Goal: Information Seeking & Learning: Learn about a topic

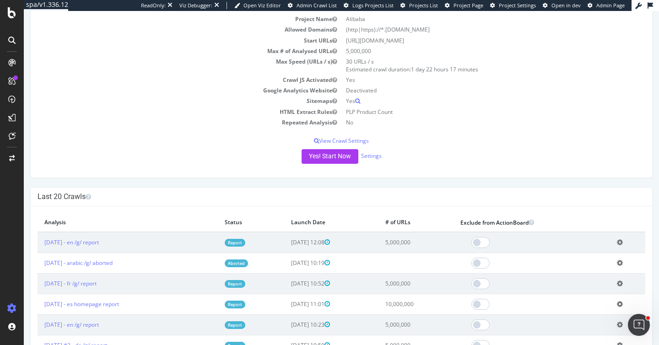
scroll to position [22, 0]
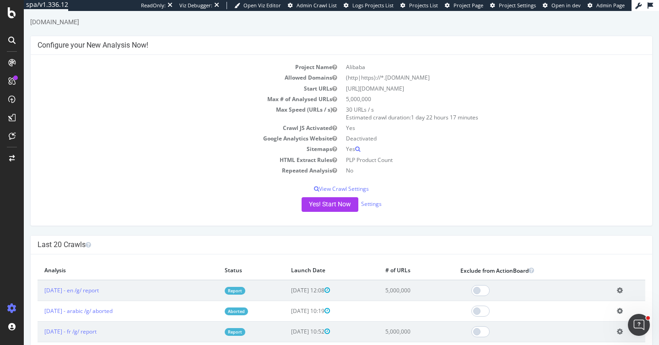
click at [187, 136] on td "Google Analytics Website" at bounding box center [190, 138] width 304 height 11
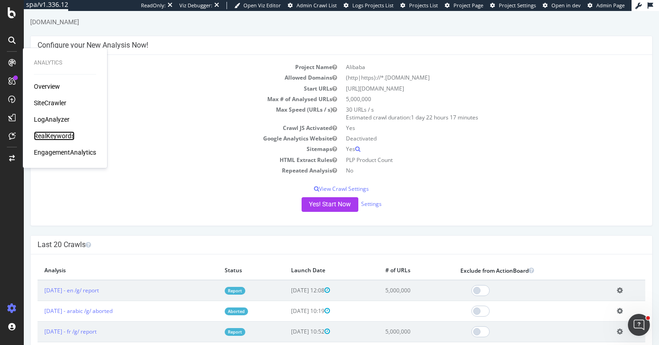
click at [46, 136] on div "RealKeywords" at bounding box center [54, 135] width 41 height 9
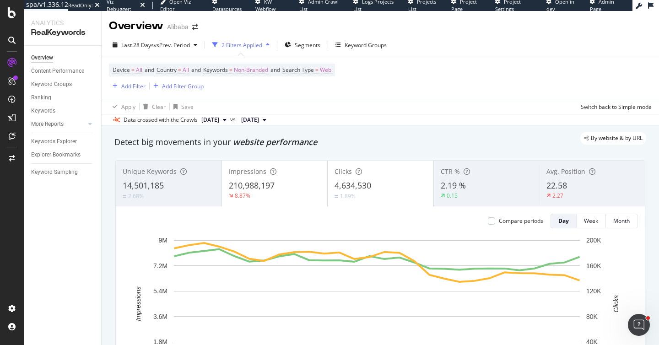
click at [427, 32] on div "Overview Alibaba" at bounding box center [380, 22] width 557 height 23
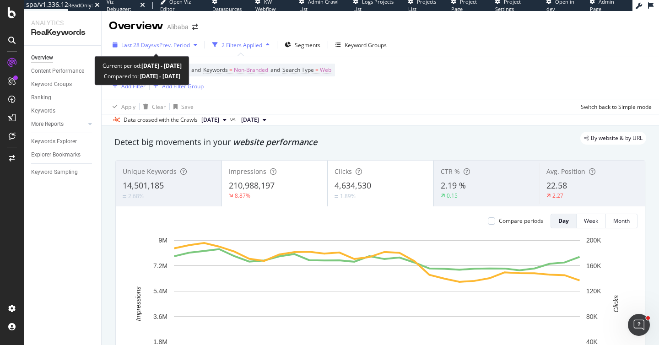
click at [177, 45] on span "vs Prev. Period" at bounding box center [172, 45] width 36 height 8
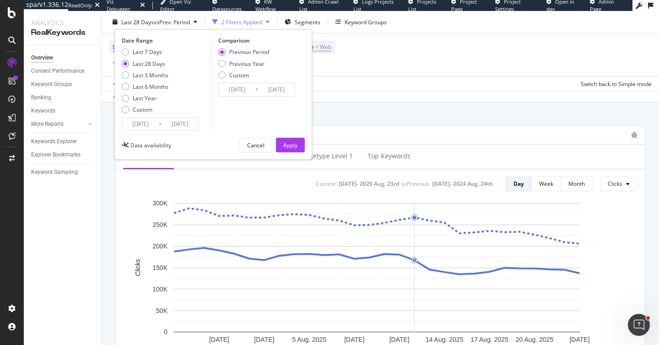
scroll to position [345, 0]
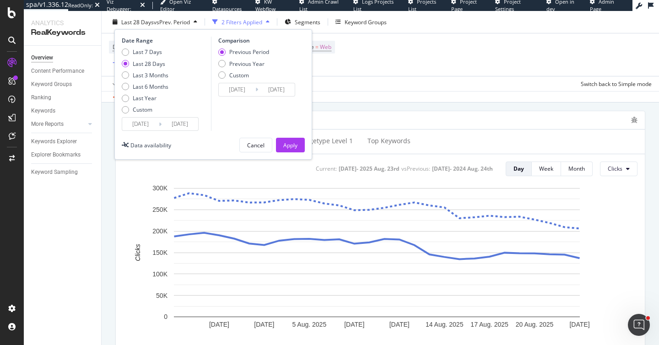
click at [150, 124] on input "2025/07/27" at bounding box center [140, 124] width 37 height 13
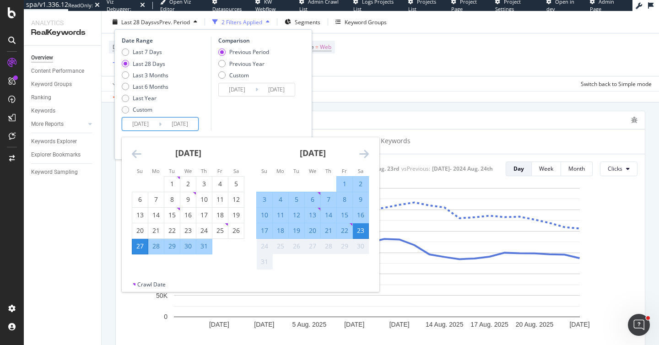
click at [343, 213] on div "15" at bounding box center [345, 215] width 16 height 9
type input "[DATE]"
type input "2025/08/06"
type input "[DATE]"
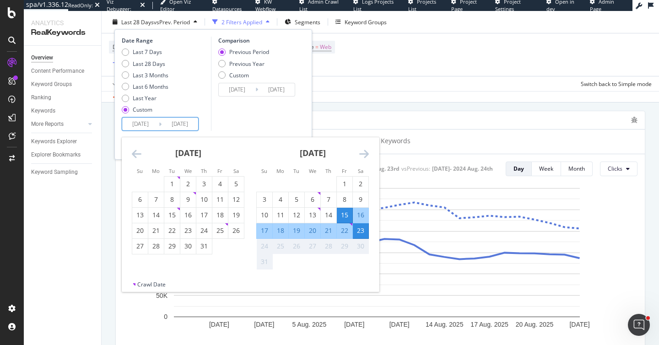
click at [333, 228] on div "21" at bounding box center [329, 230] width 16 height 9
type input "[DATE]"
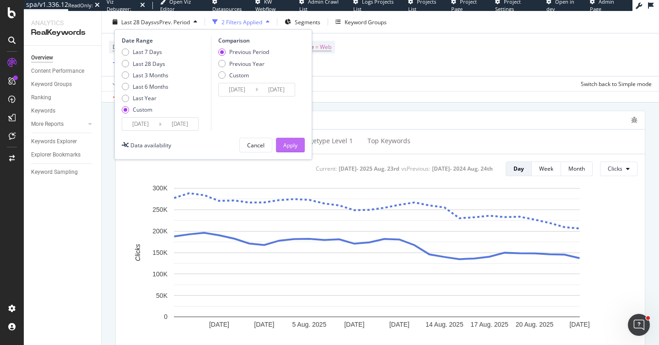
click at [290, 145] on div "Apply" at bounding box center [290, 145] width 14 height 8
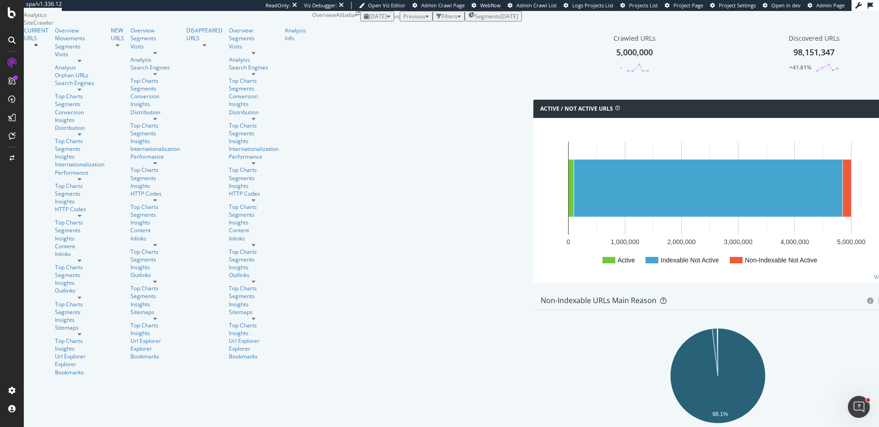
click at [403, 20] on span "Previous" at bounding box center [414, 16] width 22 height 8
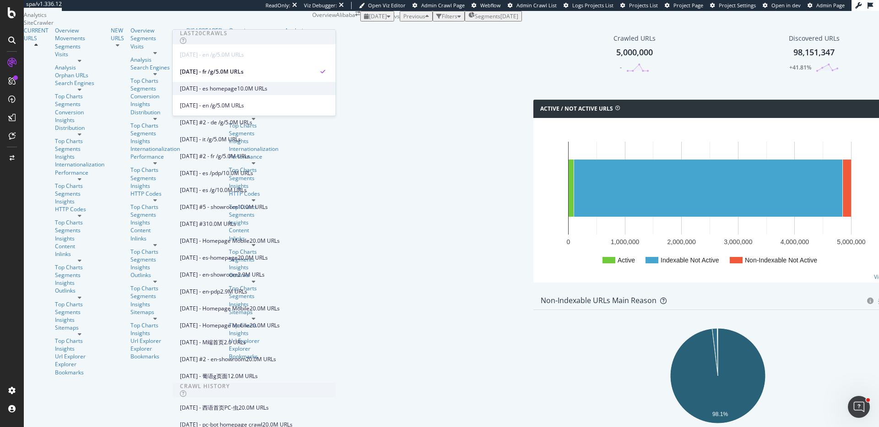
scroll to position [11, 0]
click at [272, 102] on div "2025 Jul. 25th - en /g/ 5.0M URLs" at bounding box center [247, 106] width 135 height 8
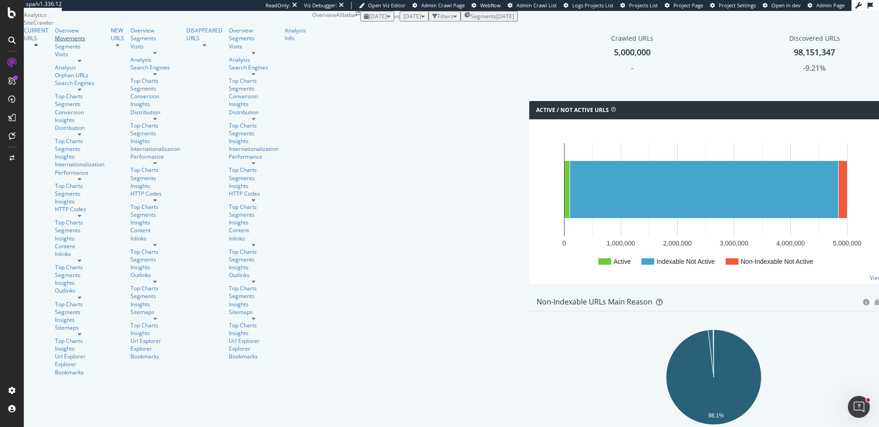
click at [55, 42] on div "Movements" at bounding box center [79, 38] width 49 height 8
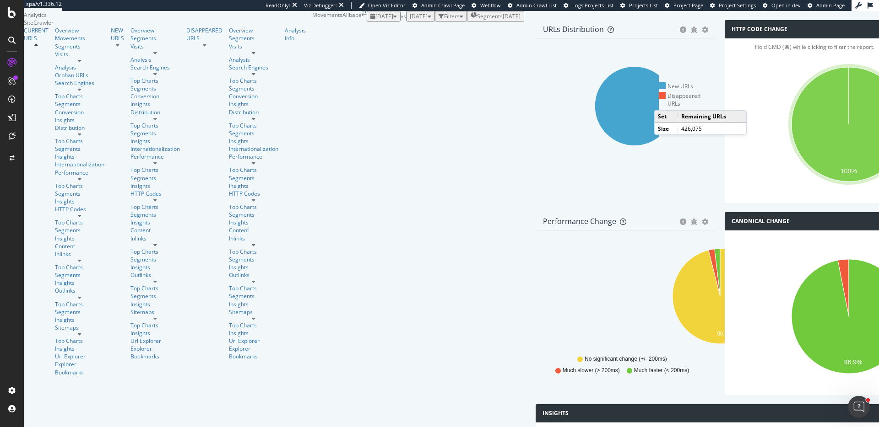
click at [595, 146] on icon at bounding box center [634, 106] width 79 height 79
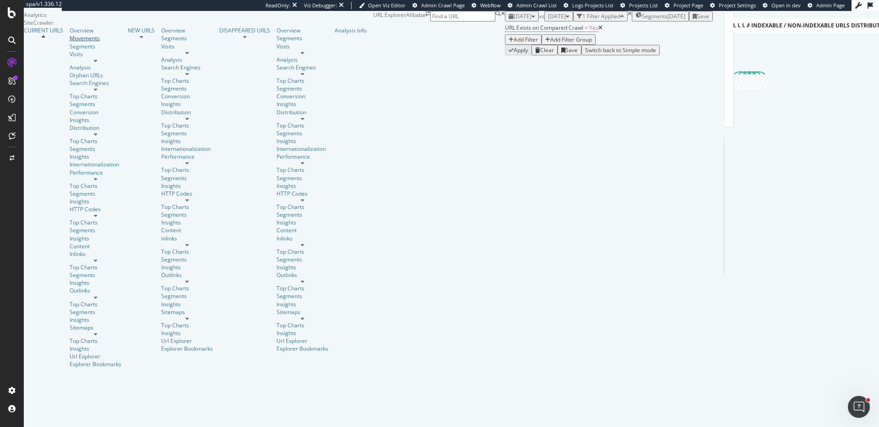
click at [70, 42] on div "Movements" at bounding box center [96, 38] width 52 height 8
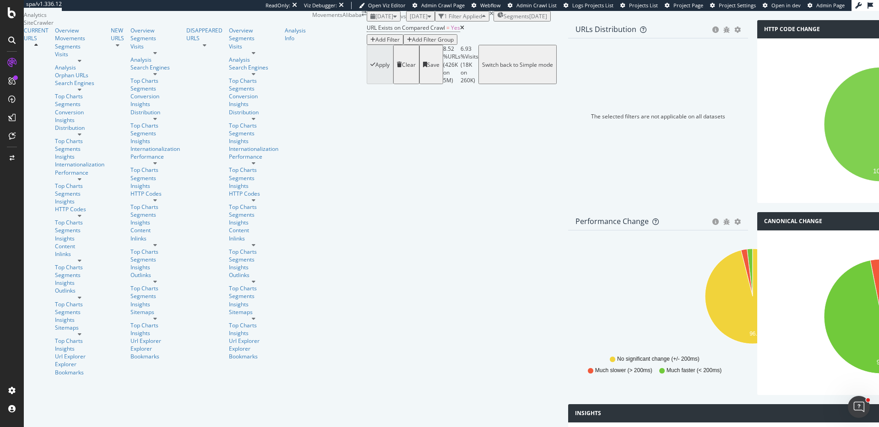
click at [55, 34] on link "Overview" at bounding box center [79, 31] width 49 height 8
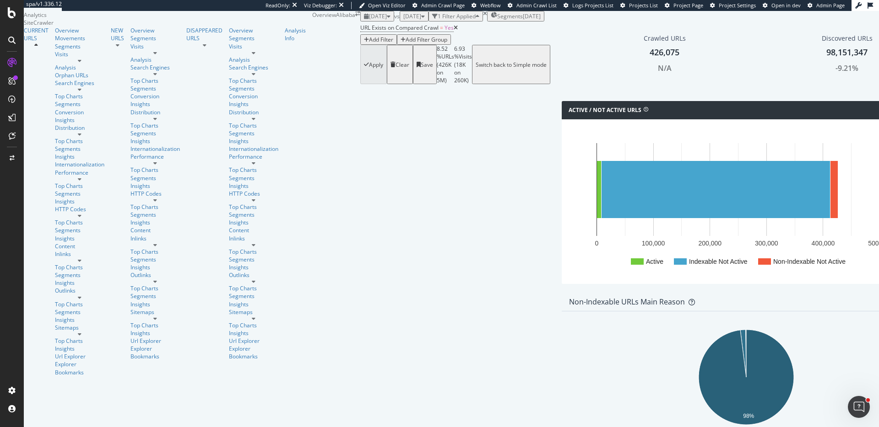
click at [454, 31] on icon at bounding box center [456, 27] width 4 height 5
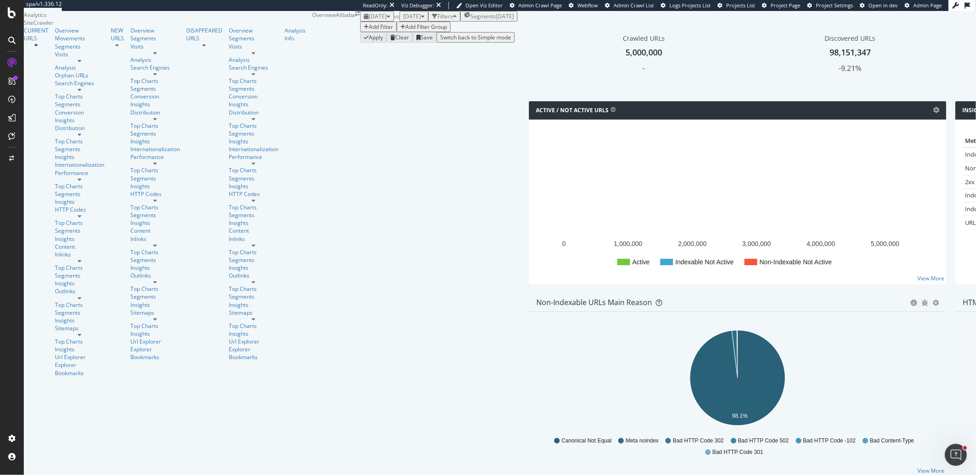
scroll to position [103, 0]
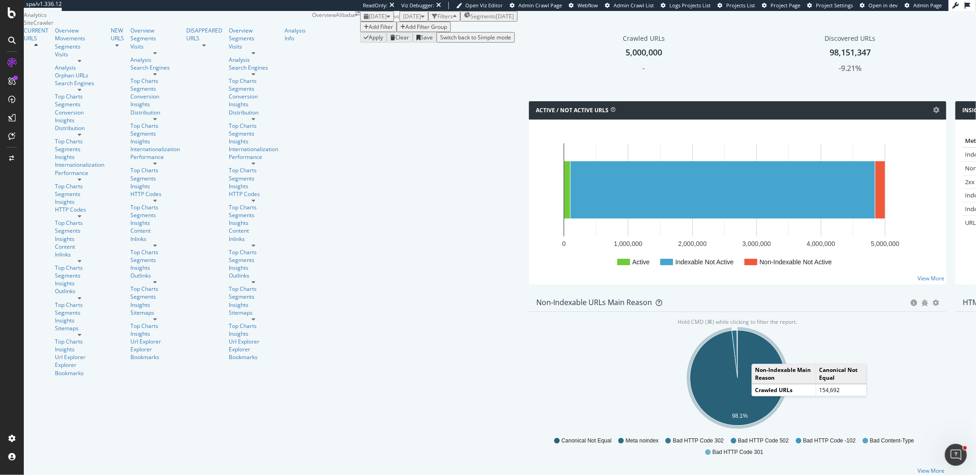
click at [690, 343] on icon "A chart." at bounding box center [737, 377] width 95 height 95
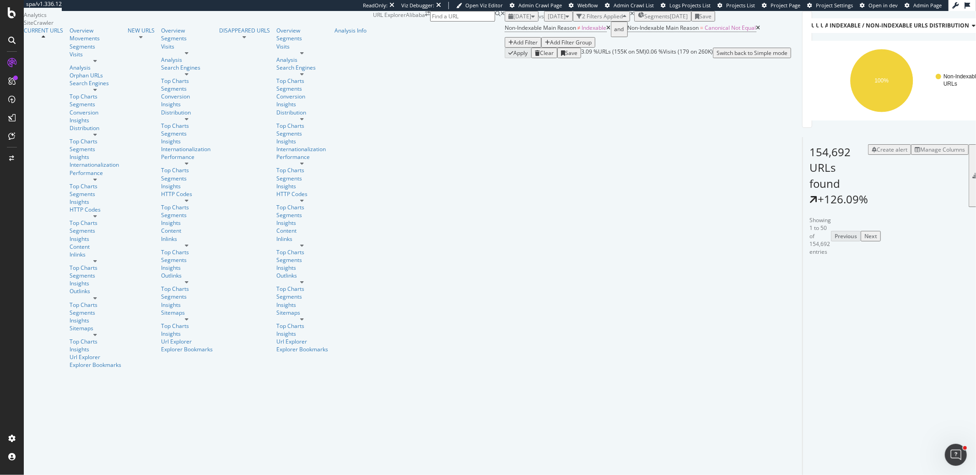
click at [878, 153] on div "Manage Columns" at bounding box center [942, 150] width 45 height 8
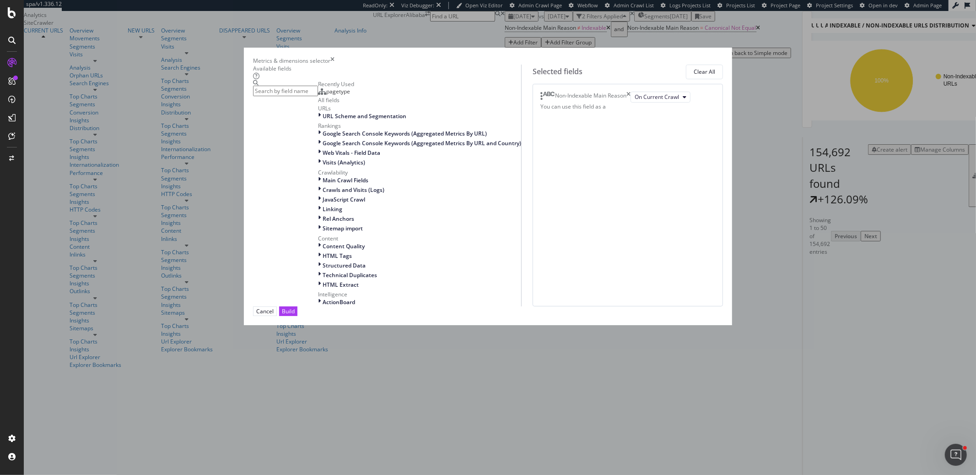
click at [318, 96] on input "modal" at bounding box center [285, 91] width 65 height 11
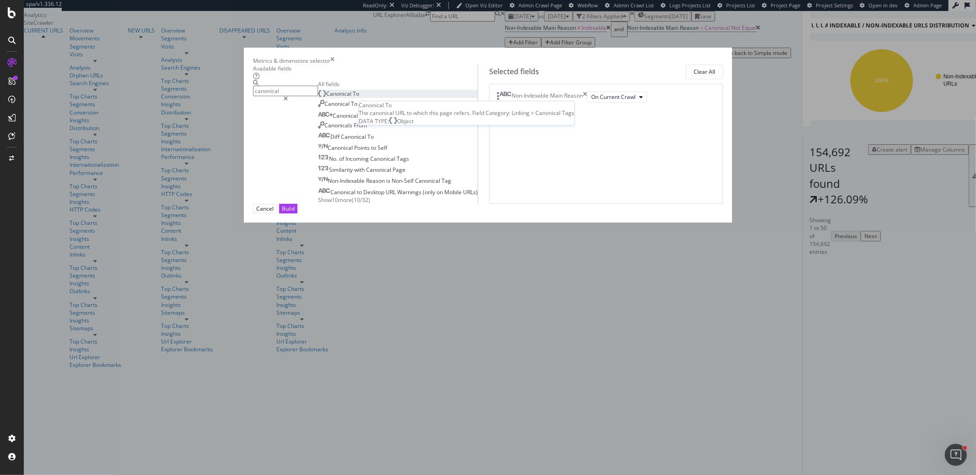
type input "canonical"
click at [359, 97] on div "Canonical To" at bounding box center [338, 94] width 41 height 8
click at [587, 103] on div "Non-Indexable Main Reason" at bounding box center [542, 97] width 90 height 11
click at [295, 212] on div "Build" at bounding box center [288, 209] width 13 height 8
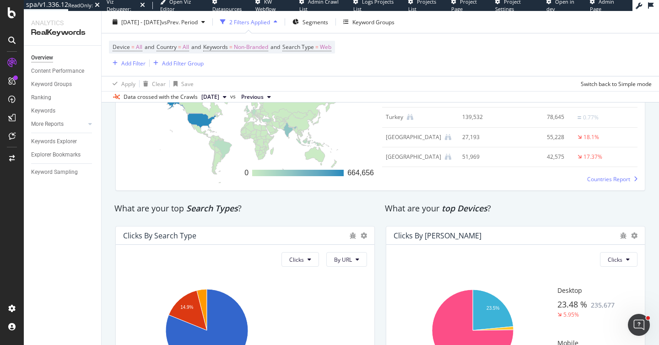
scroll to position [1307, 0]
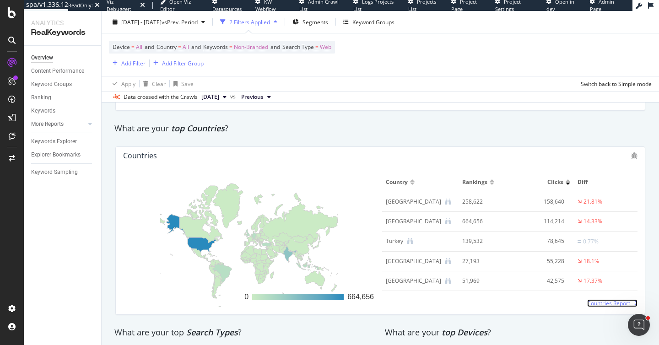
click at [610, 307] on span "Countries Report" at bounding box center [608, 303] width 43 height 8
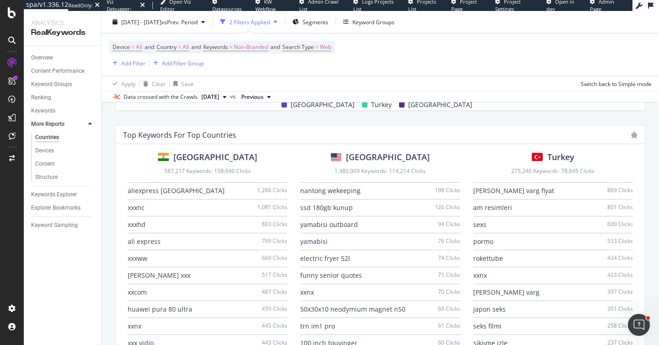
scroll to position [624, 0]
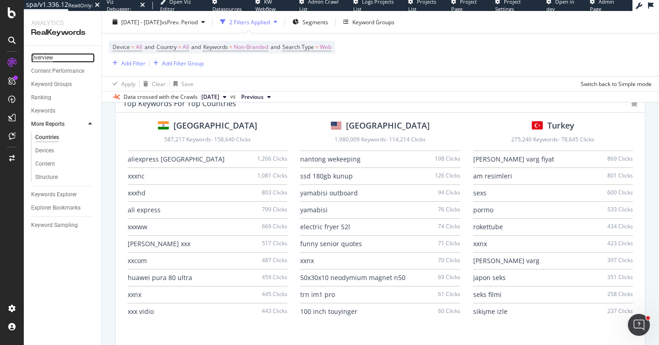
click at [38, 57] on div "Overview" at bounding box center [42, 58] width 22 height 10
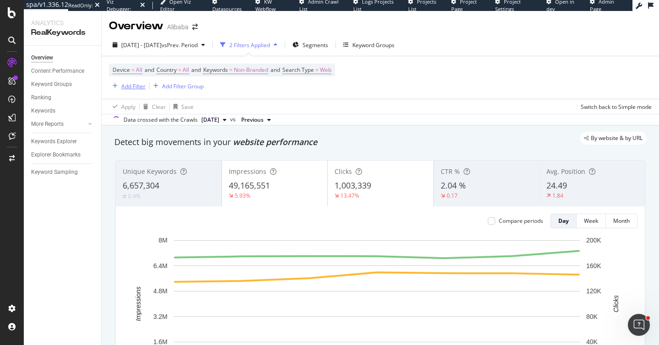
click at [135, 86] on div "Add Filter" at bounding box center [133, 86] width 24 height 8
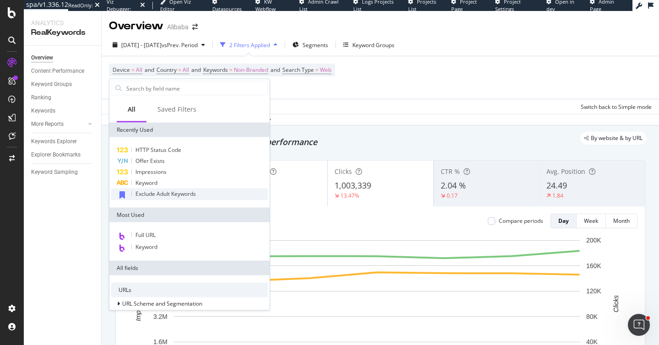
click at [171, 193] on span "Exclude Adult Keywords" at bounding box center [165, 194] width 60 height 8
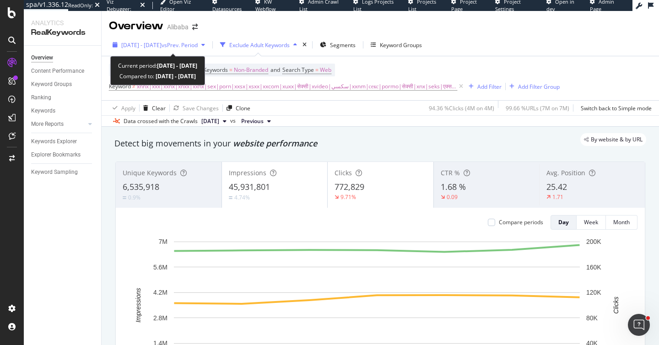
click at [198, 46] on span "vs Prev. Period" at bounding box center [180, 45] width 36 height 8
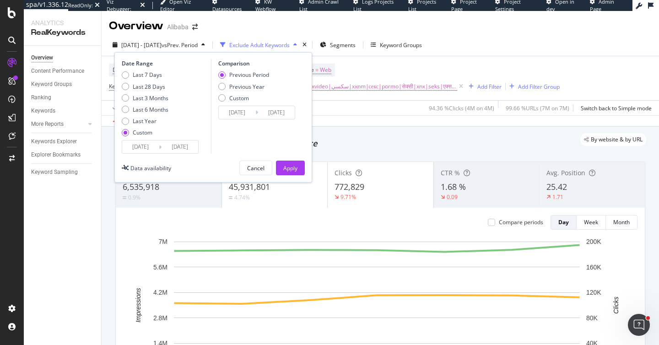
click at [140, 146] on input "[DATE]" at bounding box center [140, 146] width 37 height 13
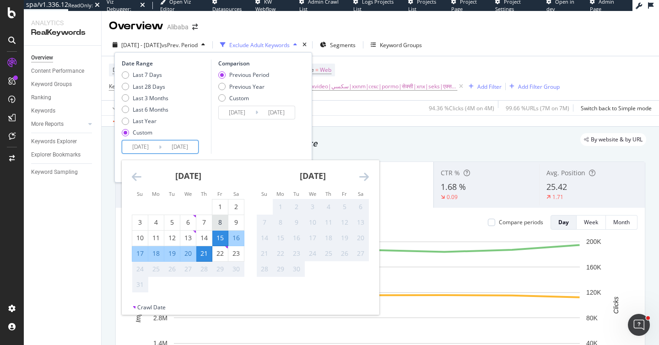
click at [222, 222] on div "8" at bounding box center [220, 222] width 16 height 9
type input "[DATE]"
click at [251, 88] on div "Previous Year" at bounding box center [246, 87] width 35 height 8
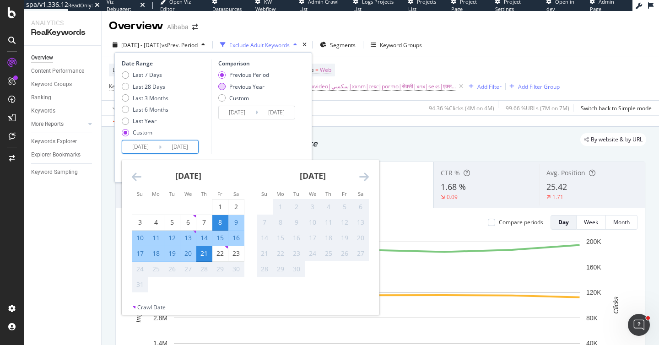
type input "[DATE]"
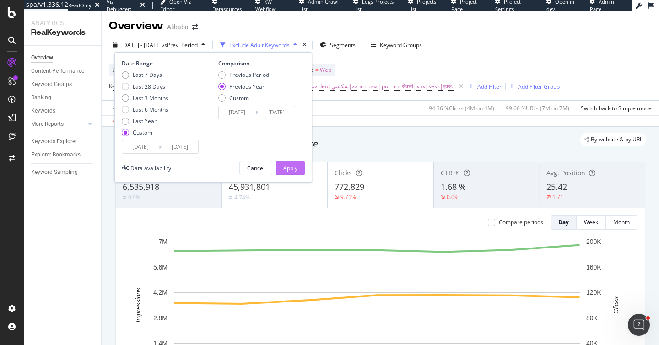
click at [285, 172] on div "Apply" at bounding box center [290, 168] width 14 height 8
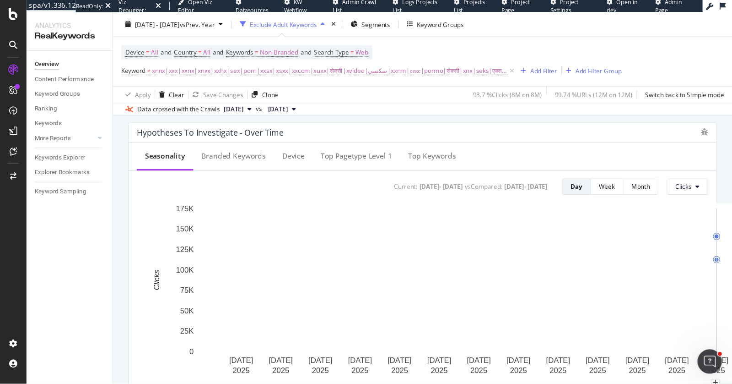
scroll to position [347, 0]
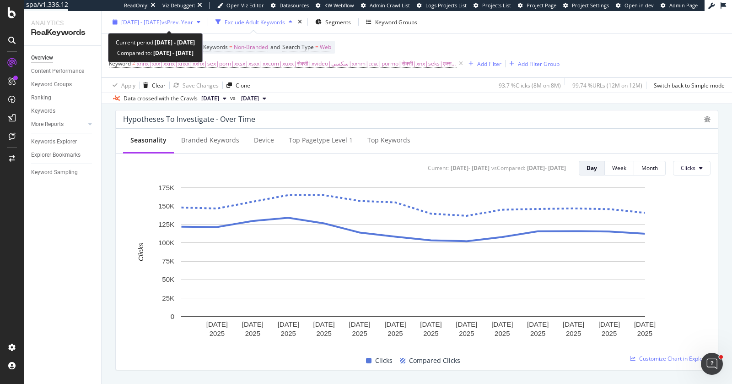
click at [156, 25] on span "[DATE] - [DATE]" at bounding box center [141, 22] width 40 height 8
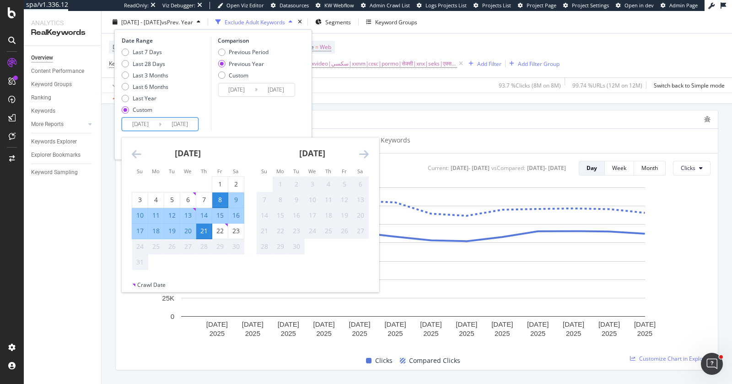
click at [136, 122] on input "[DATE]" at bounding box center [140, 124] width 37 height 13
click at [132, 151] on icon "Move backward to switch to the previous month." at bounding box center [137, 153] width 10 height 11
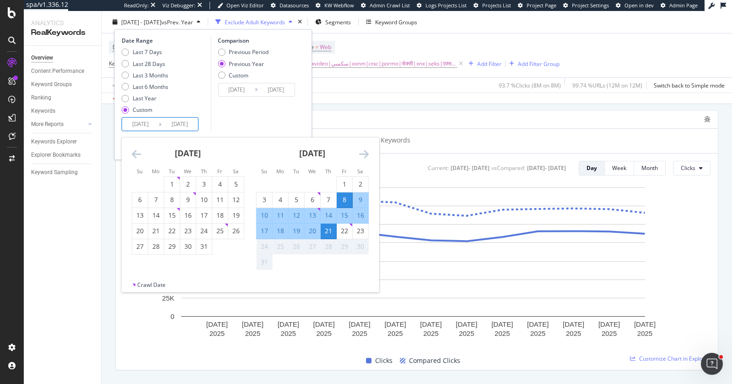
click at [132, 151] on icon "Move backward to switch to the previous month." at bounding box center [137, 153] width 10 height 11
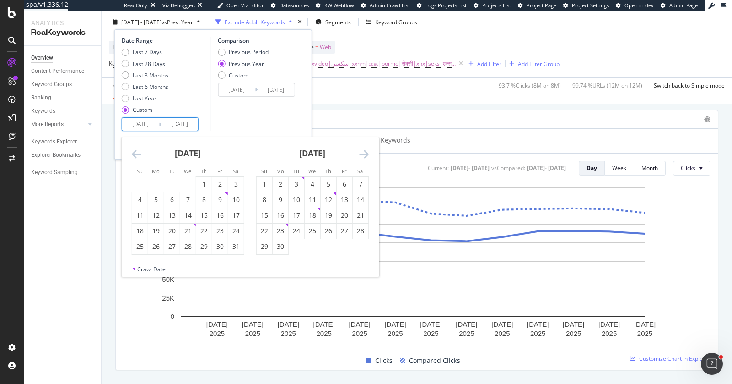
click at [132, 151] on icon "Move backward to switch to the previous month." at bounding box center [137, 153] width 10 height 11
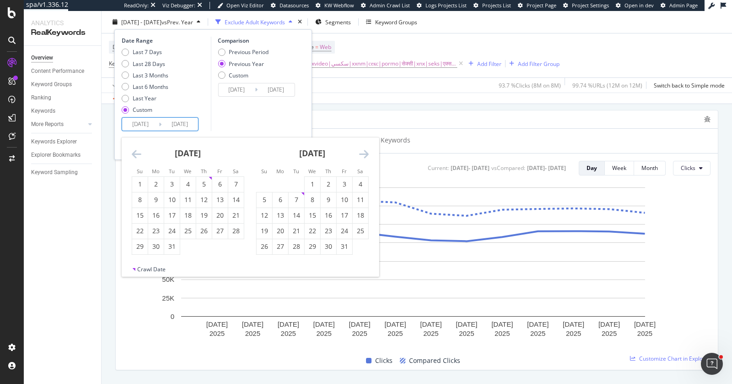
click at [132, 151] on icon "Move backward to switch to the previous month." at bounding box center [137, 153] width 10 height 11
click at [216, 216] on div "16" at bounding box center [220, 215] width 16 height 9
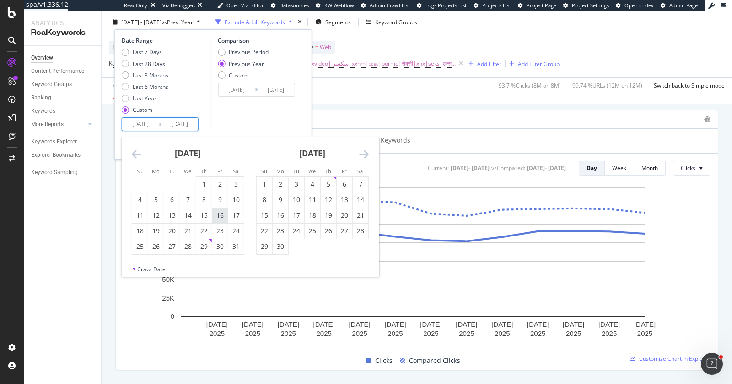
type input "2024/08/16"
type input "2023/08/18"
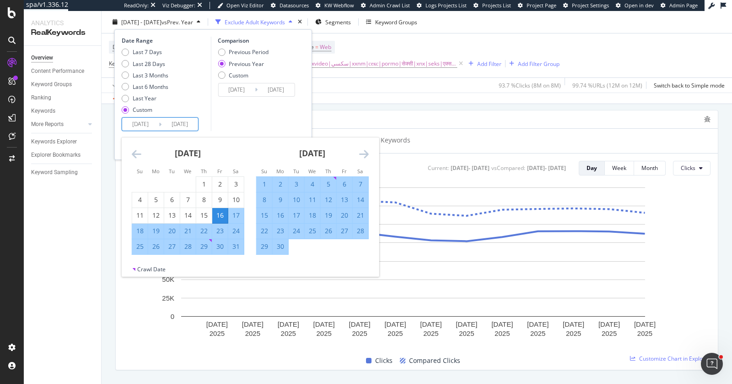
click at [205, 228] on div "22" at bounding box center [204, 230] width 16 height 9
type input "2024/08/22"
type input "2023/08/24"
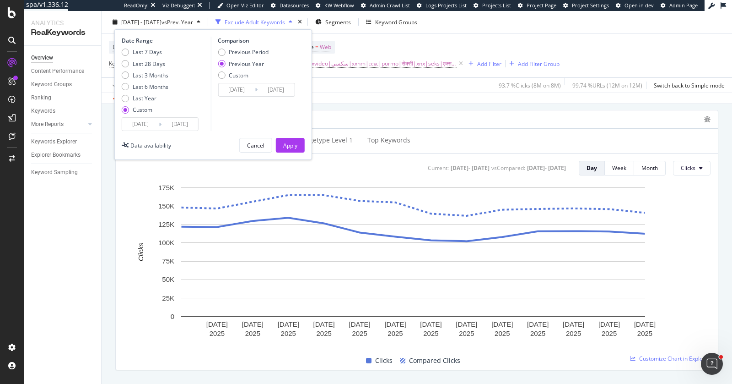
click at [259, 47] on div "Comparison Previous Period Previous Year Custom 2023/08/18 Navigate forward to …" at bounding box center [254, 84] width 87 height 94
click at [259, 49] on div "Previous Period" at bounding box center [249, 52] width 40 height 8
type input "2024/08/09"
type input "2024/08/15"
click at [283, 143] on div "Apply" at bounding box center [290, 145] width 14 height 8
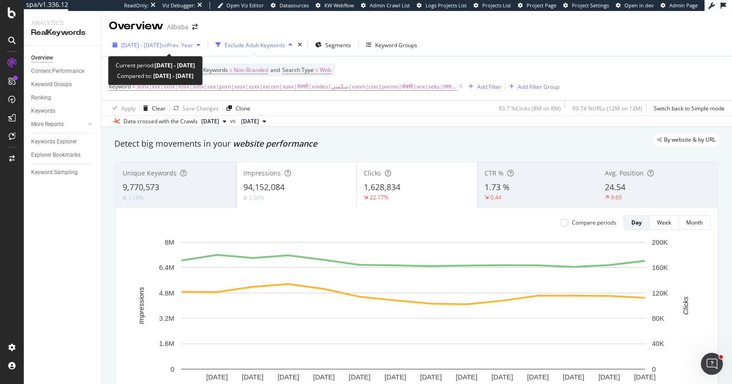
click at [162, 46] on span "[DATE] - [DATE]" at bounding box center [141, 45] width 40 height 8
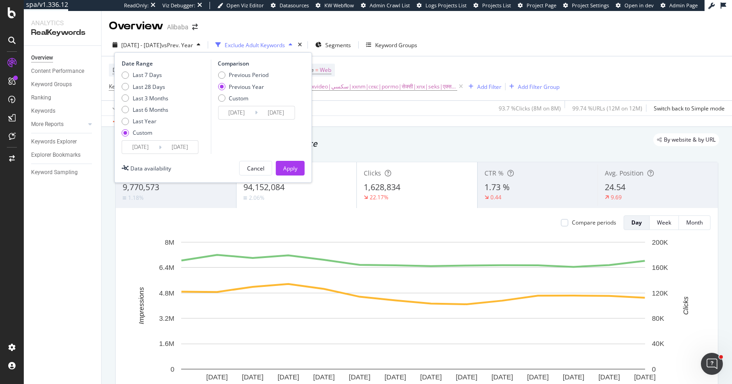
click at [154, 147] on input "[DATE]" at bounding box center [140, 146] width 37 height 13
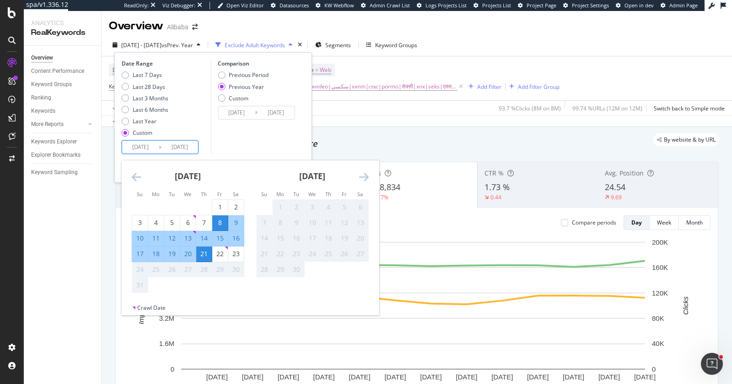
click at [217, 236] on div "15" at bounding box center [220, 237] width 16 height 9
type input "[DATE]"
click at [252, 133] on div "Comparison Previous Period Previous Year Custom 2024/08/16 Navigate forward to …" at bounding box center [254, 106] width 87 height 94
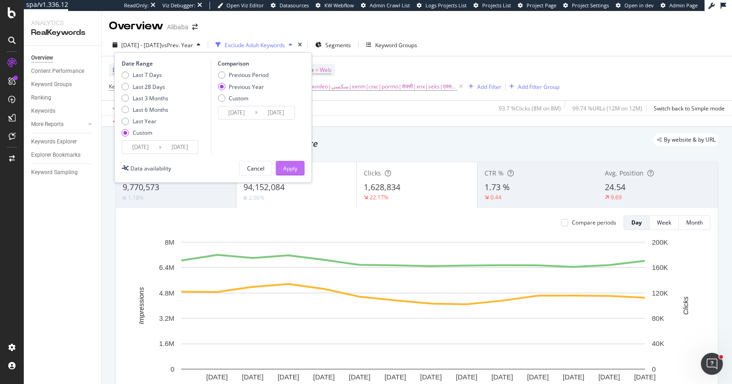
click at [285, 167] on div "Apply" at bounding box center [290, 168] width 14 height 8
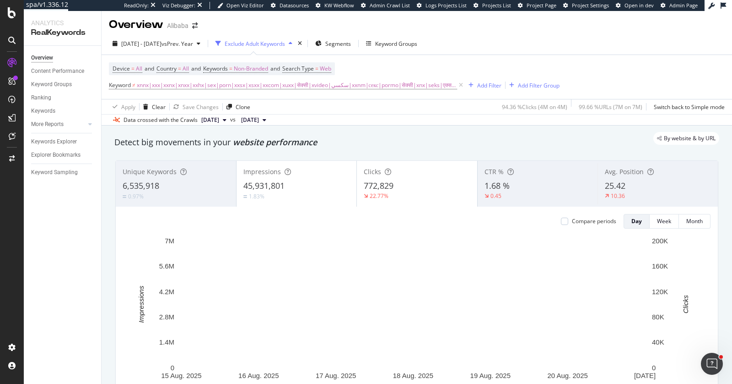
scroll to position [2, 0]
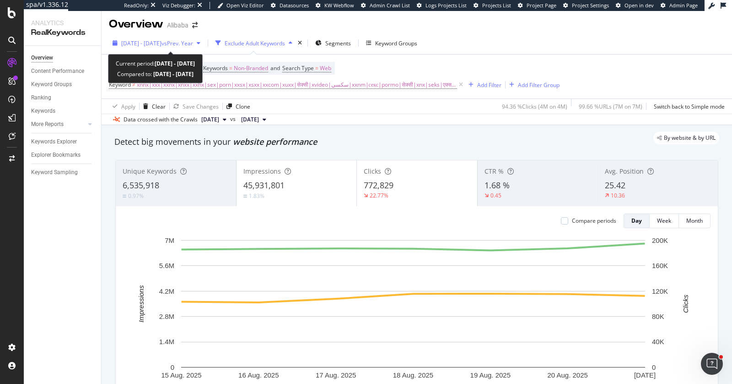
click at [163, 38] on div "2025 Aug. 15th - Aug. 21st vs Prev. Year" at bounding box center [156, 43] width 95 height 14
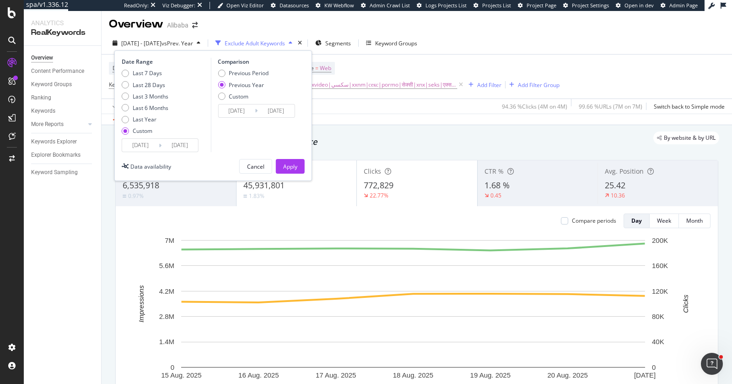
click at [138, 146] on input "[DATE]" at bounding box center [140, 145] width 37 height 13
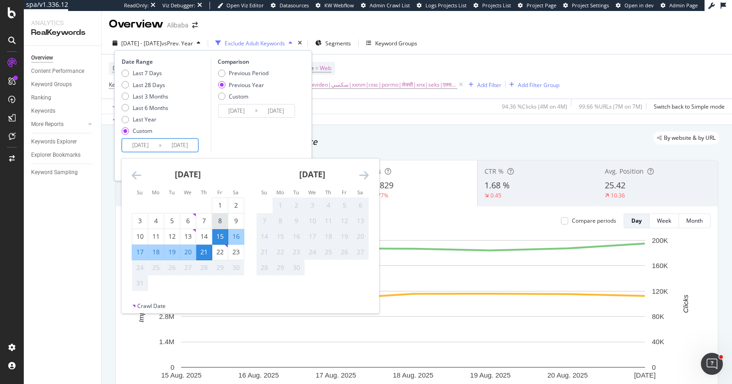
drag, startPoint x: 222, startPoint y: 222, endPoint x: 223, endPoint y: 217, distance: 5.1
click at [222, 222] on div "8" at bounding box center [220, 220] width 16 height 9
type input "[DATE]"
click at [251, 142] on div "Comparison Previous Period Previous Year Custom 2024/08/09 Navigate forward to …" at bounding box center [254, 105] width 87 height 94
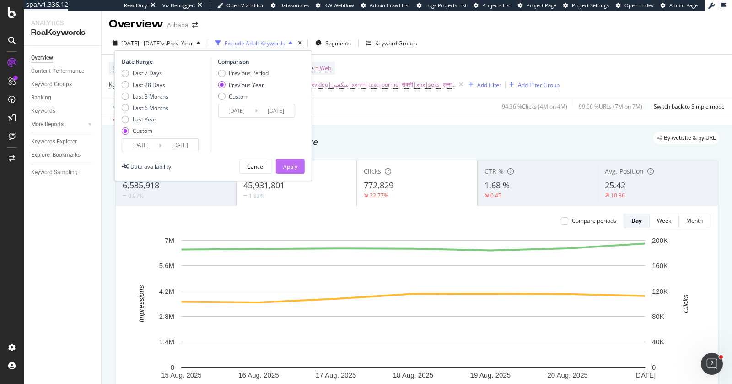
click at [300, 168] on button "Apply" at bounding box center [290, 166] width 29 height 15
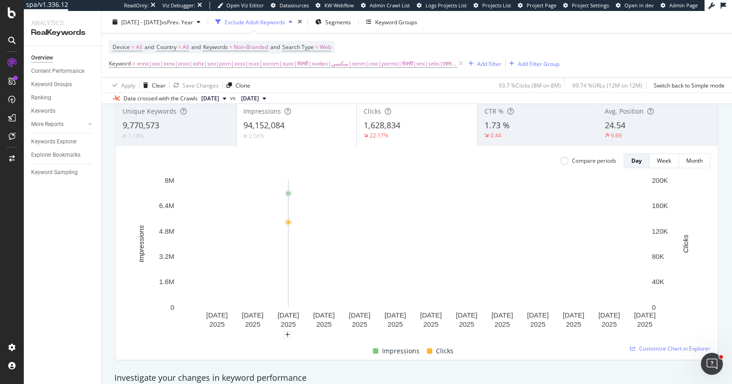
scroll to position [5, 0]
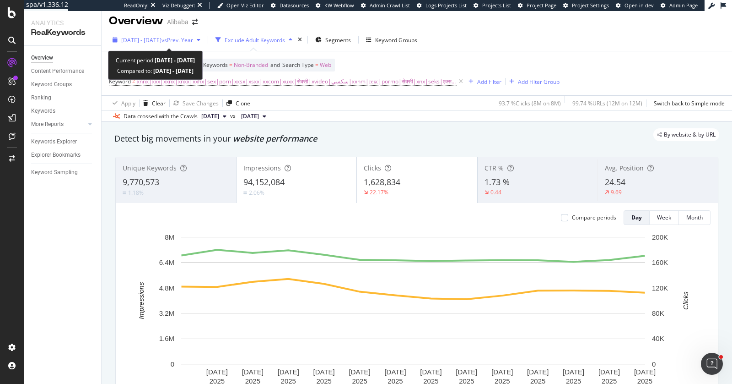
click at [193, 43] on span "vs Prev. Year" at bounding box center [178, 40] width 32 height 8
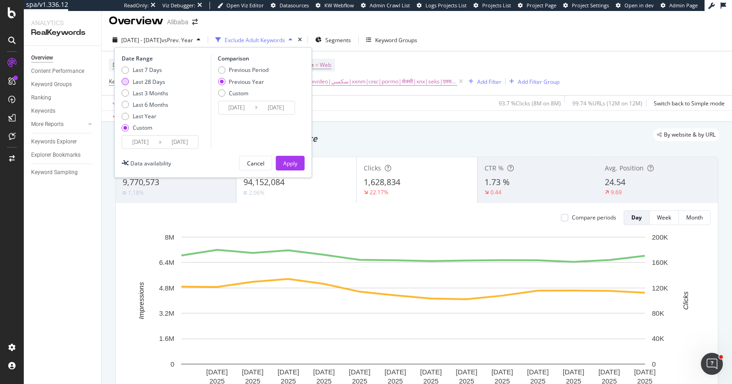
click at [149, 82] on div "Last 28 Days" at bounding box center [149, 82] width 32 height 8
type input "2025/07/27"
type input "2025/08/23"
type input "2024/07/28"
type input "2024/08/24"
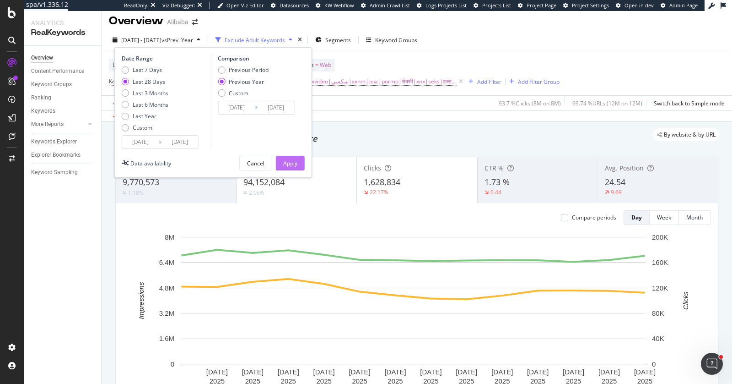
click at [294, 165] on div "Apply" at bounding box center [290, 163] width 14 height 8
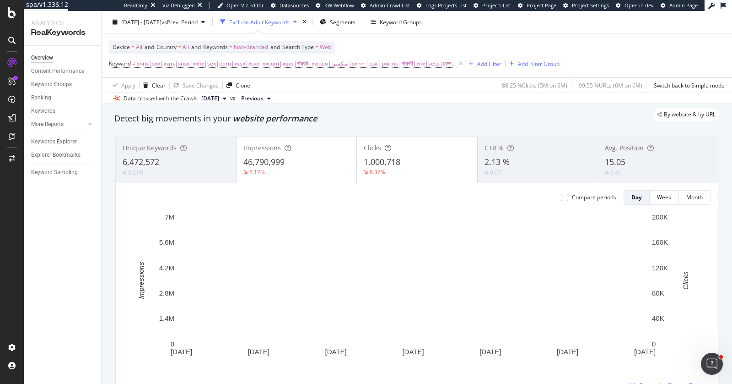
scroll to position [46, 0]
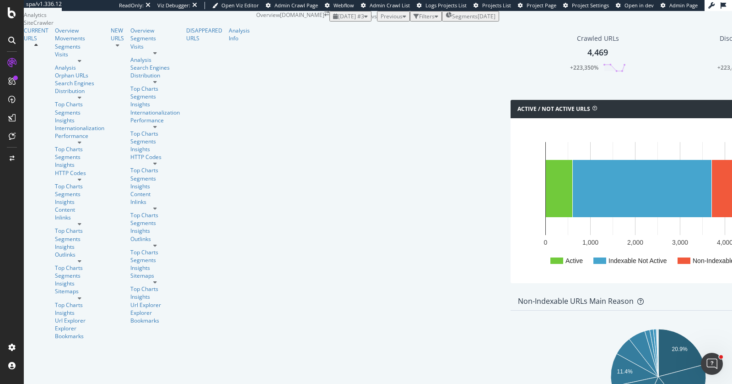
click at [330, 22] on div "[DATE] #3 vs Previous Filters Segments [DATE]" at bounding box center [415, 16] width 170 height 11
click at [381, 20] on span "Previous" at bounding box center [392, 16] width 22 height 8
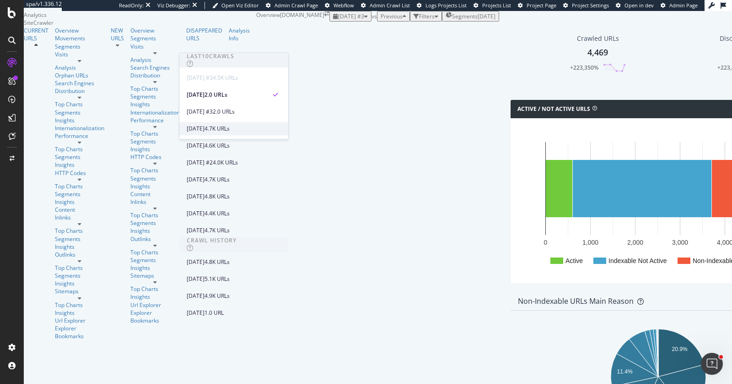
click at [230, 129] on div "4.7K URLs" at bounding box center [217, 128] width 25 height 8
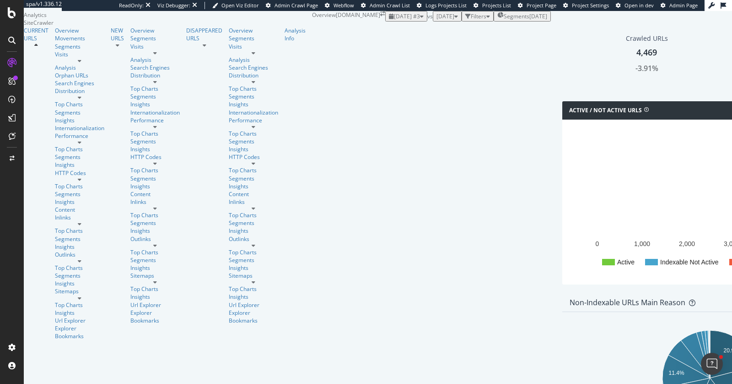
scroll to position [228, 0]
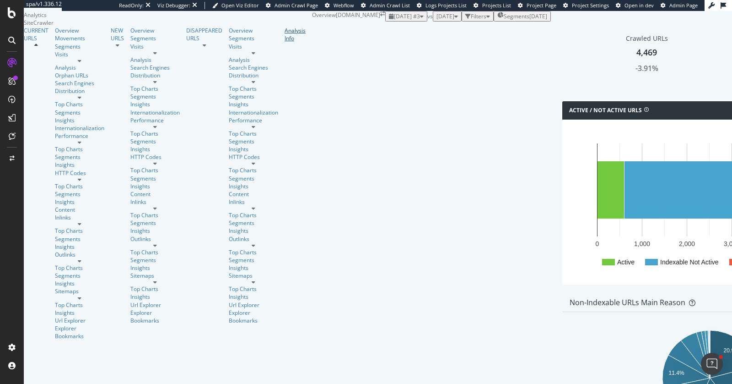
click at [285, 42] on div "Analysis Info" at bounding box center [295, 35] width 21 height 16
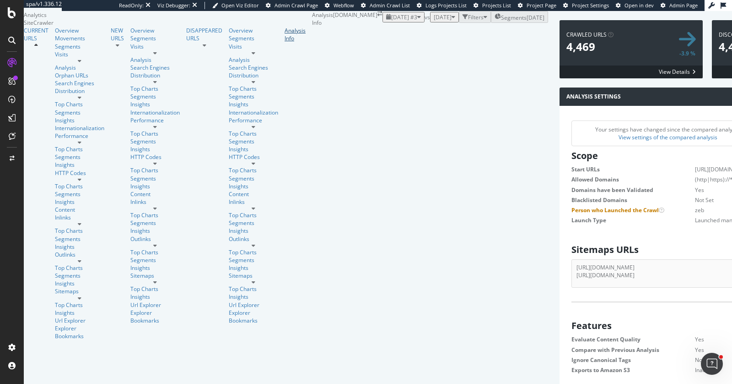
scroll to position [432, 0]
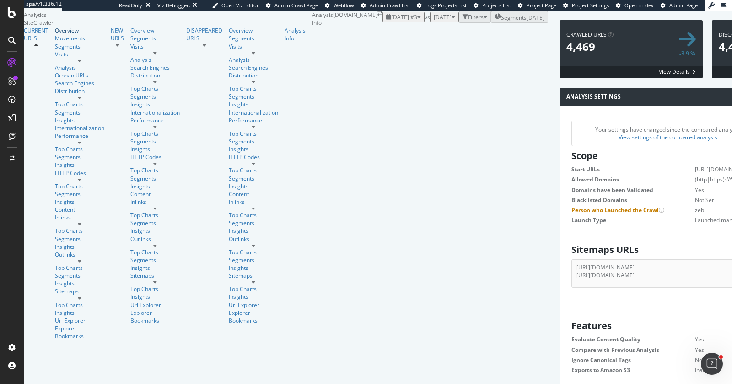
click at [55, 34] on div "Overview" at bounding box center [79, 31] width 49 height 8
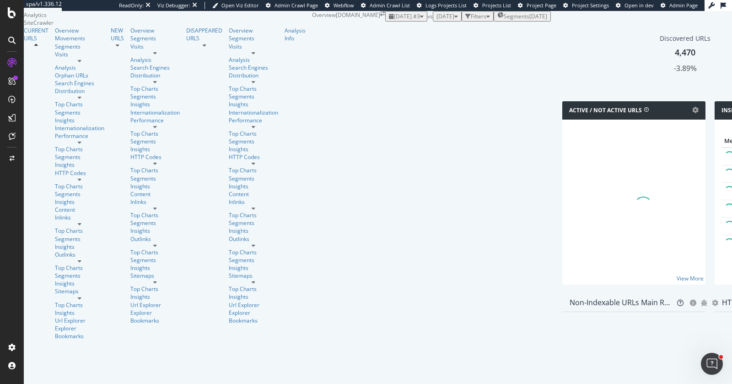
click at [497, 20] on div "Segments 2025-05-14" at bounding box center [522, 16] width 50 height 8
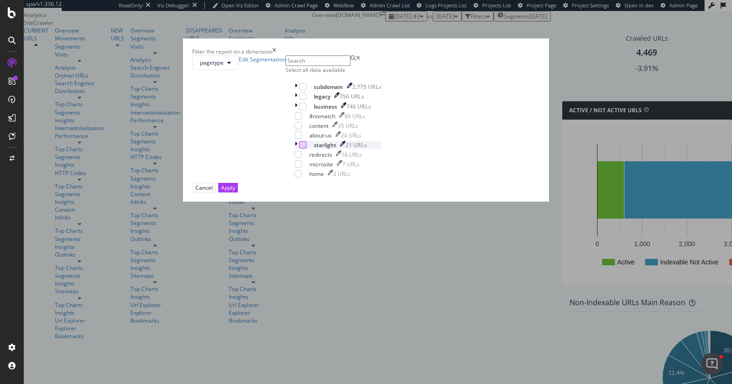
click at [299, 148] on div "modal" at bounding box center [302, 144] width 7 height 7
click at [238, 192] on button "Apply" at bounding box center [228, 188] width 20 height 10
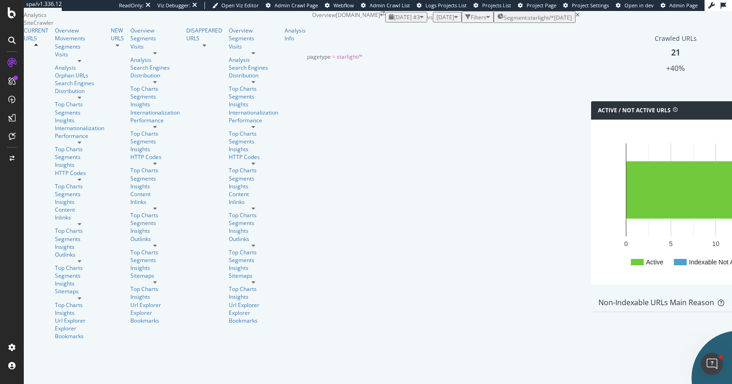
click at [554, 22] on div "2025-05-14" at bounding box center [563, 18] width 18 height 8
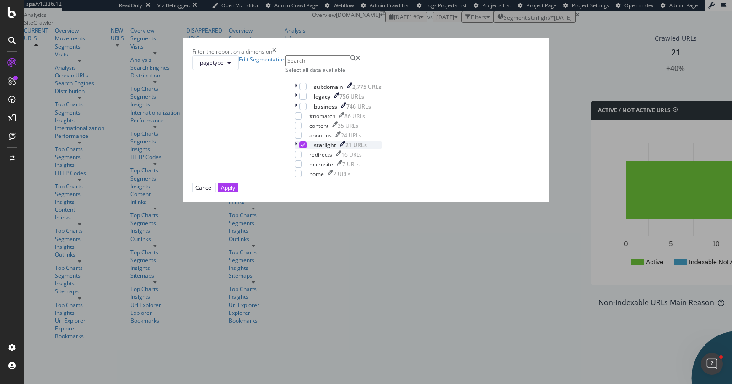
click at [301, 147] on icon "modal" at bounding box center [303, 144] width 4 height 5
click at [295, 100] on icon "modal" at bounding box center [296, 96] width 3 height 8
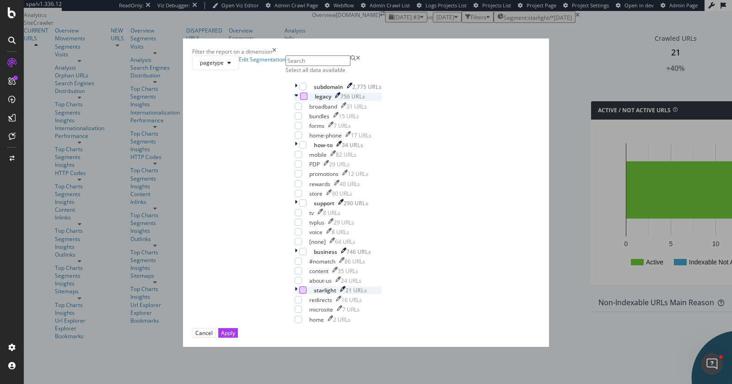
click at [300, 100] on div "modal" at bounding box center [303, 95] width 7 height 7
click at [238, 331] on button "Apply" at bounding box center [228, 333] width 20 height 10
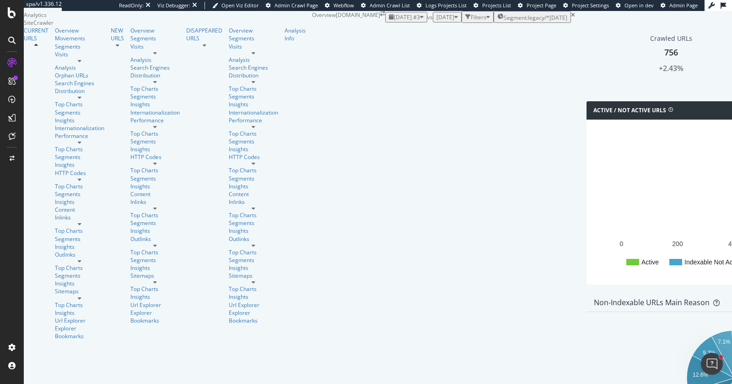
scroll to position [471, 0]
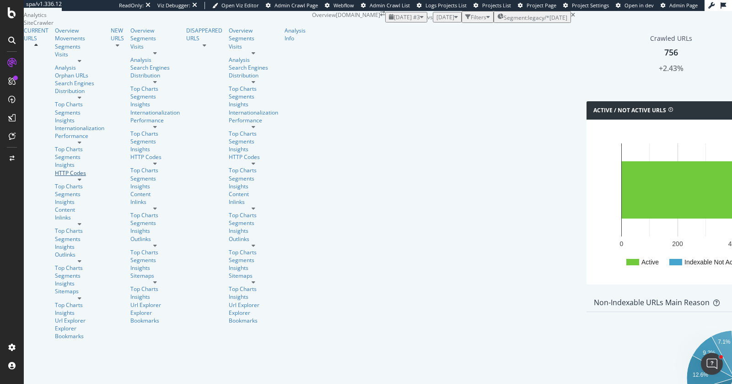
click at [65, 169] on link "HTTP Codes" at bounding box center [79, 173] width 49 height 8
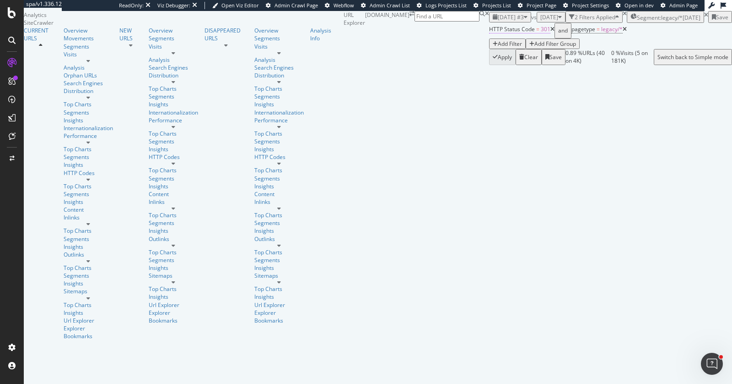
click at [489, 33] on span "HTTP Status Code" at bounding box center [512, 29] width 46 height 8
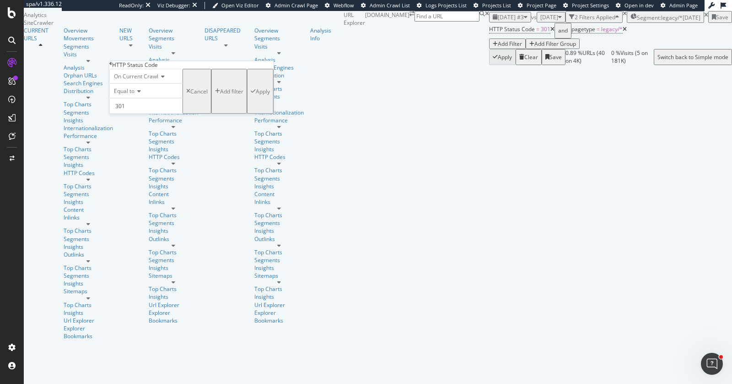
click at [732, 65] on div "URLs Crawled By Botify By pagetype Chart (by Value) Table Expand Export as CSV …" at bounding box center [732, 38] width 0 height 54
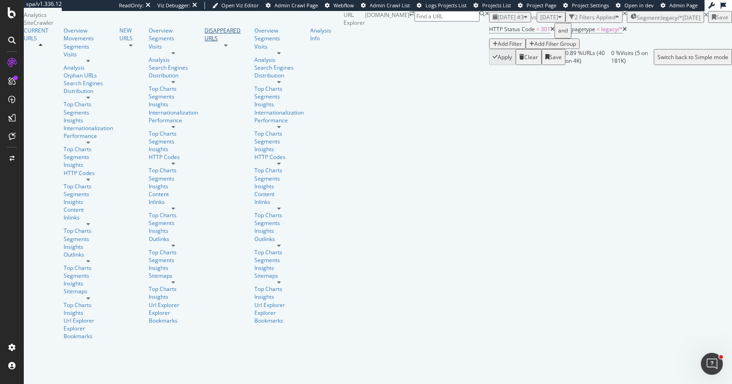
click at [205, 42] on div "DISAPPEARED URLS" at bounding box center [226, 35] width 43 height 16
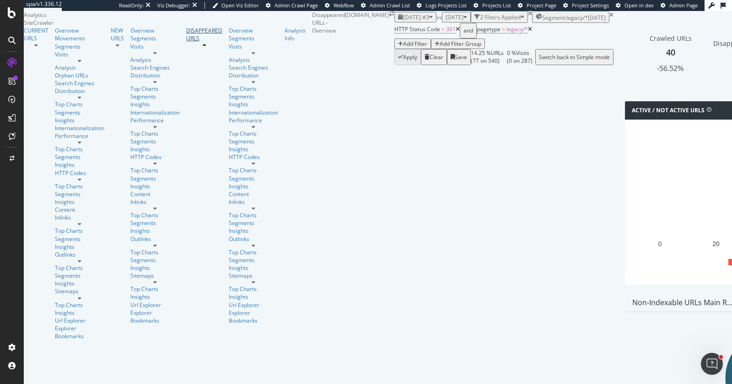
scroll to position [346, 0]
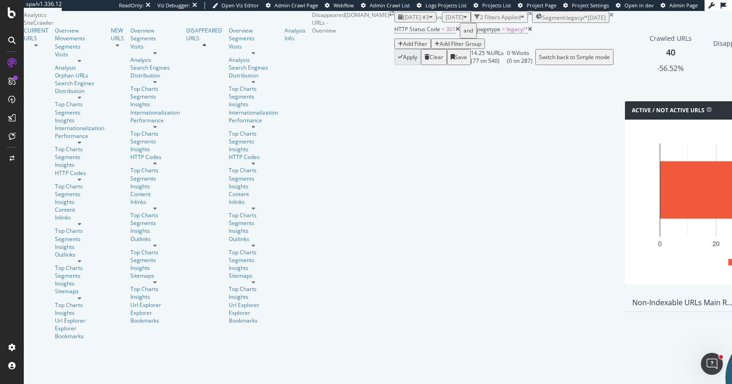
click at [430, 61] on div "Clear" at bounding box center [437, 57] width 14 height 8
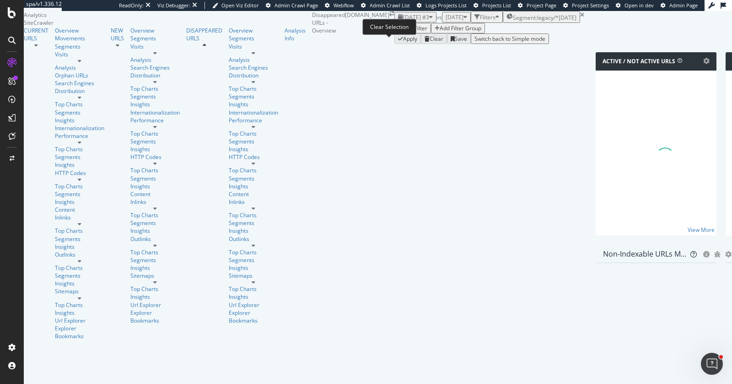
click at [580, 18] on icon at bounding box center [582, 14] width 4 height 5
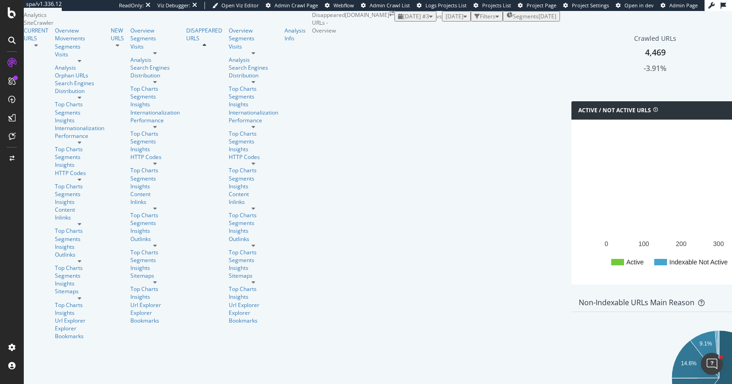
scroll to position [152, 0]
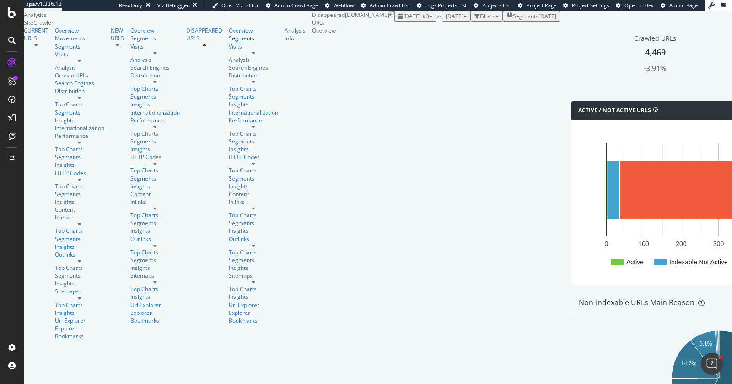
click at [229, 42] on div "Segments" at bounding box center [253, 38] width 49 height 8
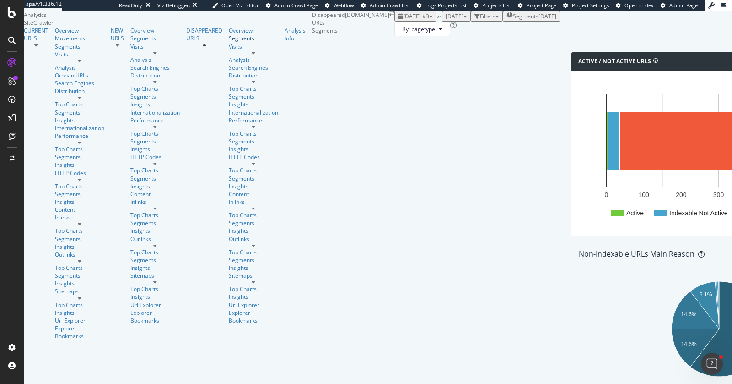
scroll to position [151, 0]
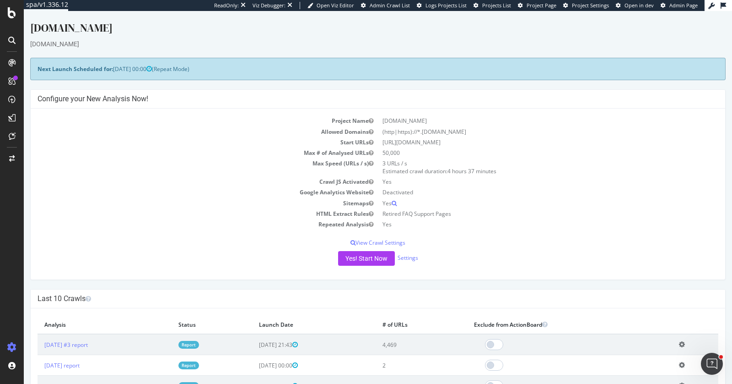
click at [524, 54] on div "[DOMAIN_NAME] [DOMAIN_NAME] × × Next Launch Scheduled for: [DATE] 00:00 (Repeat…" at bounding box center [378, 385] width 708 height 730
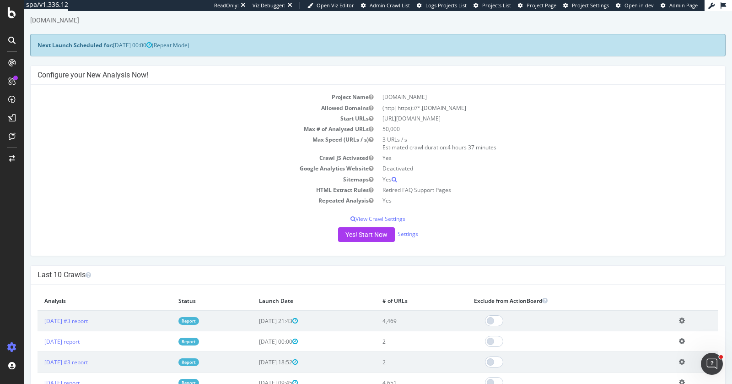
scroll to position [94, 0]
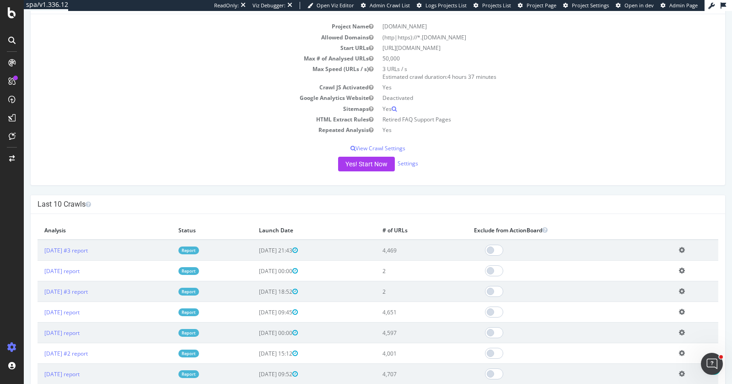
click at [683, 270] on td "Add name Delete analysis" at bounding box center [695, 270] width 46 height 21
click at [680, 269] on icon at bounding box center [682, 270] width 6 height 7
click at [667, 293] on link "Delete analysis" at bounding box center [648, 296] width 73 height 12
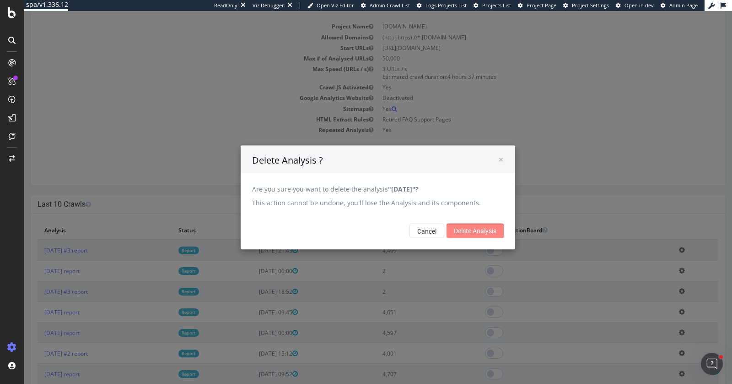
click at [474, 232] on input "Delete Analysis" at bounding box center [475, 230] width 57 height 15
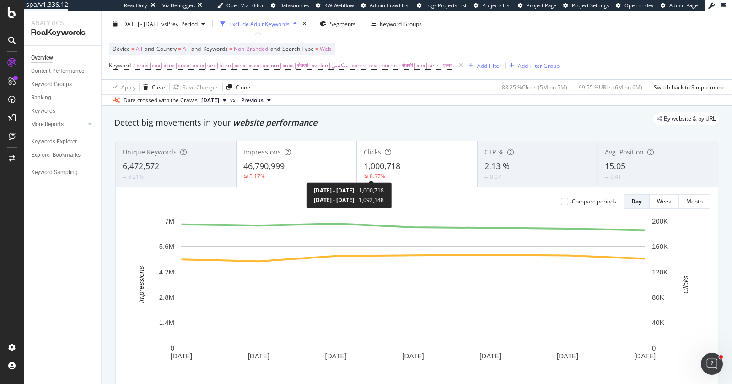
scroll to position [22, 0]
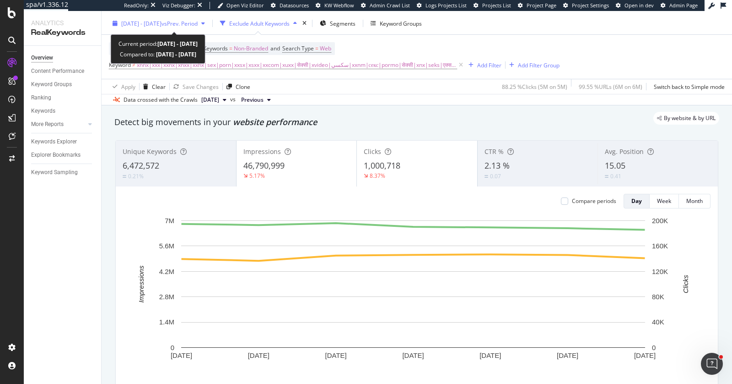
click at [162, 24] on span "2024 Aug. 16th - Aug. 22nd" at bounding box center [141, 24] width 40 height 8
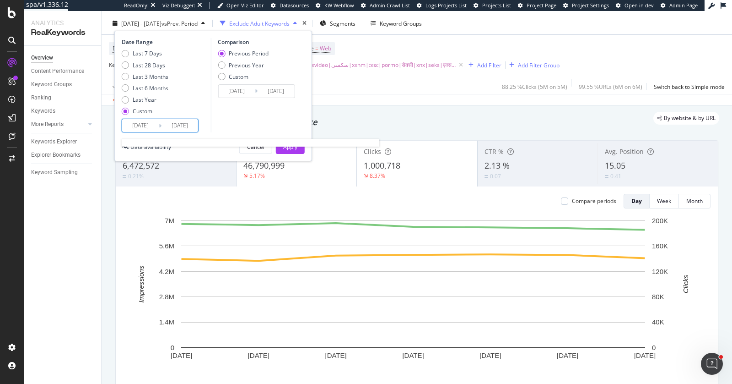
click at [142, 127] on input "2024/08/16" at bounding box center [140, 125] width 37 height 13
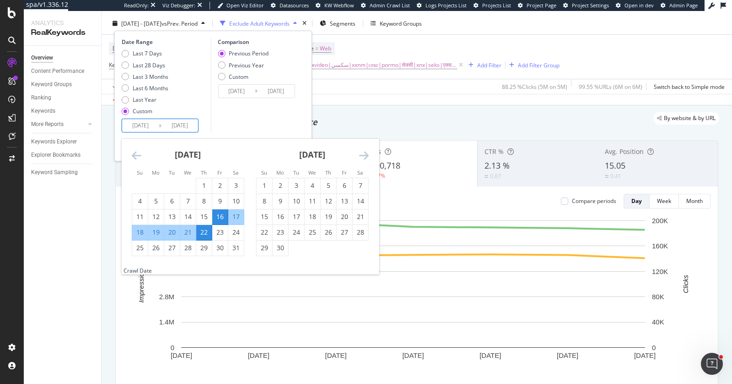
click at [510, 124] on div "Detect big movements in your website performance" at bounding box center [416, 122] width 605 height 12
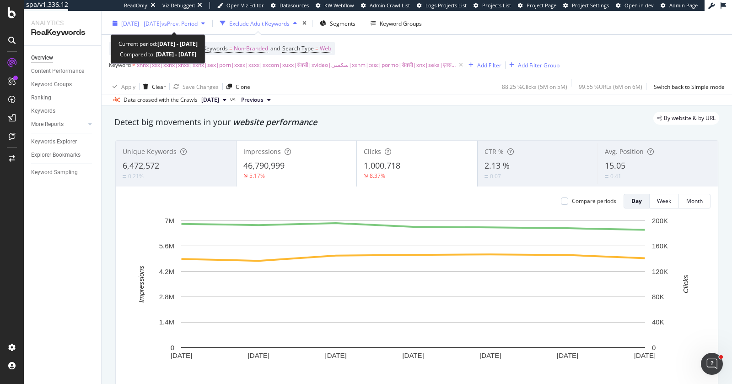
click at [176, 18] on div "2024 Aug. 16th - Aug. 22nd vs Prev. Period" at bounding box center [159, 23] width 100 height 14
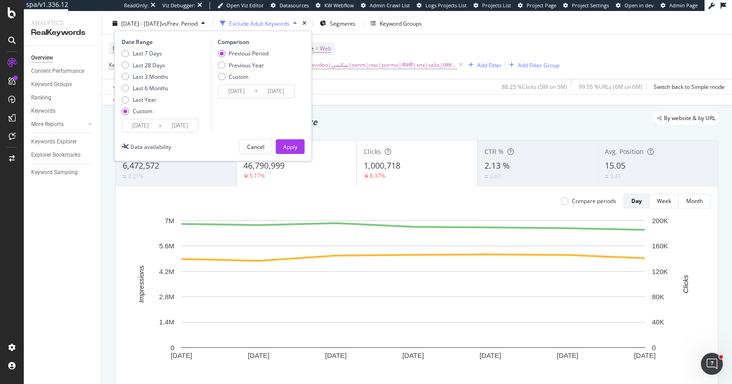
click at [145, 125] on input "2024/08/16" at bounding box center [140, 125] width 37 height 13
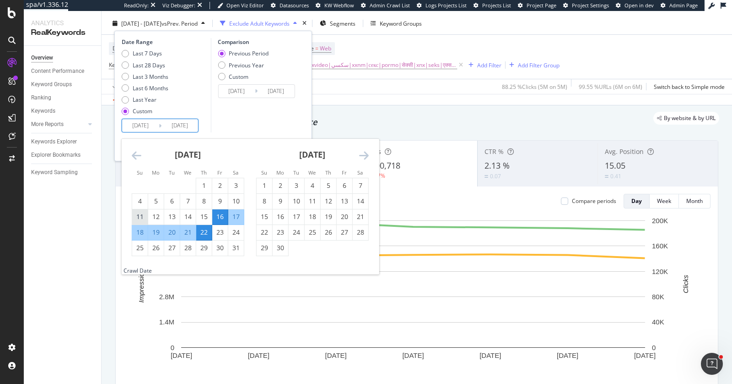
click at [142, 216] on div "11" at bounding box center [140, 216] width 16 height 9
type input "2024/08/11"
type input "2024/07/30"
type input "2024/08/10"
click at [235, 216] on div "17" at bounding box center [236, 216] width 16 height 9
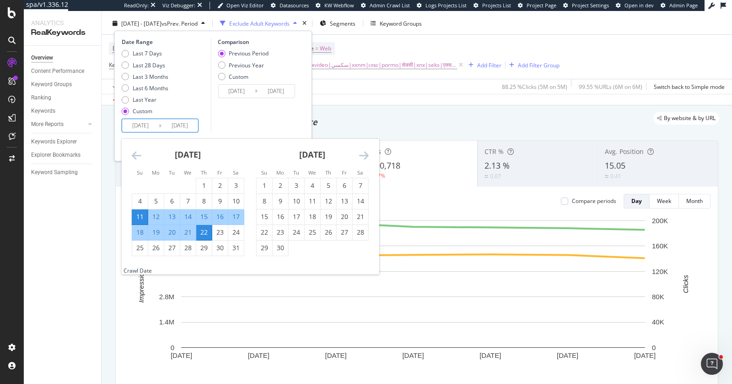
type input "2024/08/17"
type input "2024/08/04"
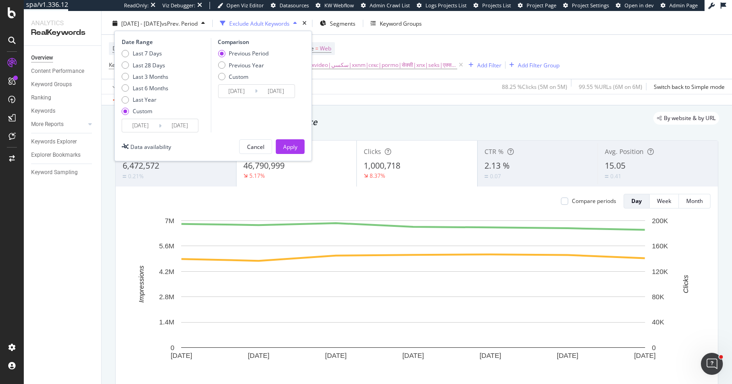
click at [127, 127] on input "2024/08/11" at bounding box center [140, 125] width 37 height 13
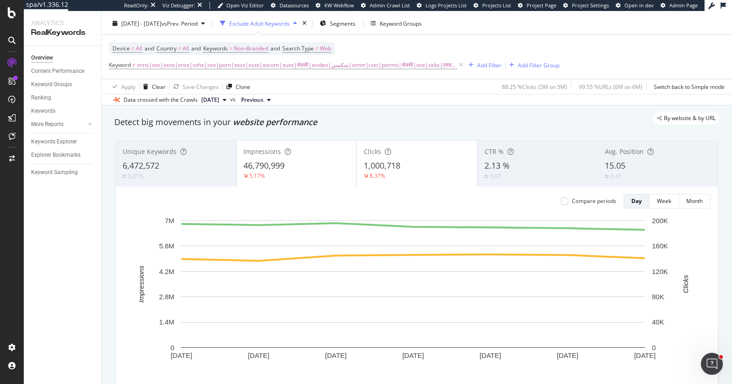
click at [391, 112] on div "By website & by URL" at bounding box center [412, 118] width 614 height 13
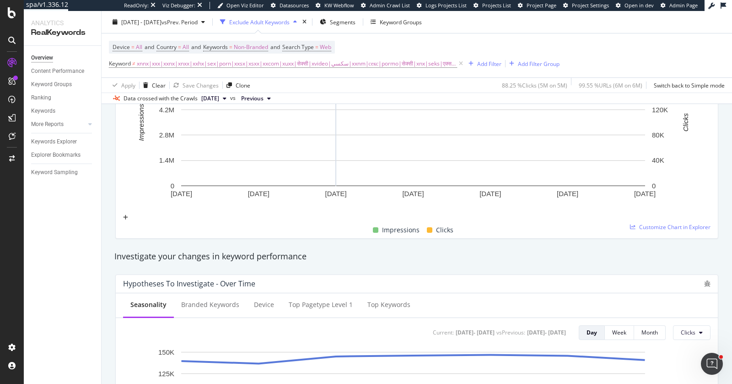
scroll to position [346, 0]
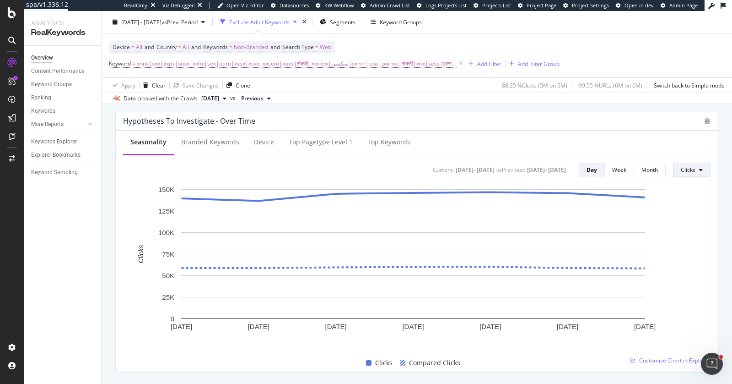
click at [676, 173] on button "Clicks" at bounding box center [692, 169] width 38 height 15
click at [692, 222] on span "Average Position" at bounding box center [696, 220] width 43 height 8
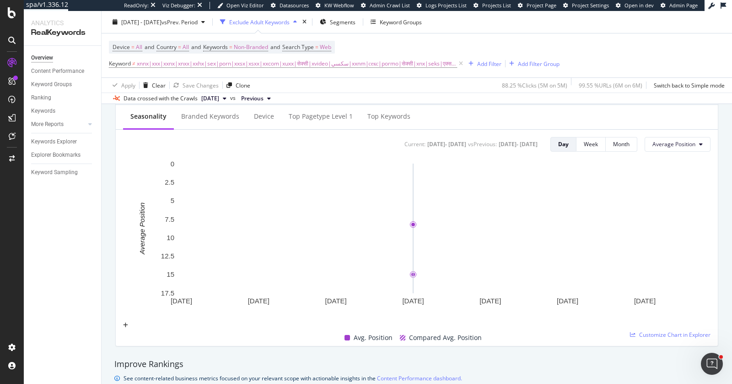
scroll to position [241, 0]
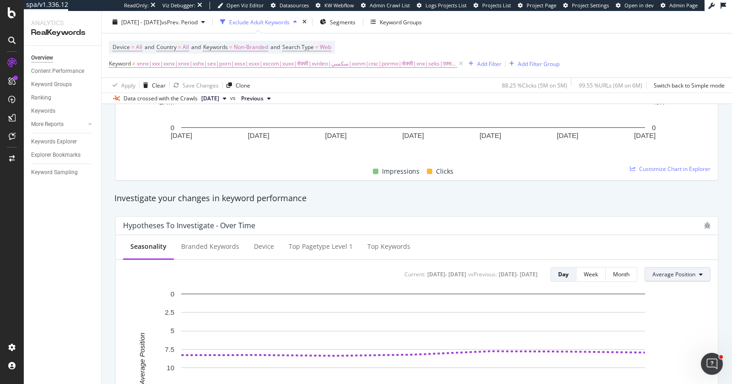
click at [680, 277] on button "Average Position" at bounding box center [678, 274] width 66 height 15
click at [655, 196] on div "Investigate your changes in keyword performance" at bounding box center [416, 198] width 605 height 12
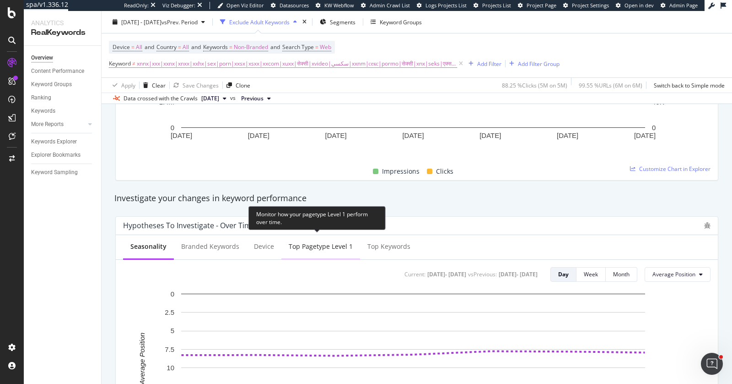
click at [307, 255] on div "Top pagetype Level 1" at bounding box center [320, 246] width 79 height 25
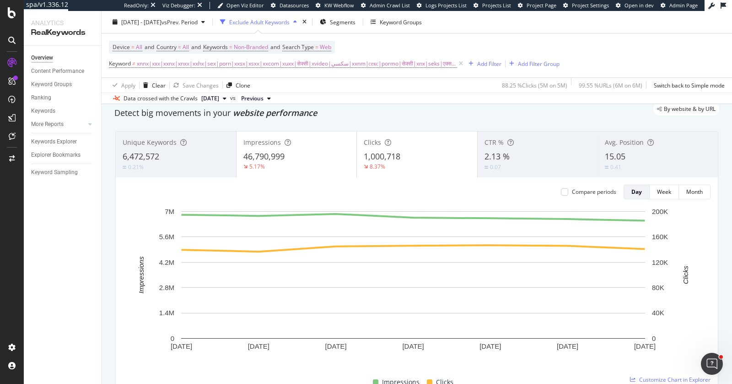
scroll to position [0, 0]
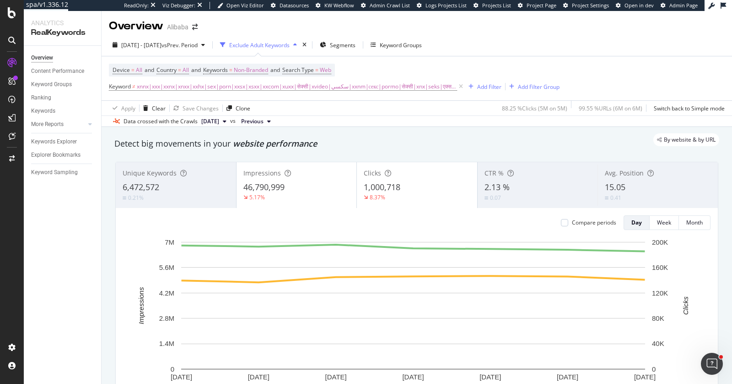
click at [377, 143] on div "By website & by URL" at bounding box center [412, 139] width 614 height 13
click at [356, 45] on span "Segments" at bounding box center [343, 45] width 26 height 8
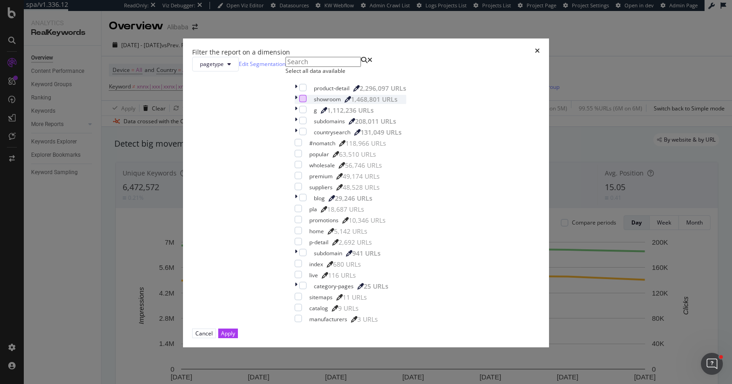
click at [299, 102] on div "modal" at bounding box center [302, 98] width 7 height 7
click at [235, 336] on div "Apply" at bounding box center [228, 333] width 14 height 9
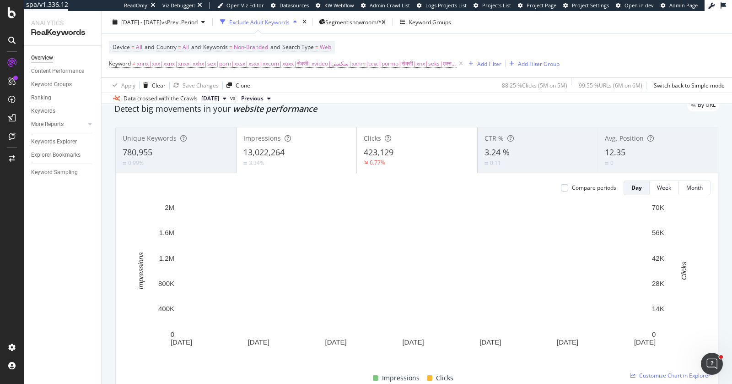
scroll to position [46, 0]
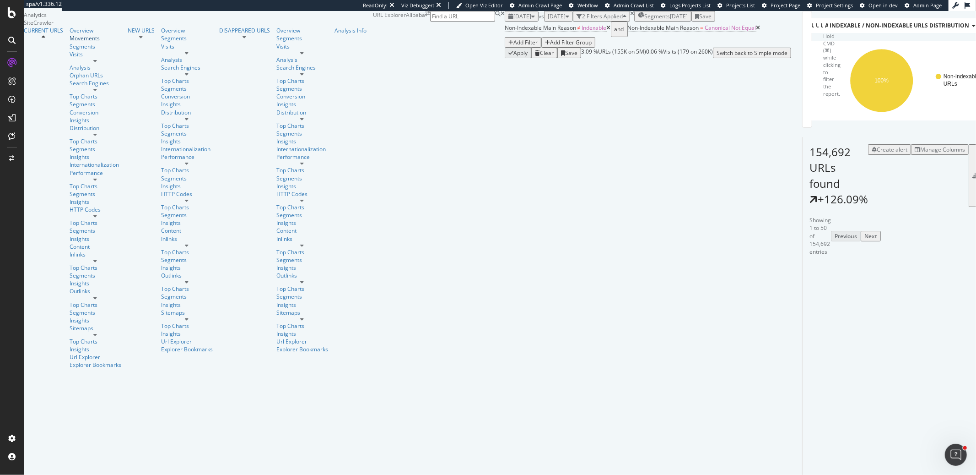
click at [70, 42] on div "Movements" at bounding box center [96, 38] width 52 height 8
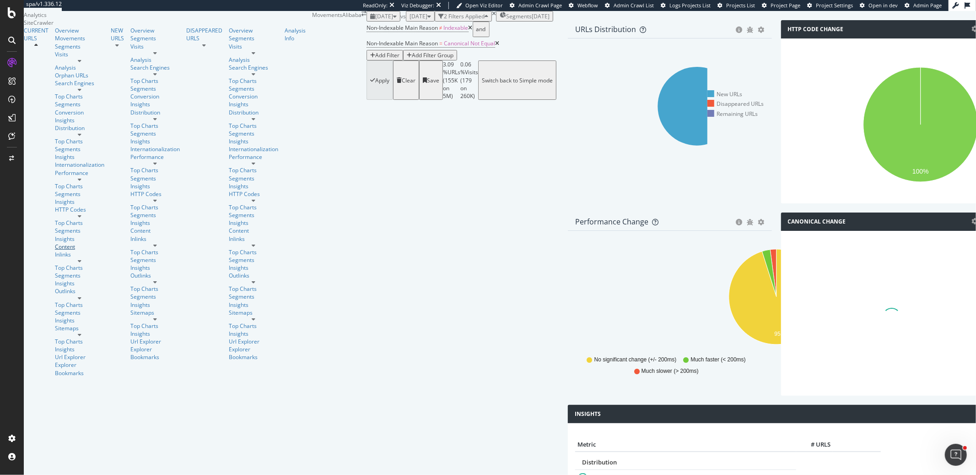
click at [55, 243] on div "Content" at bounding box center [79, 247] width 49 height 8
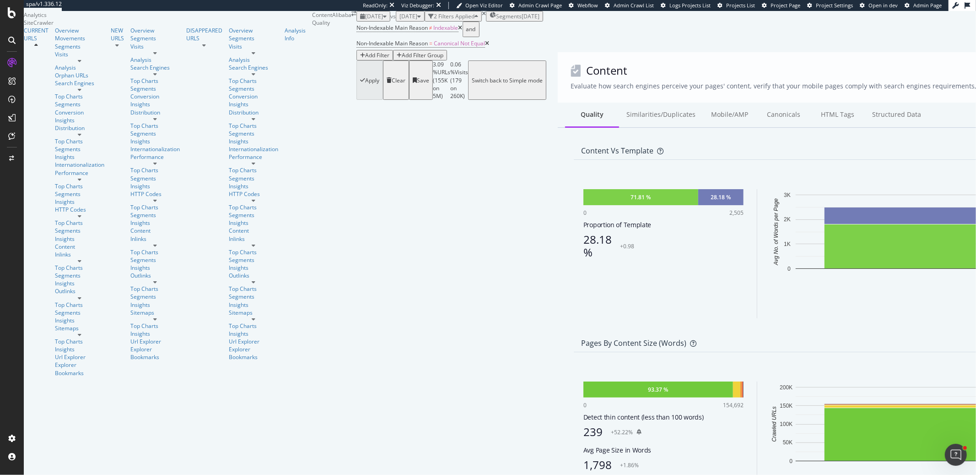
click at [593, 52] on div at bounding box center [991, 32] width 866 height 39
click at [619, 128] on div "Similarities/Duplicates" at bounding box center [661, 115] width 84 height 25
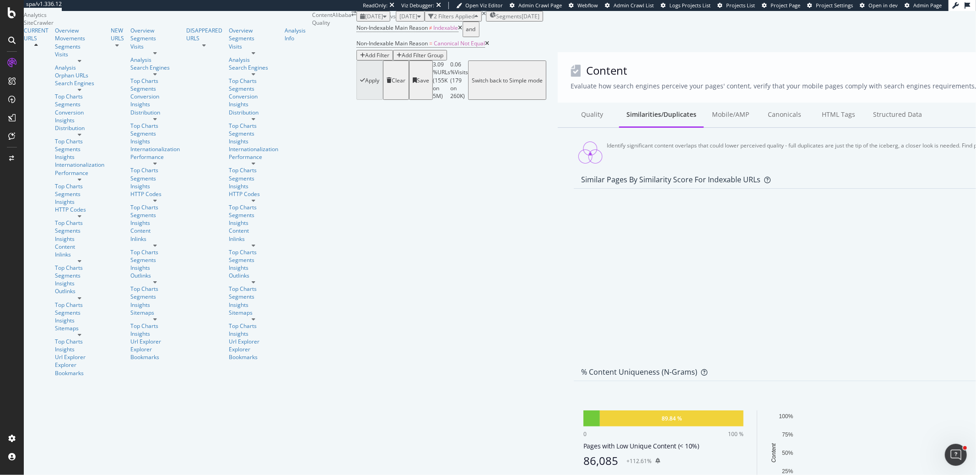
scroll to position [217, 0]
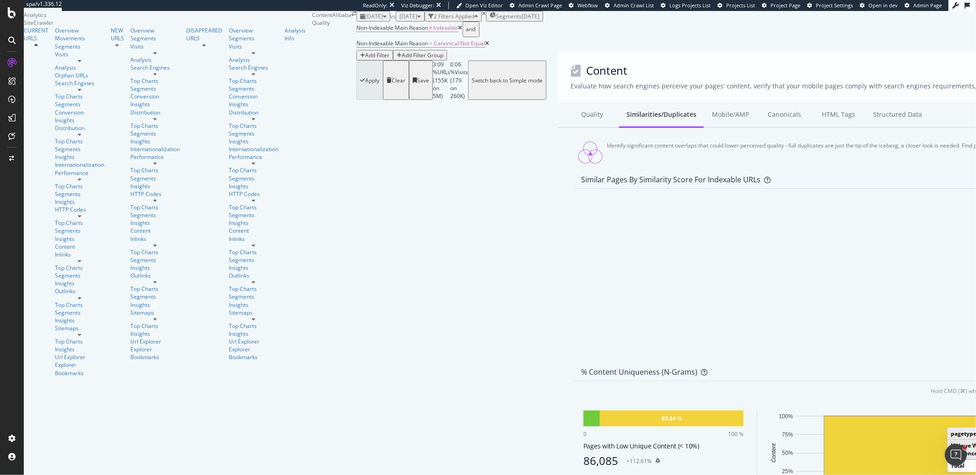
click at [583, 410] on div "89.84 % 0 100 % Pages with Low Unique Content (< 10%) 86,085 +112.61% Pages wit…" at bounding box center [663, 474] width 160 height 129
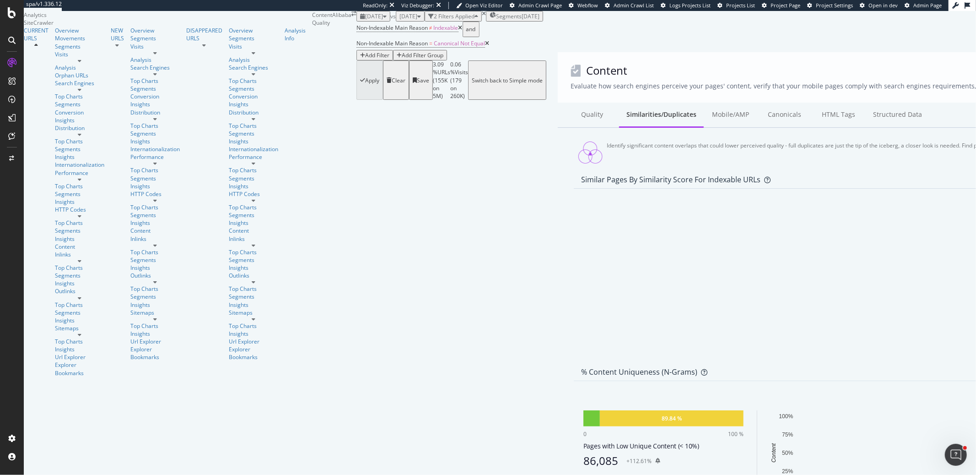
scroll to position [313, 0]
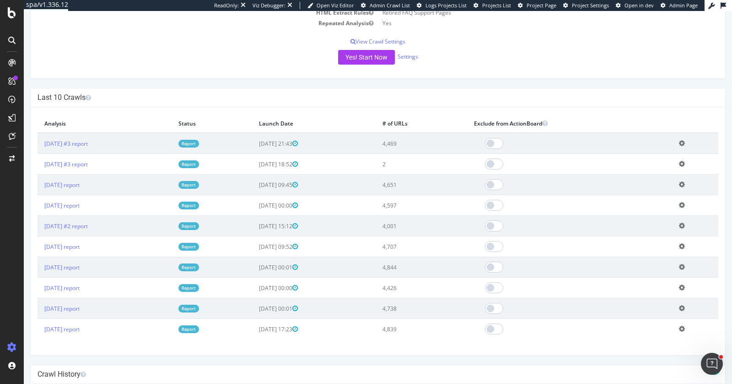
click at [681, 162] on icon at bounding box center [682, 163] width 6 height 7
click at [670, 184] on link "Delete analysis" at bounding box center [648, 190] width 73 height 12
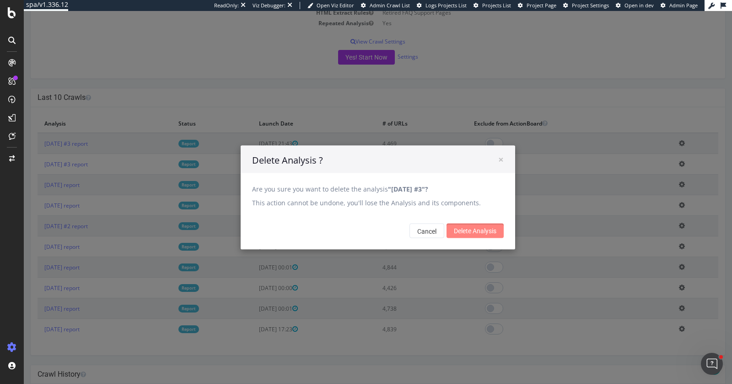
click at [470, 227] on input "Delete Analysis" at bounding box center [475, 230] width 57 height 15
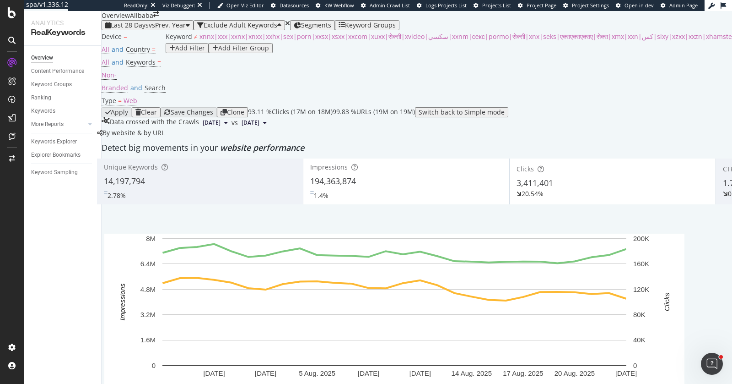
scroll to position [402, 0]
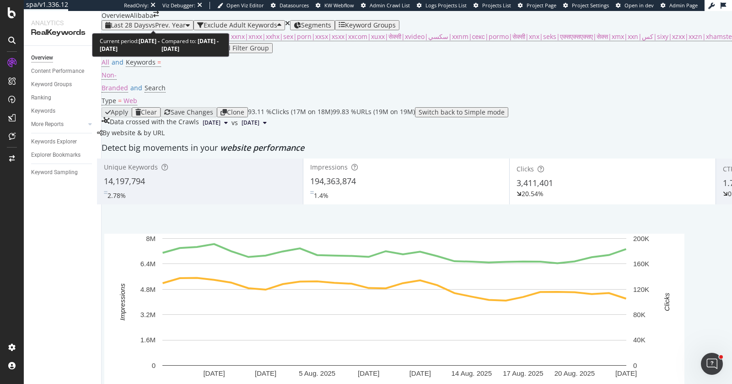
click at [176, 23] on span "vs Prev. Year" at bounding box center [167, 25] width 37 height 9
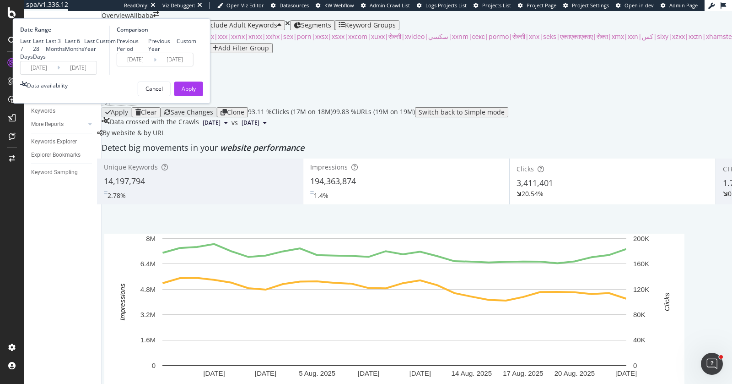
click at [57, 74] on input "2025/07/27" at bounding box center [39, 67] width 37 height 13
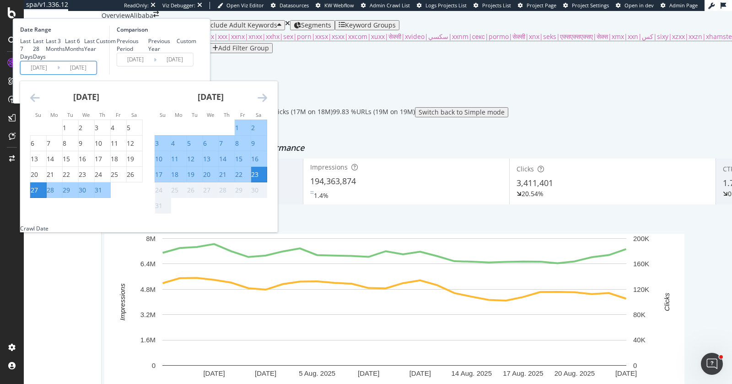
click at [243, 163] on div "15" at bounding box center [238, 158] width 7 height 9
type input "2025/08/15"
type input "2024/08/16"
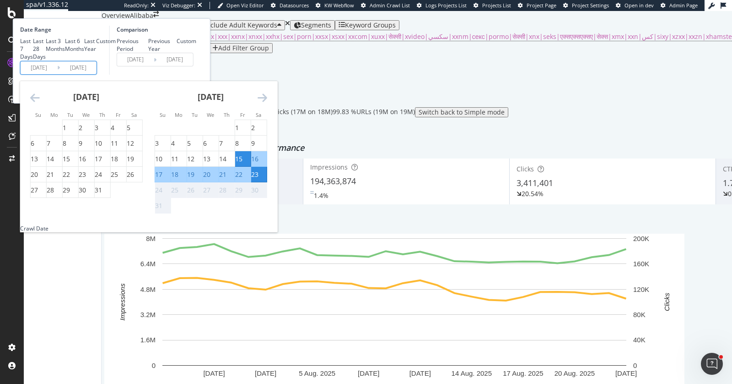
click at [227, 179] on div "21" at bounding box center [222, 174] width 7 height 9
type input "2025/08/21"
type input "2024/08/22"
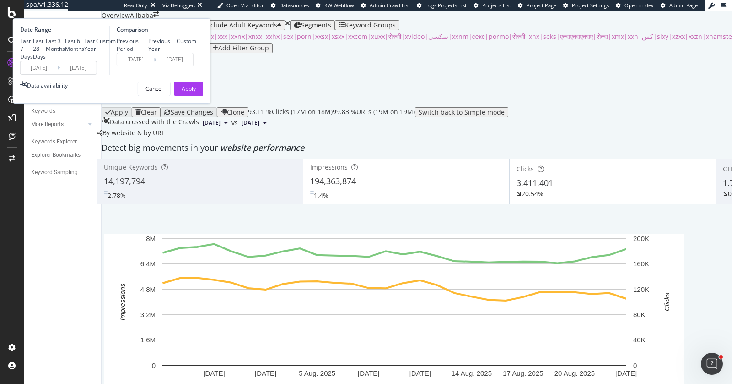
click at [196, 75] on div "Comparison Previous Period Previous Year Custom 2024/08/16 Navigate forward to …" at bounding box center [152, 50] width 87 height 49
click at [196, 92] on div "Apply" at bounding box center [189, 89] width 14 height 8
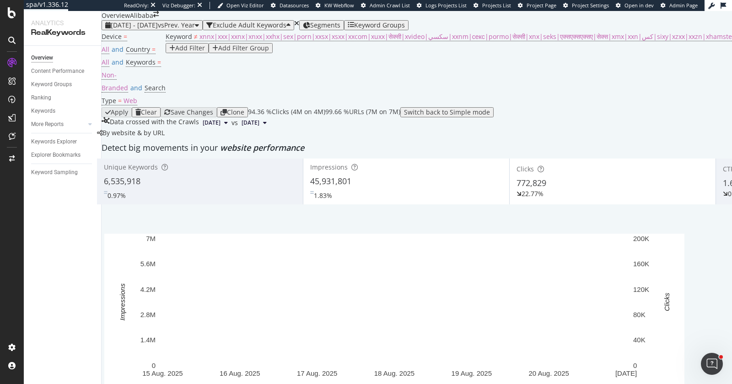
scroll to position [1350, 0]
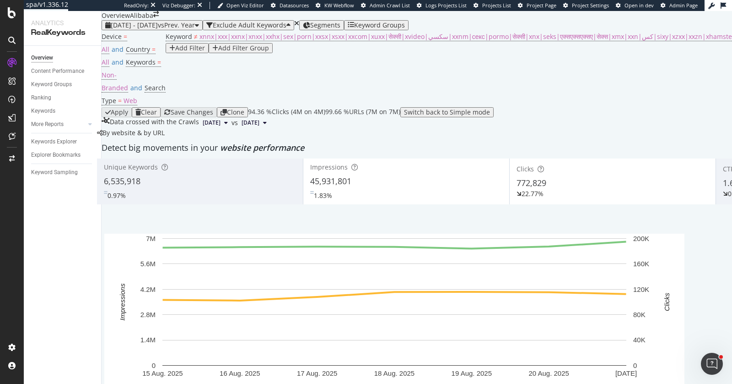
click at [205, 52] on div "Add Filter" at bounding box center [187, 47] width 36 height 7
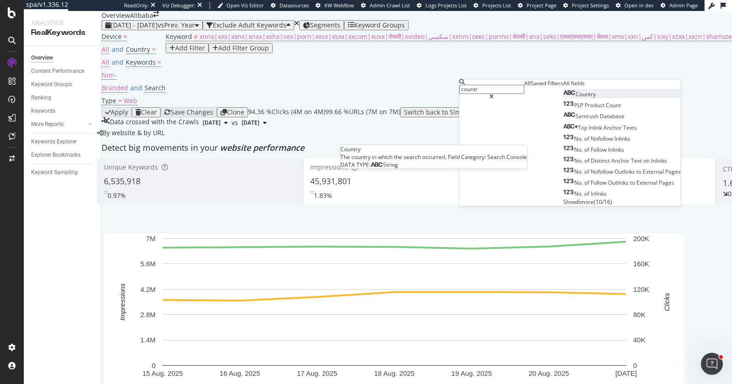
type input "countr"
click at [563, 98] on div "Country" at bounding box center [579, 94] width 32 height 8
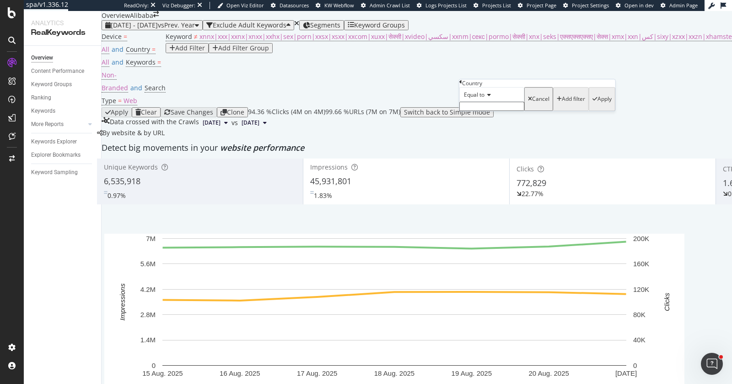
click at [485, 98] on span "Equal to" at bounding box center [474, 95] width 21 height 8
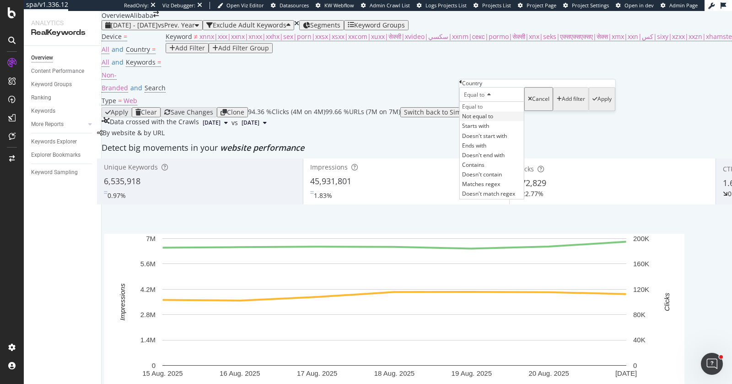
click at [493, 120] on span "Not equal to" at bounding box center [477, 117] width 31 height 8
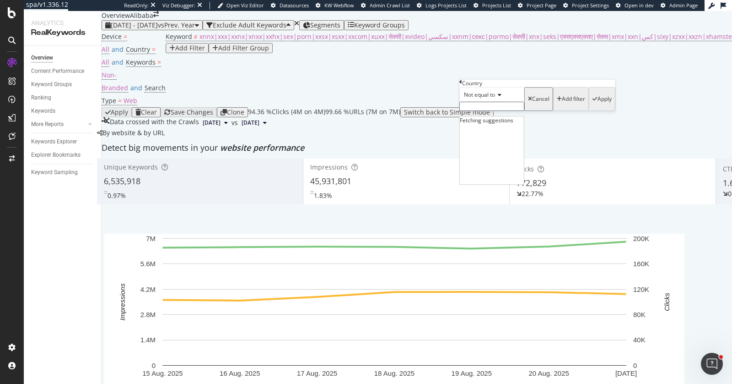
click at [498, 111] on input "text" at bounding box center [491, 106] width 65 height 9
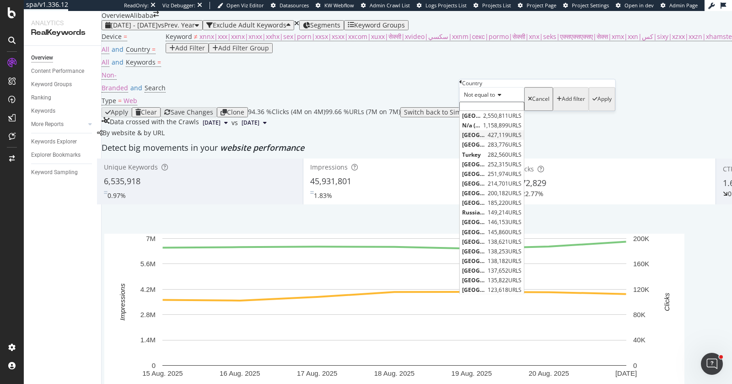
click at [486, 139] on span "India" at bounding box center [473, 135] width 23 height 8
type input "[GEOGRAPHIC_DATA]"
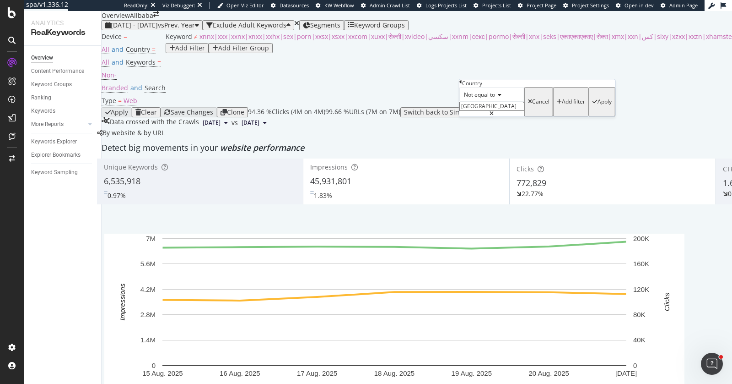
click at [598, 105] on div "Apply" at bounding box center [605, 101] width 14 height 6
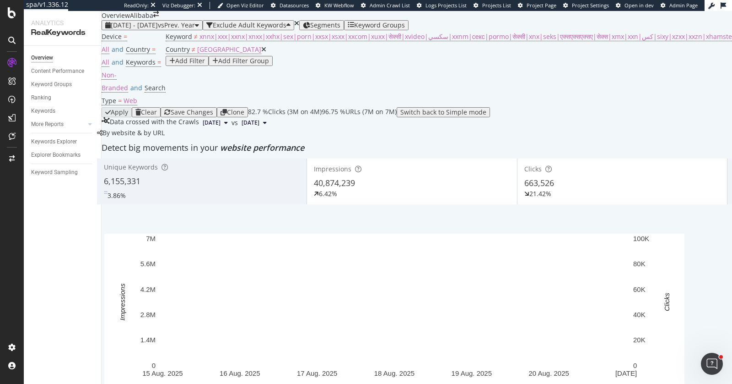
scroll to position [1619, 0]
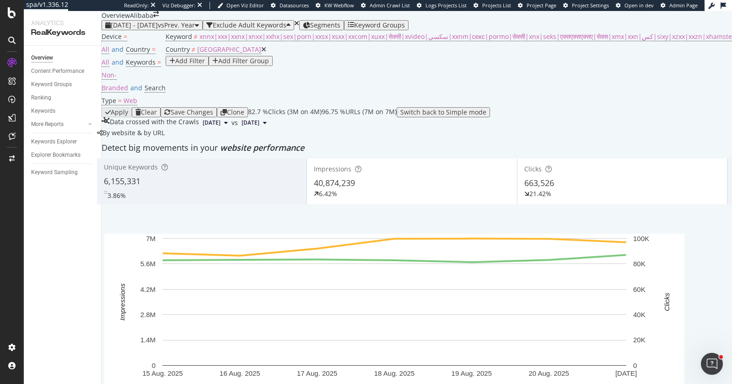
click at [165, 134] on div "By website & by URL" at bounding box center [131, 132] width 68 height 9
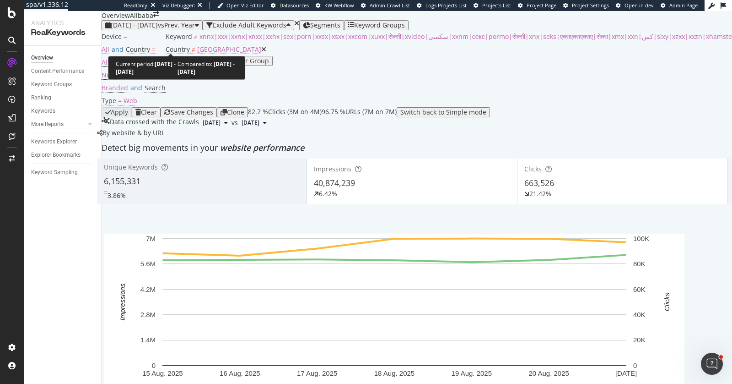
click at [151, 29] on span "[DATE] - [DATE]" at bounding box center [134, 25] width 47 height 9
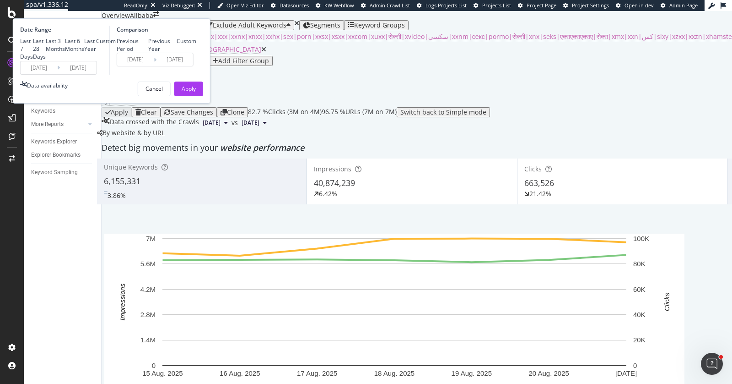
click at [46, 60] on div "Last 28 Days" at bounding box center [39, 48] width 13 height 23
type input "[DATE]"
type input "2024/07/28"
type input "2024/08/24"
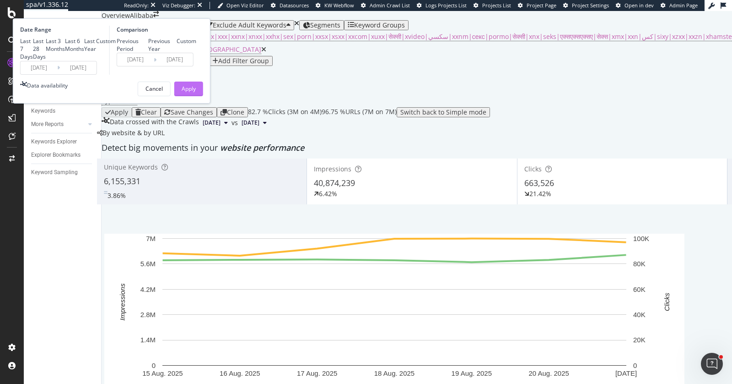
click at [196, 92] on div "Apply" at bounding box center [189, 89] width 14 height 8
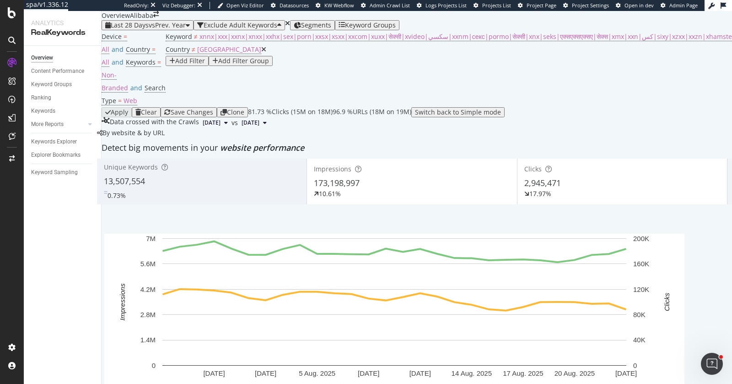
click at [266, 53] on icon at bounding box center [263, 49] width 5 height 6
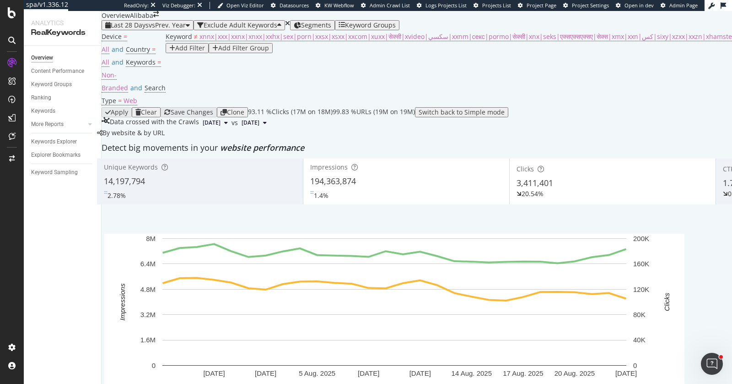
click at [165, 136] on div "By website & by URL" at bounding box center [131, 132] width 68 height 9
click at [156, 54] on span "=" at bounding box center [154, 49] width 4 height 9
click at [176, 79] on icon at bounding box center [173, 76] width 6 height 5
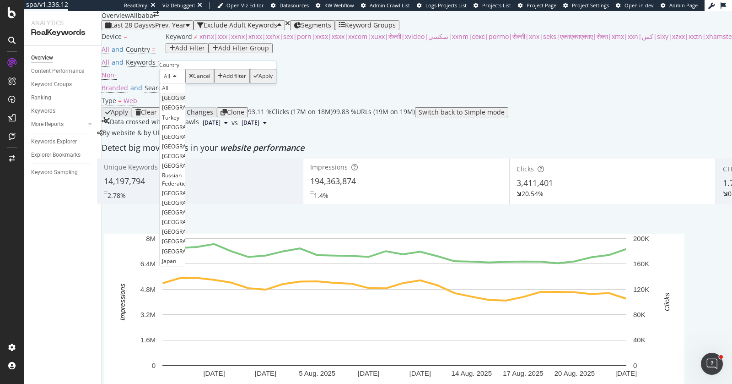
click at [185, 103] on div "[GEOGRAPHIC_DATA]" at bounding box center [172, 98] width 25 height 10
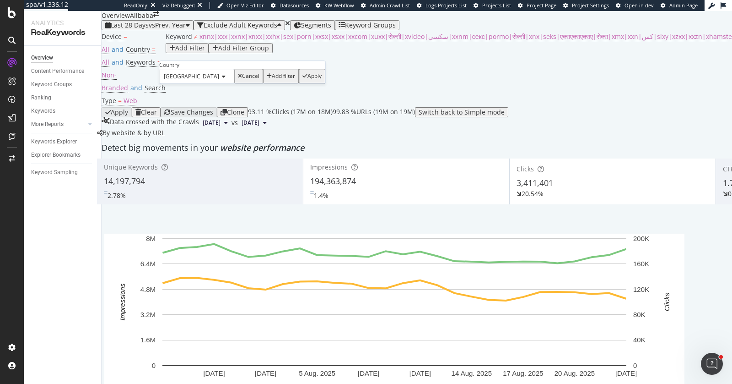
click at [308, 79] on div "Apply" at bounding box center [315, 76] width 14 height 6
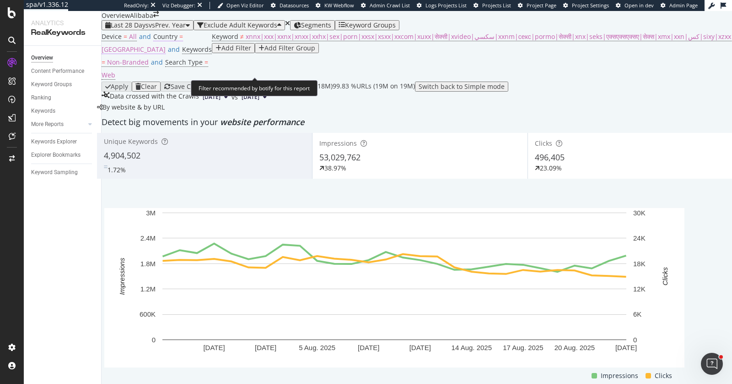
click at [166, 54] on span "[GEOGRAPHIC_DATA]" at bounding box center [134, 49] width 64 height 9
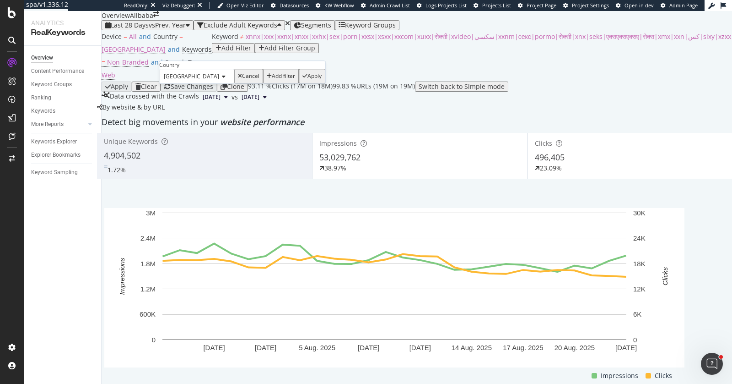
click at [444, 160] on div "Unique Keywords 4,904,502 1.72% Impressions 53,029,762 38.97% Clicks 496,405 23…" at bounding box center [635, 270] width 1077 height 275
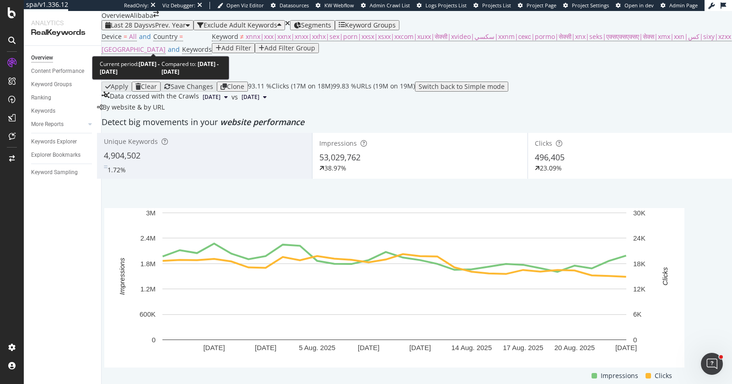
click at [166, 29] on span "vs Prev. Year" at bounding box center [167, 25] width 37 height 9
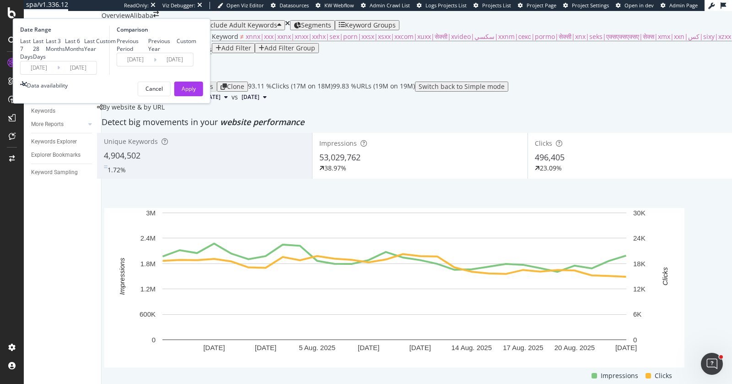
click at [149, 53] on div "Previous Period" at bounding box center [133, 45] width 32 height 16
type input "[DATE]"
click at [196, 92] on div "Apply" at bounding box center [189, 89] width 14 height 8
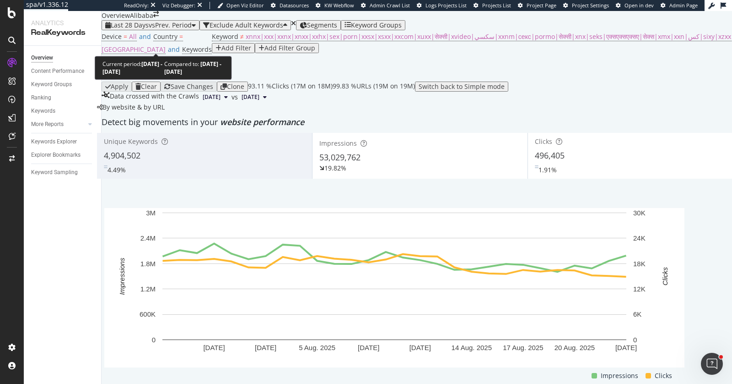
click at [189, 29] on span "vs Prev. Period" at bounding box center [170, 25] width 43 height 9
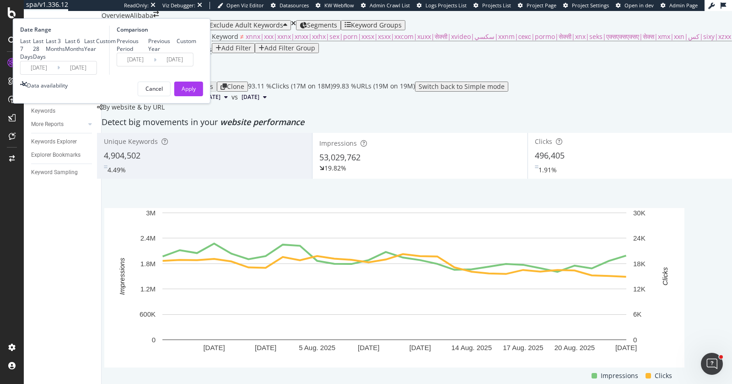
click at [57, 74] on input "[DATE]" at bounding box center [39, 67] width 37 height 13
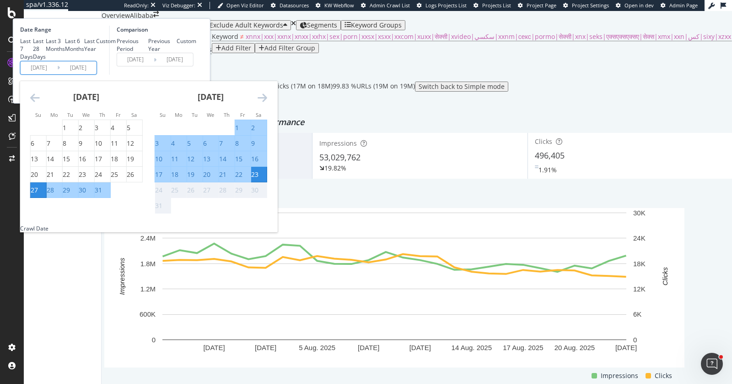
click at [243, 163] on div "15" at bounding box center [238, 158] width 7 height 9
type input "[DATE]"
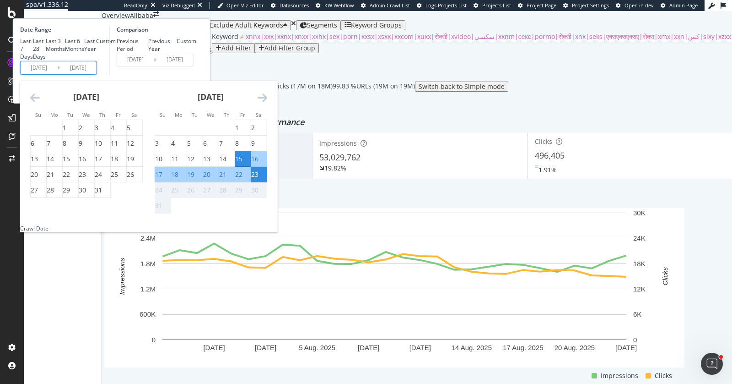
drag, startPoint x: 330, startPoint y: 251, endPoint x: 322, endPoint y: 234, distance: 18.8
click at [227, 179] on div "21" at bounding box center [222, 174] width 7 height 9
type input "[DATE]"
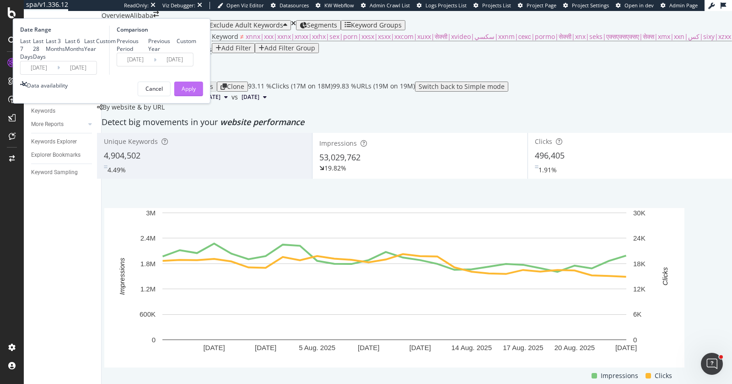
click at [196, 92] on div "Apply" at bounding box center [189, 89] width 14 height 8
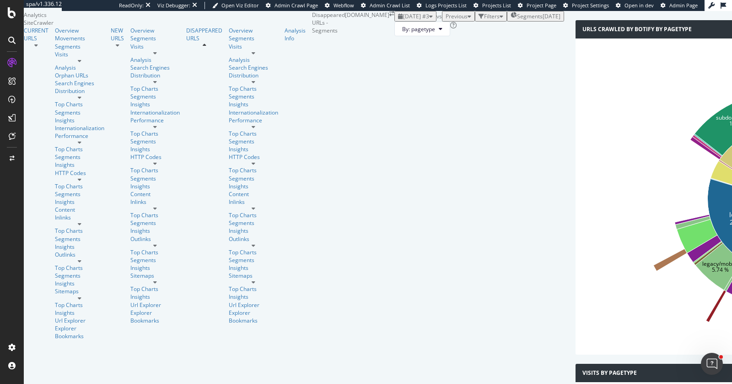
click at [394, 36] on div "By: pagetype" at bounding box center [479, 29] width 170 height 15
click at [49, 42] on div "CURRENT URLS" at bounding box center [36, 35] width 25 height 16
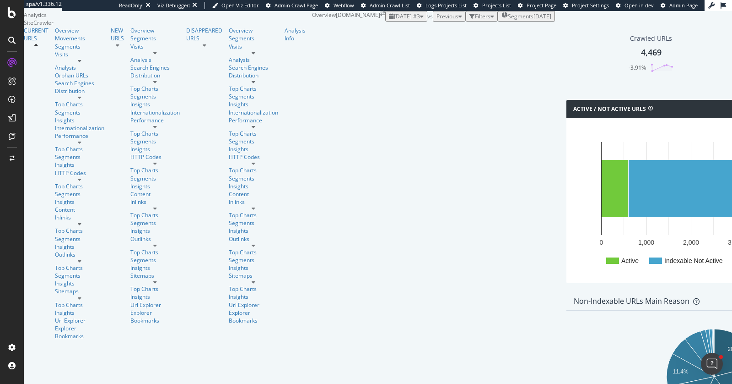
click at [437, 20] on span "Previous" at bounding box center [448, 16] width 22 height 8
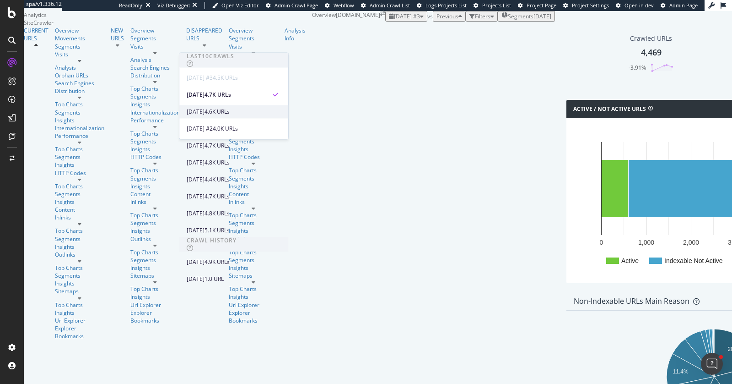
click at [230, 114] on div "4.6K URLs" at bounding box center [217, 112] width 25 height 8
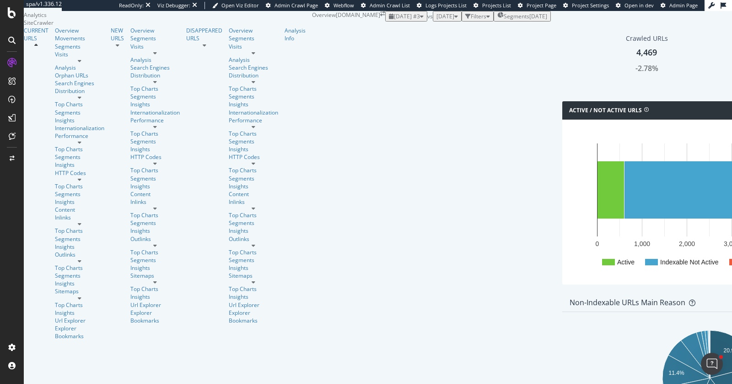
scroll to position [153, 0]
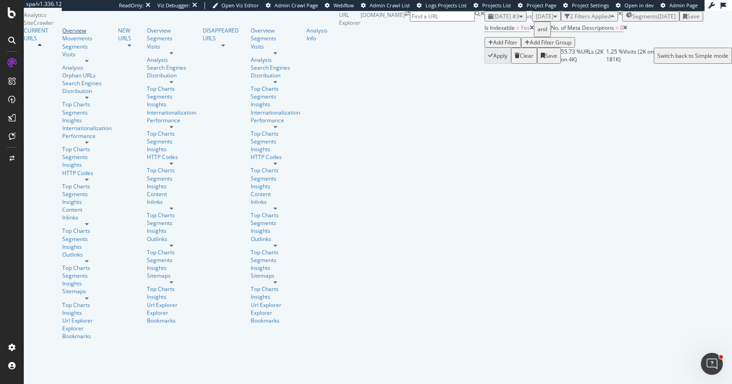
click at [62, 34] on link "Overview" at bounding box center [86, 31] width 49 height 8
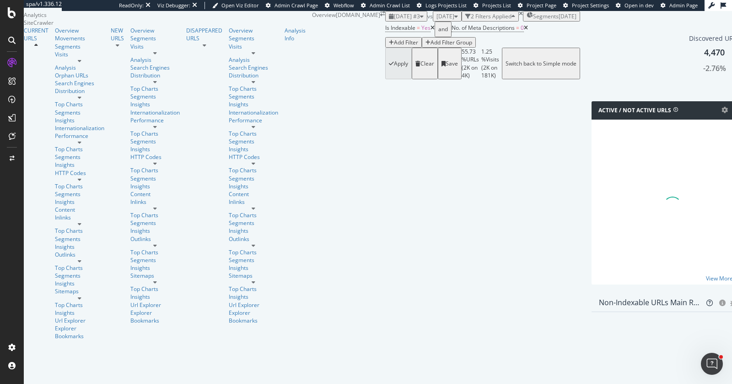
click at [527, 20] on div "Segments 2025-05-14" at bounding box center [552, 16] width 50 height 8
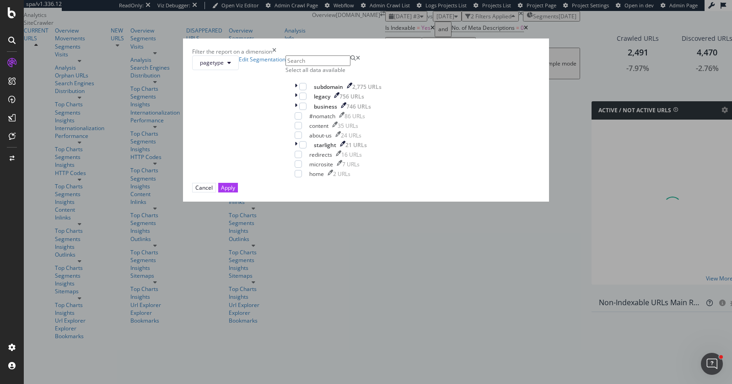
click at [319, 74] on div "Select all data available" at bounding box center [338, 70] width 105 height 8
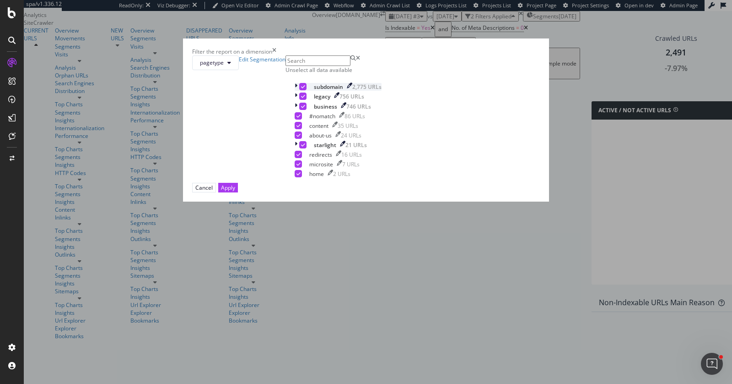
click at [301, 89] on icon "modal" at bounding box center [303, 86] width 4 height 5
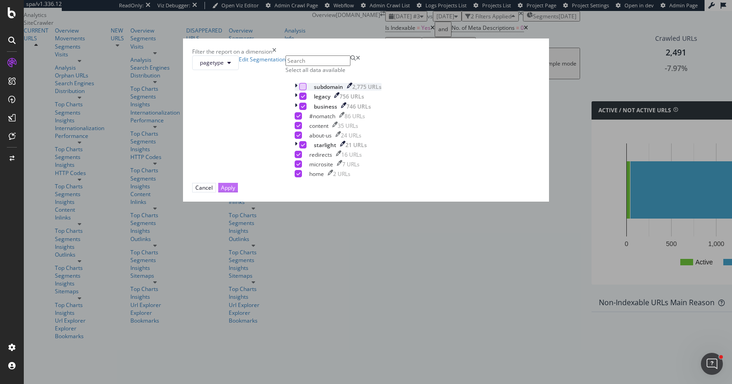
click at [235, 191] on div "Apply" at bounding box center [228, 188] width 14 height 8
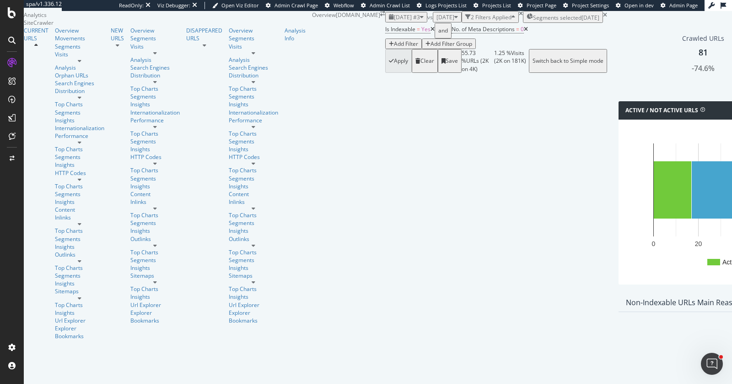
click at [416, 71] on div "Clear" at bounding box center [425, 60] width 19 height 21
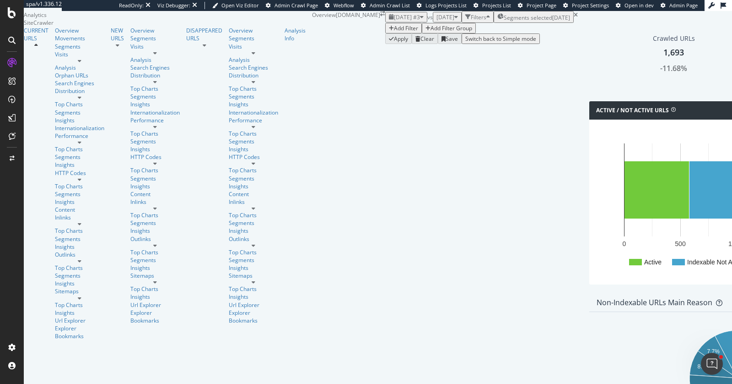
scroll to position [245, 0]
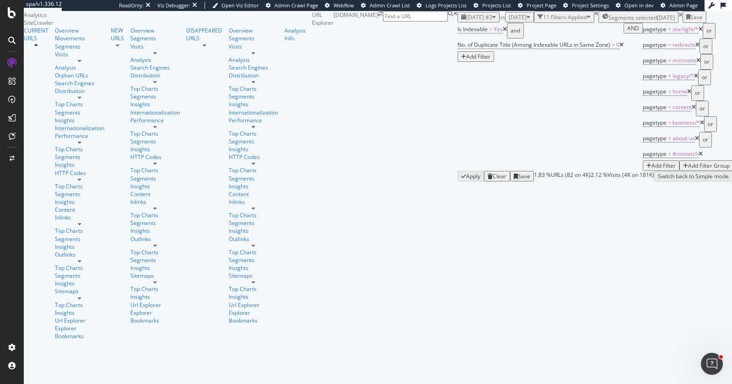
scroll to position [188, 0]
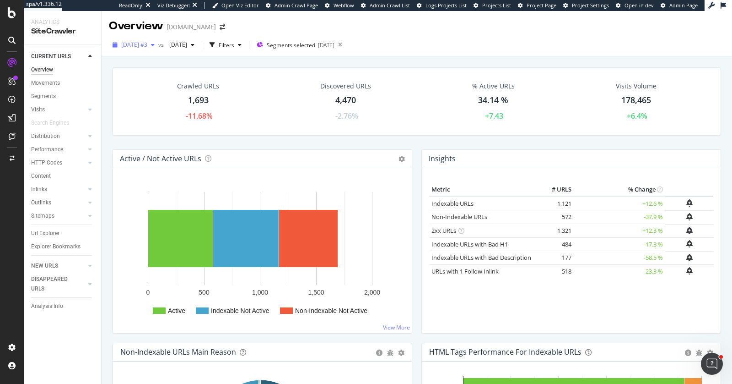
click at [147, 47] on span "[DATE] #3" at bounding box center [134, 45] width 26 height 8
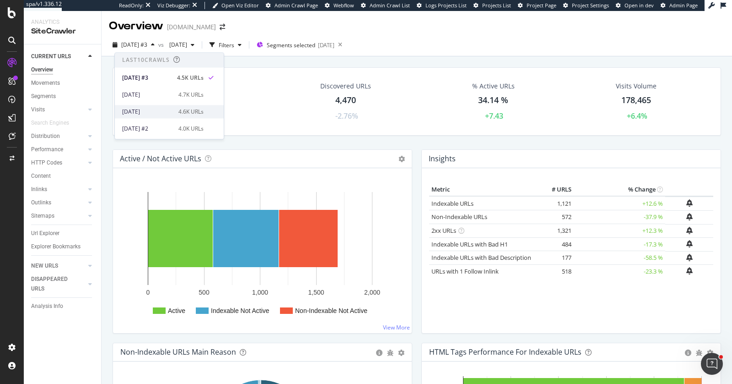
click at [187, 113] on div "4.6K URLs" at bounding box center [190, 112] width 25 height 8
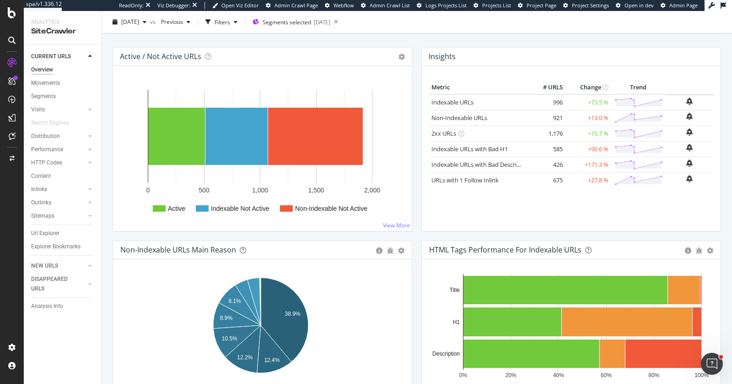
scroll to position [90, 0]
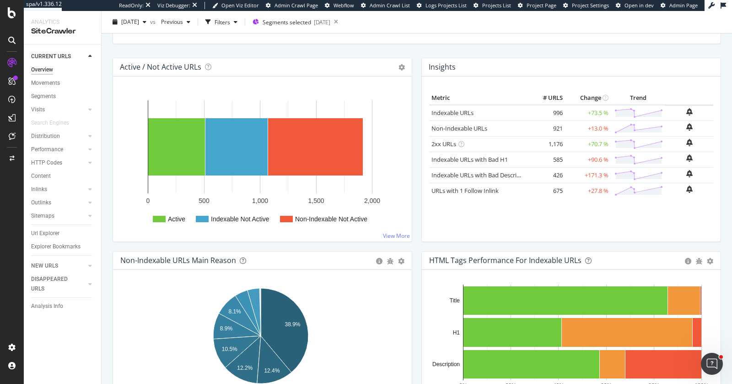
click at [706, 53] on div "Crawled URLs 1,917 +38.01% Discovered URLs 4,597 +14.89% % Active URLs 26.7 % -…" at bounding box center [417, 17] width 618 height 81
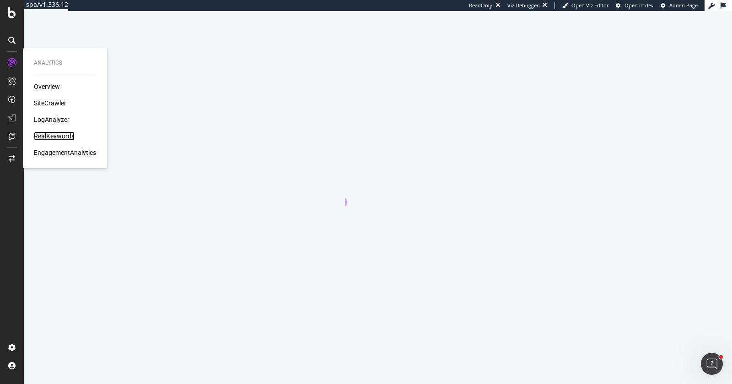
click at [63, 132] on div "RealKeywords" at bounding box center [54, 135] width 41 height 9
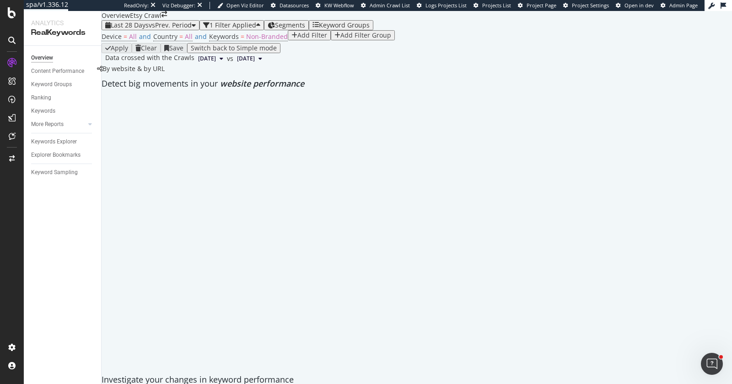
scroll to position [1309, 0]
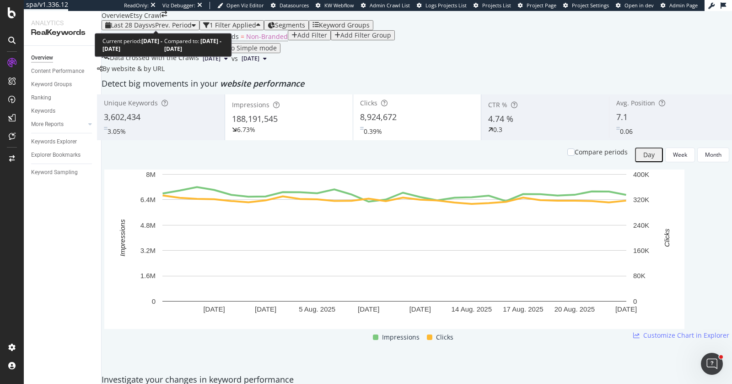
click at [143, 22] on div "Last 28 Days vs Prev. Period" at bounding box center [150, 25] width 91 height 7
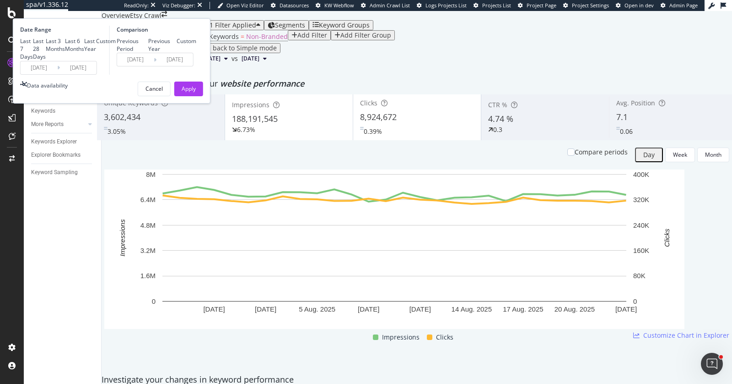
click at [57, 74] on input "[DATE]" at bounding box center [39, 67] width 37 height 13
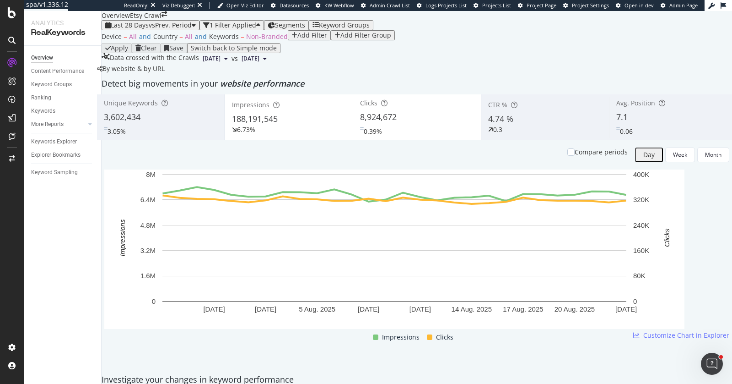
scroll to position [0, 0]
click at [188, 41] on span "All" at bounding box center [189, 36] width 8 height 9
click at [176, 79] on icon at bounding box center [173, 76] width 6 height 5
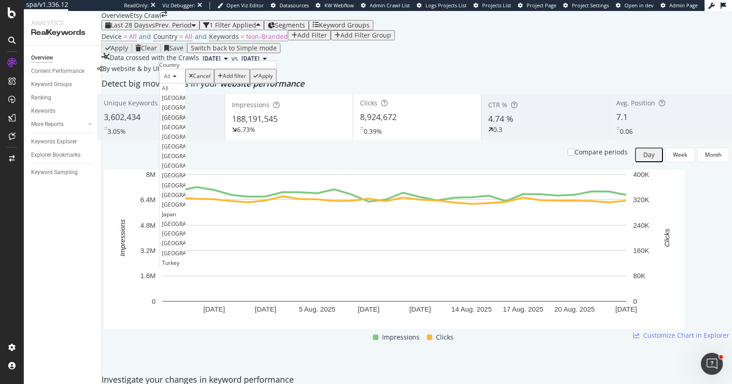
click at [185, 122] on div "[GEOGRAPHIC_DATA]" at bounding box center [172, 118] width 25 height 10
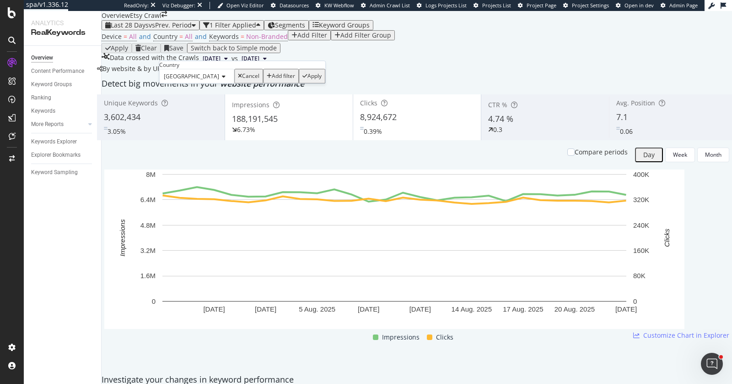
click at [308, 79] on div "Apply" at bounding box center [315, 76] width 14 height 6
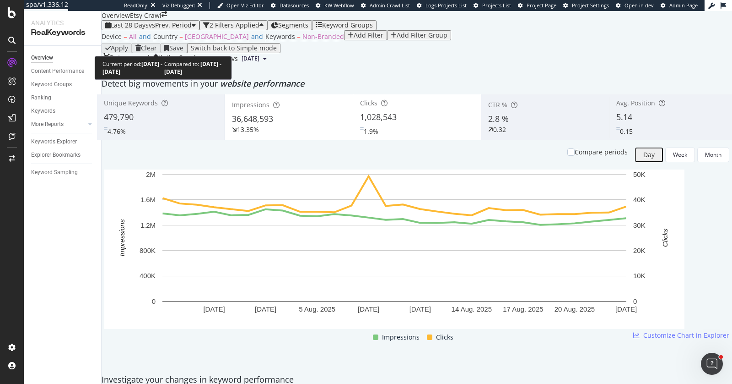
click at [140, 29] on span "Last 28 Days" at bounding box center [130, 25] width 38 height 9
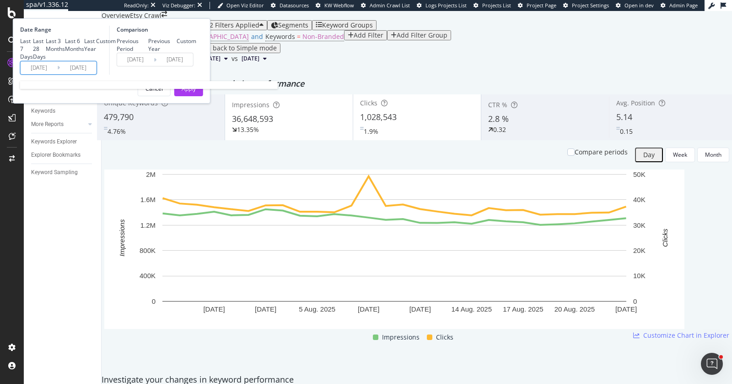
click at [57, 74] on input "2025/07/27" at bounding box center [39, 67] width 37 height 13
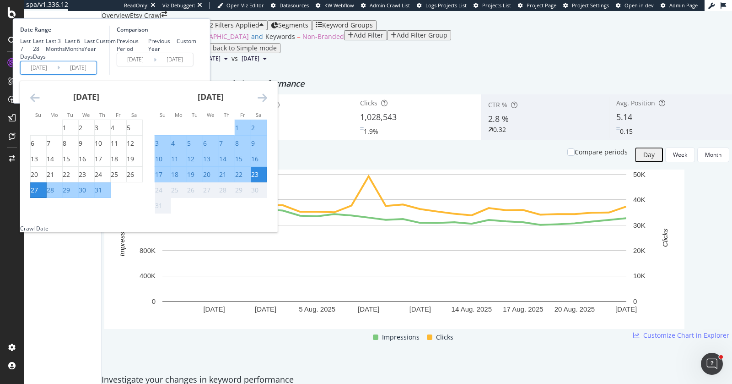
click at [243, 163] on div "15" at bounding box center [238, 158] width 7 height 9
type input "2025/08/15"
type input "2025/08/06"
type input "2025/08/14"
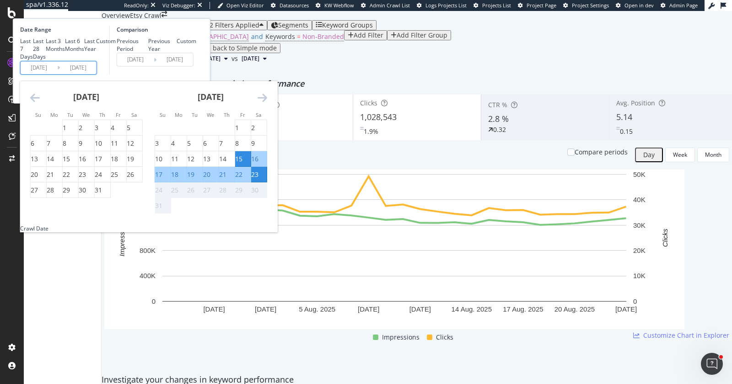
click at [227, 179] on div "21" at bounding box center [222, 174] width 7 height 9
type input "2025/08/21"
type input "2025/08/08"
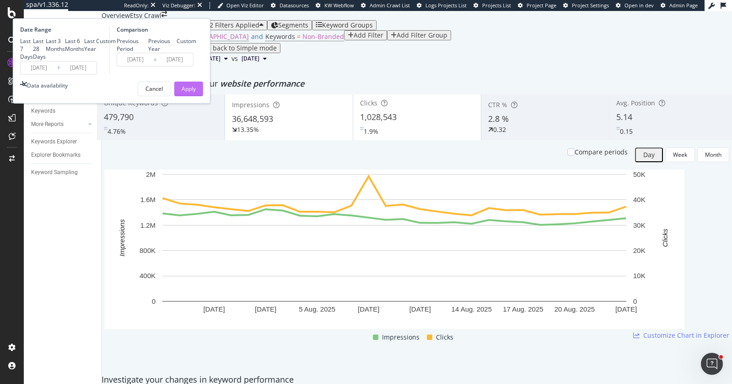
click at [196, 92] on div "Apply" at bounding box center [189, 89] width 14 height 8
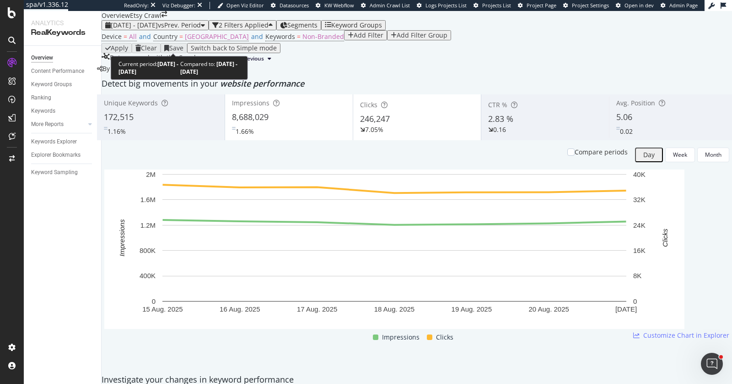
click at [191, 29] on span "vs Prev. Period" at bounding box center [179, 25] width 43 height 9
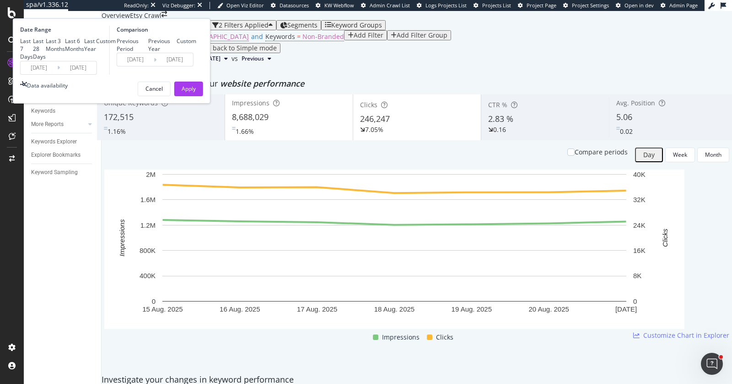
click at [46, 60] on div "Last 28 Days" at bounding box center [39, 48] width 13 height 23
type input "2025/07/27"
type input "2025/08/23"
type input "2025/06/29"
type input "2025/07/26"
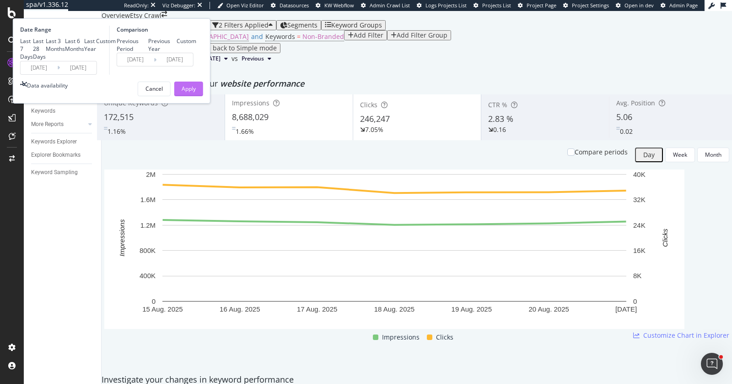
click at [196, 92] on div "Apply" at bounding box center [189, 89] width 14 height 8
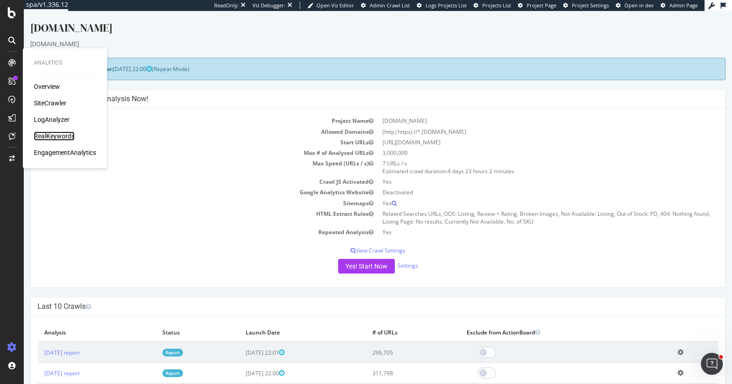
click at [59, 136] on div "RealKeywords" at bounding box center [54, 135] width 41 height 9
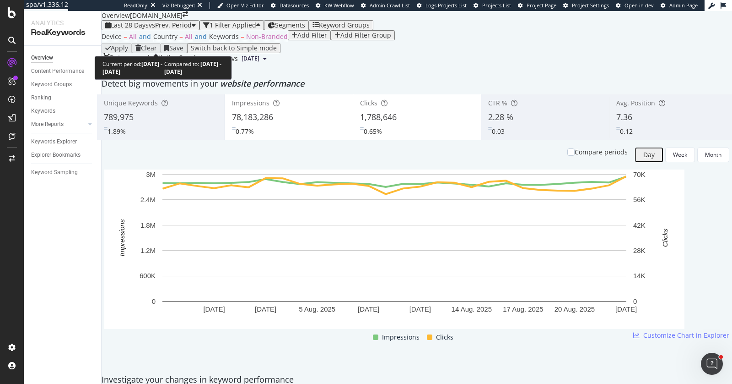
click at [163, 29] on span "vs Prev. Period" at bounding box center [170, 25] width 43 height 9
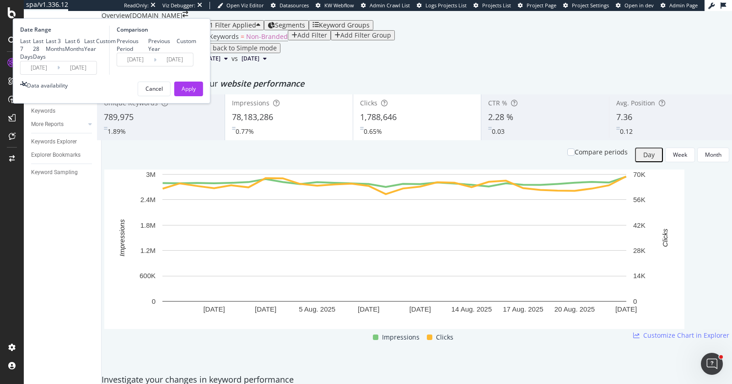
click at [57, 74] on input "[DATE]" at bounding box center [39, 67] width 37 height 13
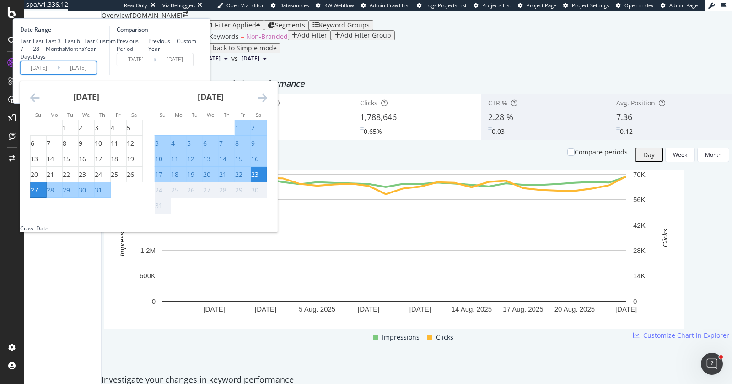
click at [243, 163] on div "15" at bounding box center [238, 158] width 7 height 9
type input "[DATE]"
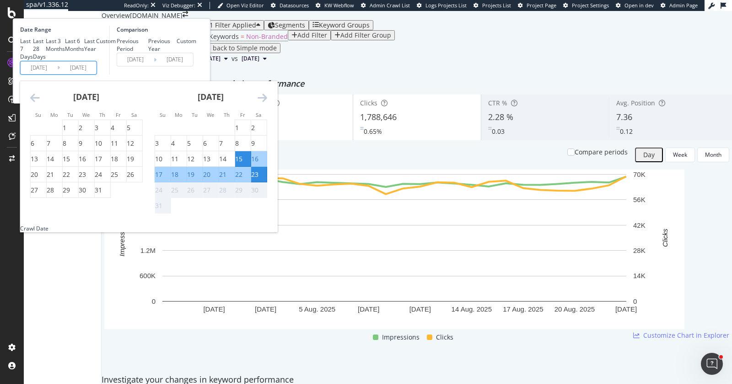
click at [227, 179] on div "21" at bounding box center [222, 174] width 7 height 9
type input "[DATE]"
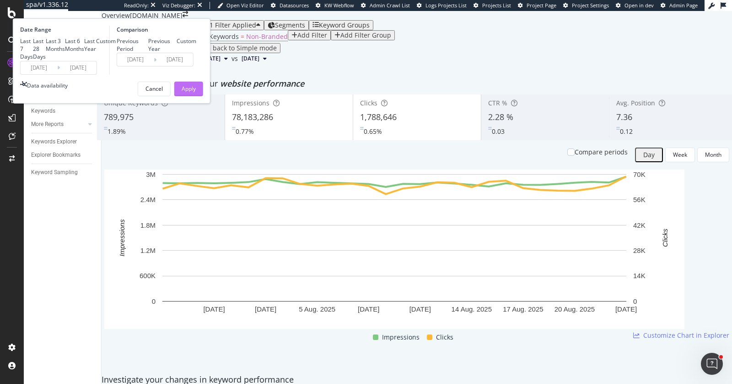
click at [196, 92] on div "Apply" at bounding box center [189, 89] width 14 height 8
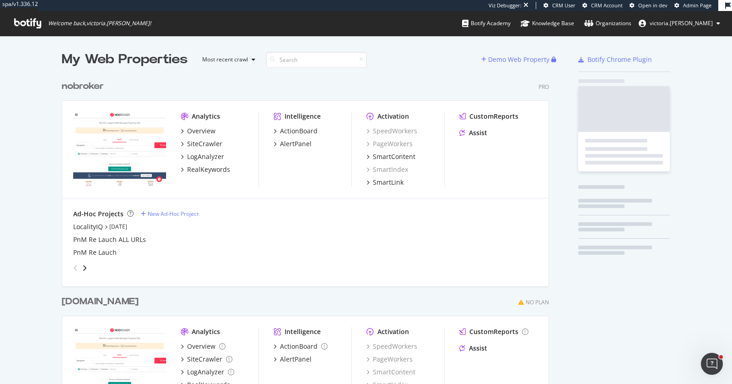
scroll to position [367, 487]
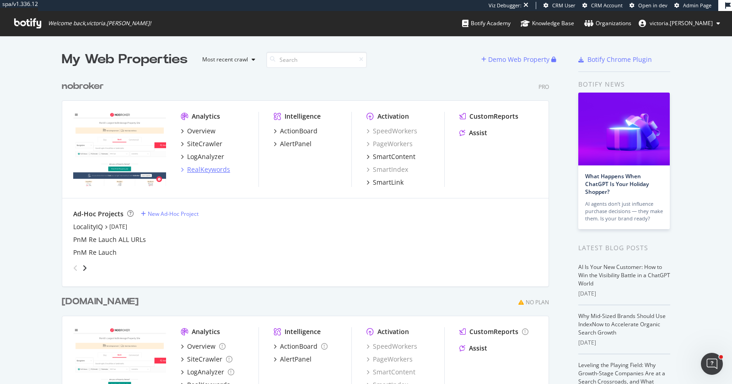
click at [215, 167] on div "RealKeywords" at bounding box center [208, 169] width 43 height 9
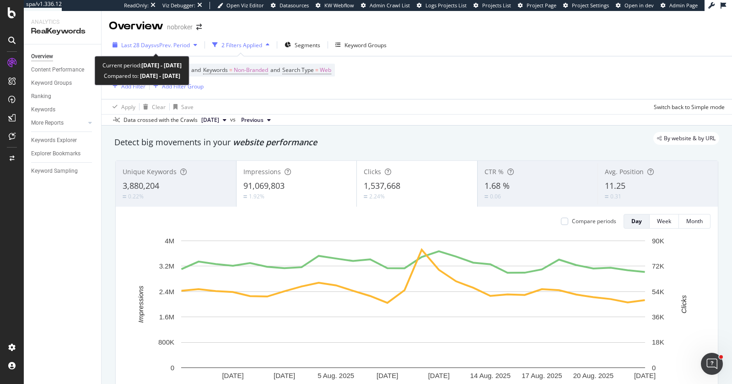
click at [173, 45] on span "vs Prev. Period" at bounding box center [172, 45] width 36 height 8
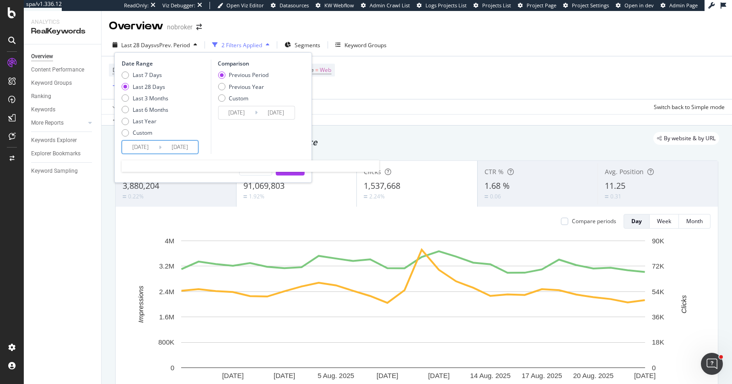
click at [148, 146] on input "[DATE]" at bounding box center [140, 146] width 37 height 13
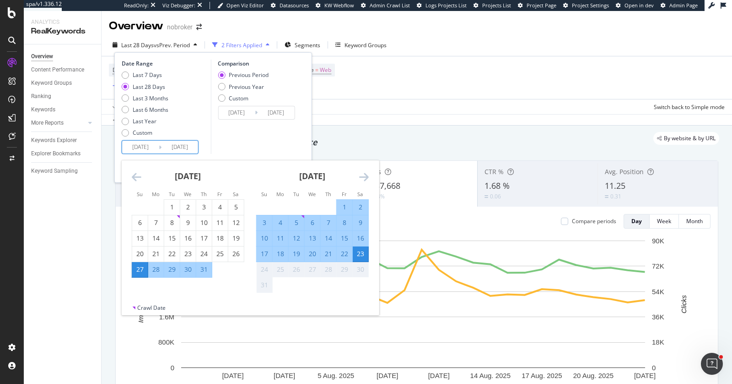
click at [340, 238] on div "15" at bounding box center [345, 237] width 16 height 9
type input "[DATE]"
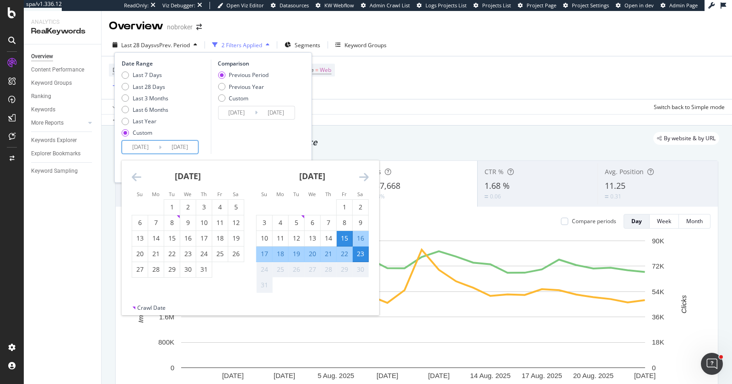
click at [329, 252] on div "21" at bounding box center [329, 253] width 16 height 9
type input "2025/08/21"
type input "2025/08/08"
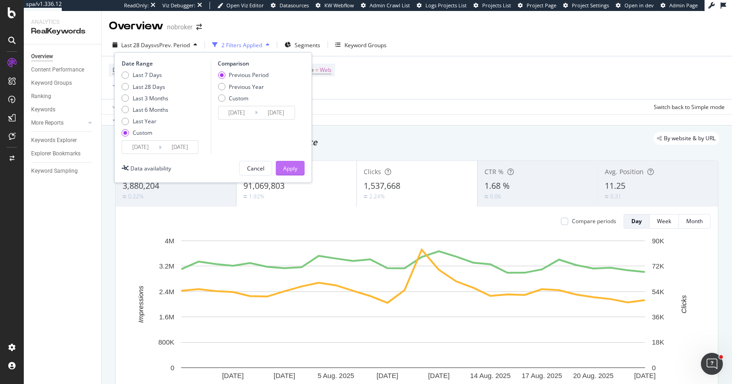
click at [292, 165] on div "Apply" at bounding box center [290, 168] width 14 height 8
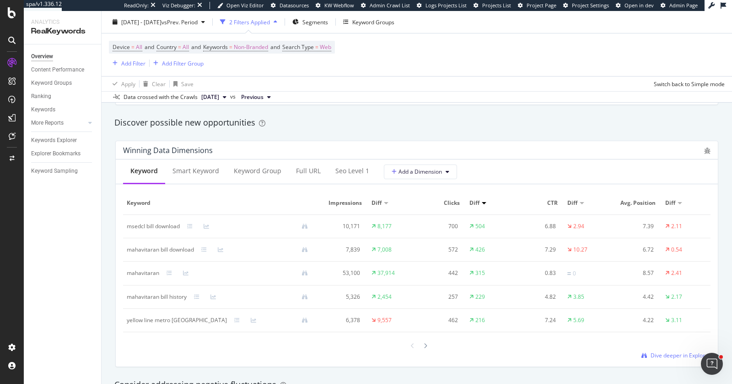
scroll to position [1279, 0]
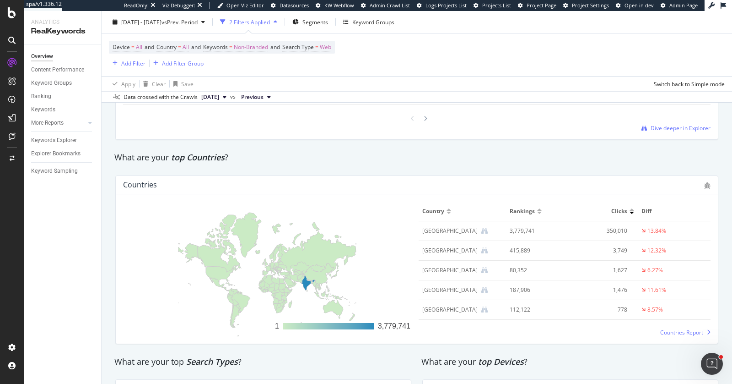
click at [539, 147] on div "What are your top Countries ?" at bounding box center [417, 157] width 614 height 21
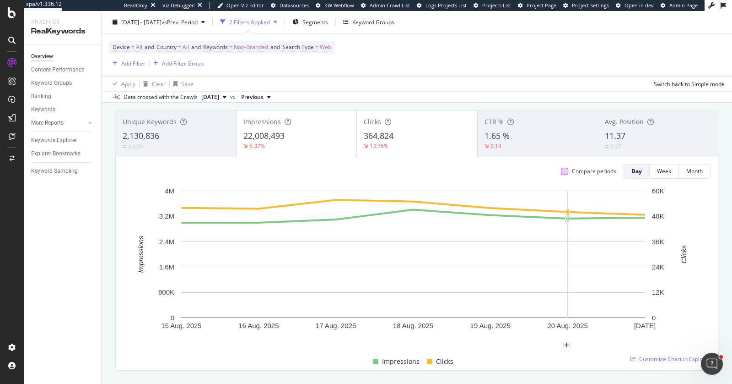
scroll to position [40, 0]
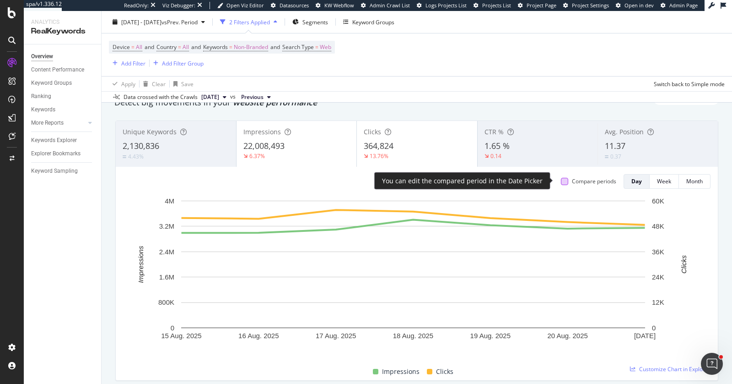
click at [561, 181] on div at bounding box center [564, 181] width 7 height 7
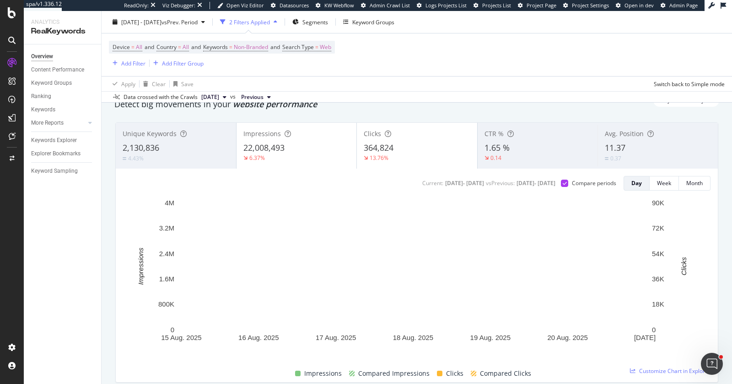
scroll to position [36, 0]
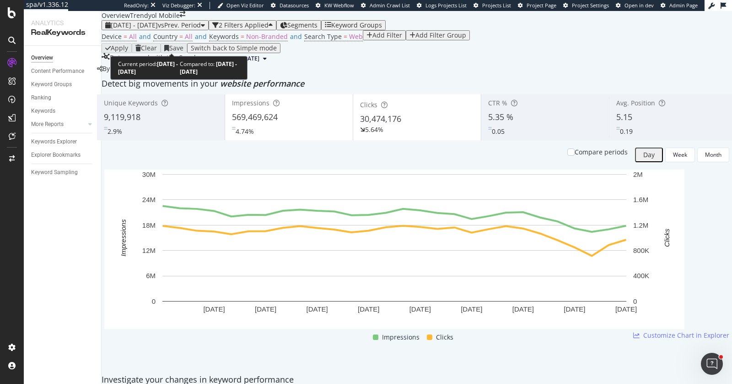
click at [195, 29] on span "vs Prev. Period" at bounding box center [179, 25] width 43 height 9
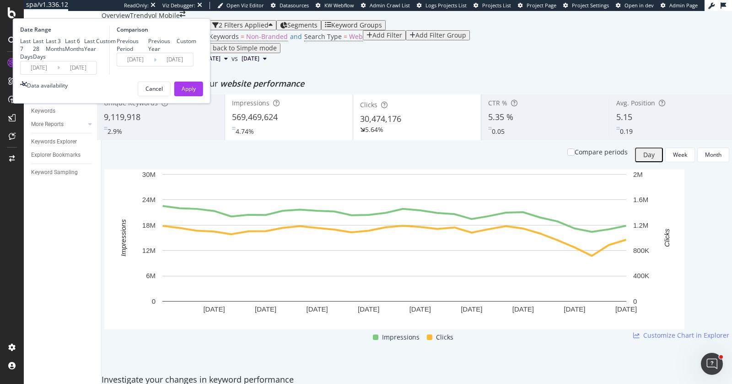
click at [57, 74] on input "[DATE]" at bounding box center [39, 67] width 37 height 13
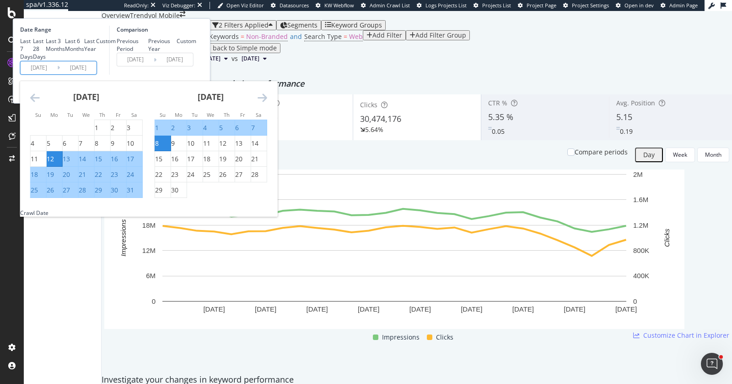
click at [267, 103] on icon "Move forward to switch to the next month." at bounding box center [263, 97] width 10 height 11
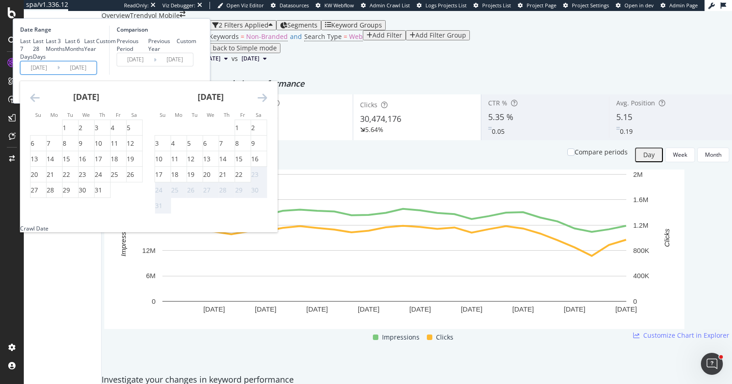
click at [46, 60] on div "Last 28 Days" at bounding box center [39, 48] width 13 height 23
type input "[DATE]"
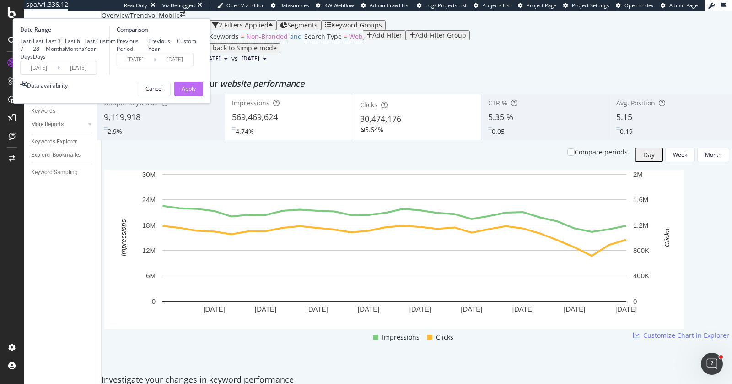
click at [196, 92] on div "Apply" at bounding box center [189, 89] width 14 height 8
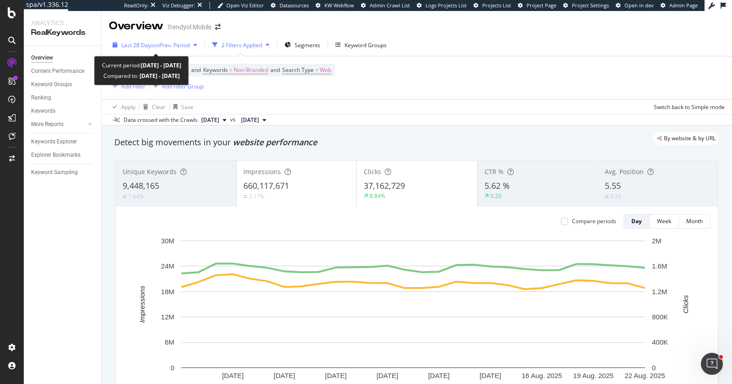
click at [179, 47] on span "vs Prev. Period" at bounding box center [172, 45] width 36 height 8
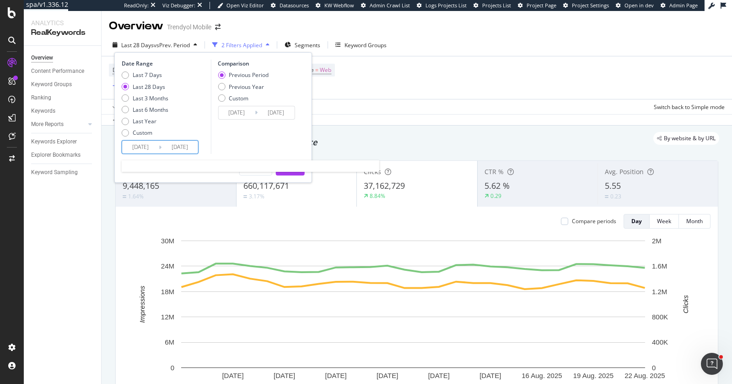
click at [146, 143] on input "2025/07/26" at bounding box center [140, 146] width 37 height 13
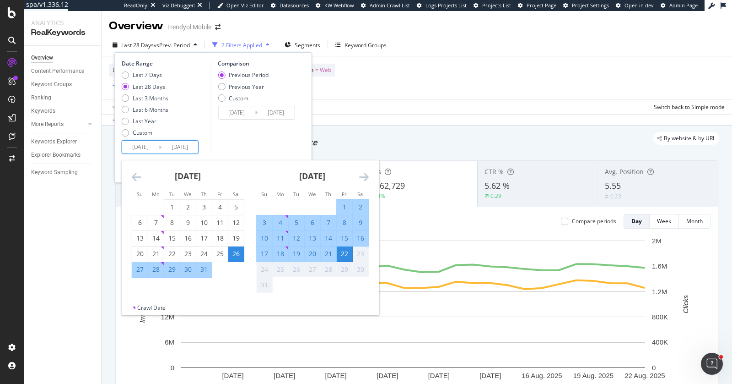
click at [345, 225] on div "8" at bounding box center [345, 222] width 16 height 9
type input "2025/08/08"
type input "2025/07/24"
type input "2025/08/07"
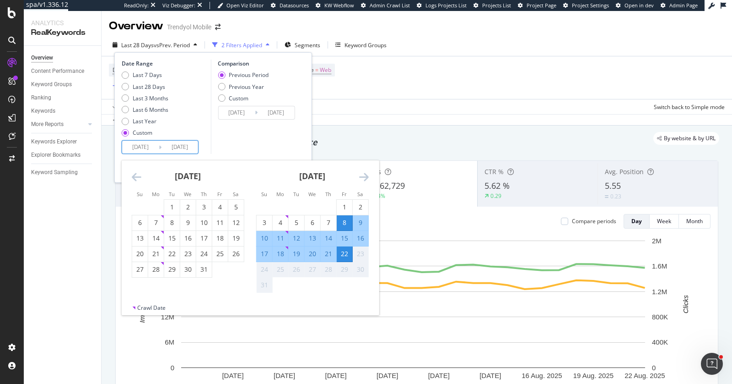
click at [344, 249] on div "22" at bounding box center [345, 253] width 16 height 9
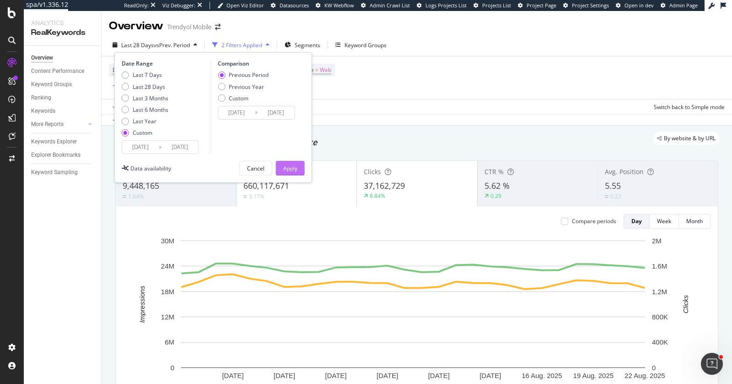
click at [292, 165] on div "Apply" at bounding box center [290, 168] width 14 height 8
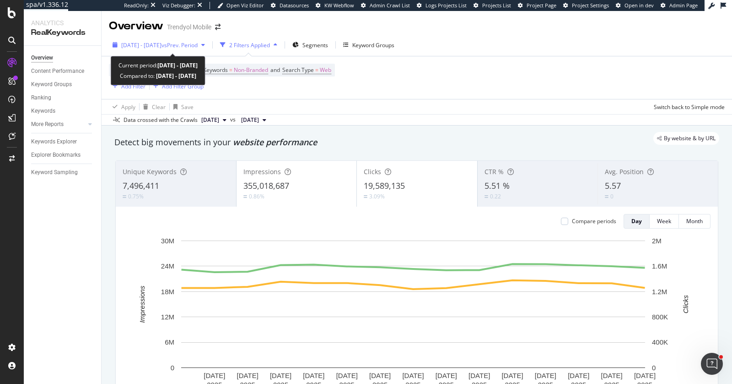
click at [198, 46] on span "vs Prev. Period" at bounding box center [180, 45] width 36 height 8
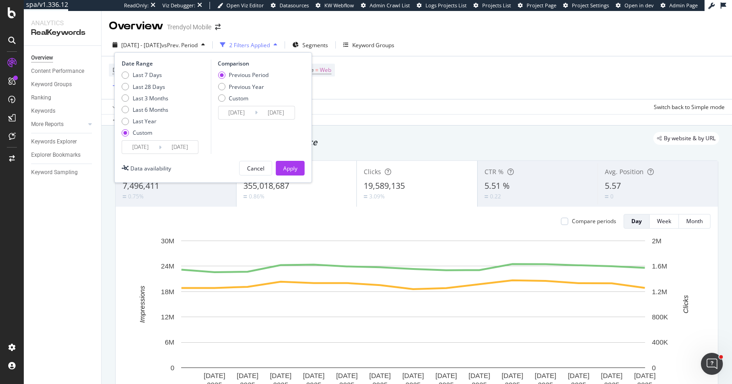
click at [140, 149] on input "2025/08/08" at bounding box center [140, 146] width 37 height 13
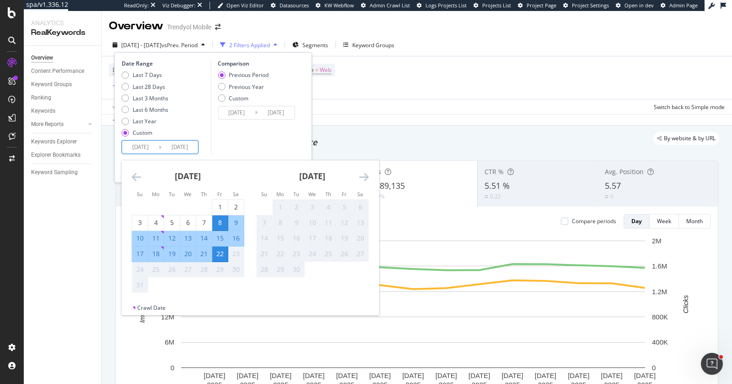
click at [220, 240] on div "15" at bounding box center [220, 237] width 16 height 9
type input "2025/08/15"
type input "2025/08/07"
type input "2025/08/14"
click at [202, 254] on div "21" at bounding box center [204, 253] width 16 height 9
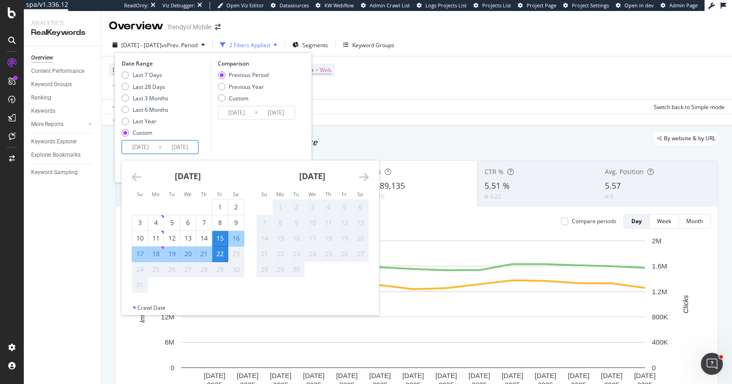
type input "2025/08/21"
type input "2025/08/08"
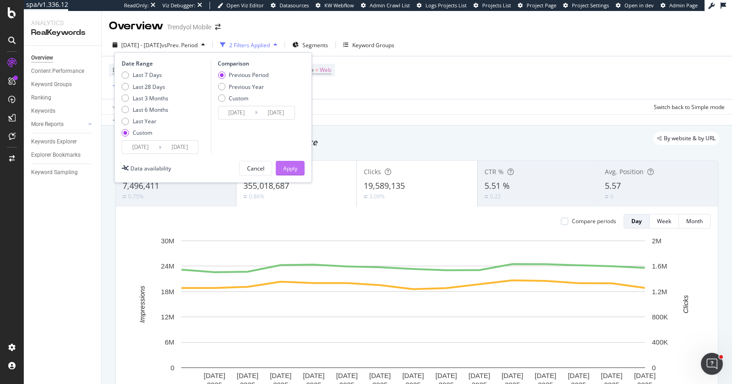
click at [285, 164] on div "Apply" at bounding box center [290, 168] width 14 height 8
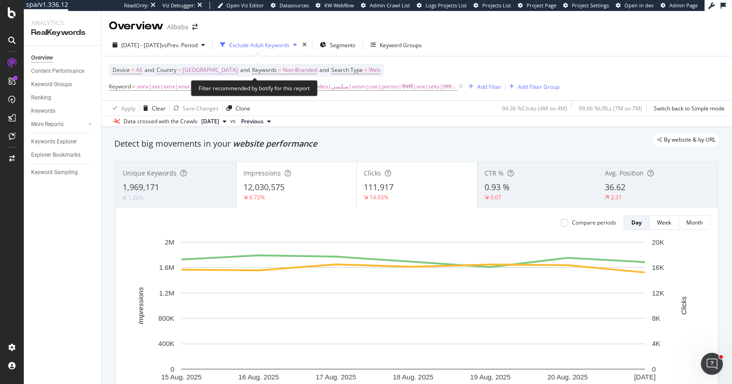
click at [220, 70] on span "[GEOGRAPHIC_DATA]" at bounding box center [210, 70] width 55 height 13
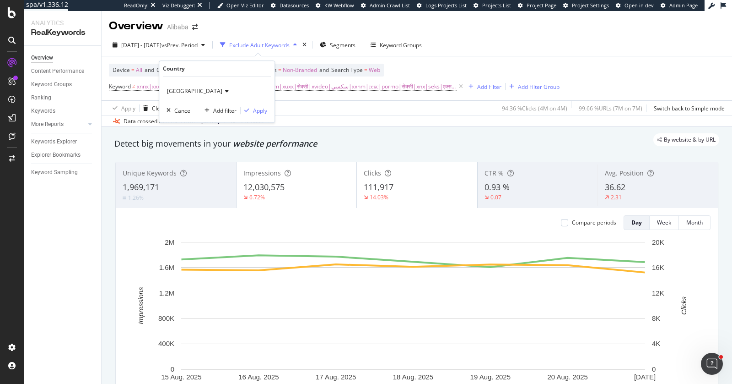
click at [216, 93] on span "[GEOGRAPHIC_DATA]" at bounding box center [194, 91] width 55 height 8
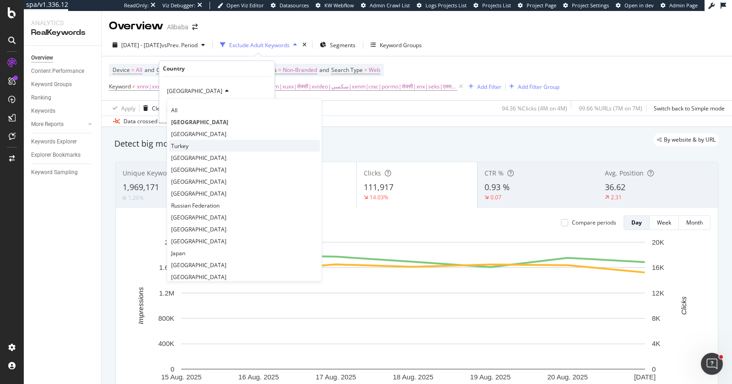
click at [182, 143] on span "Turkey" at bounding box center [179, 146] width 17 height 8
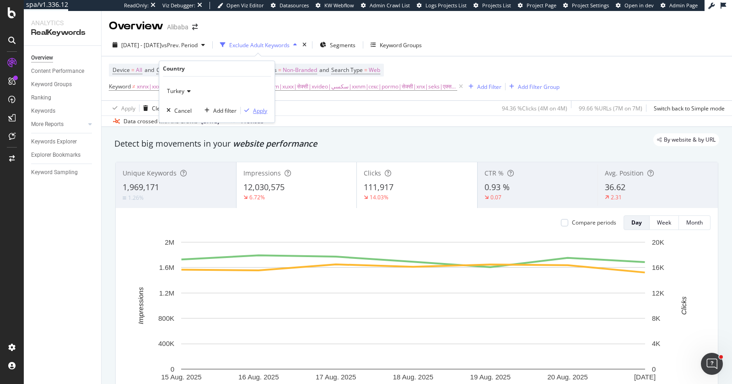
click at [255, 110] on div "Apply" at bounding box center [260, 111] width 14 height 8
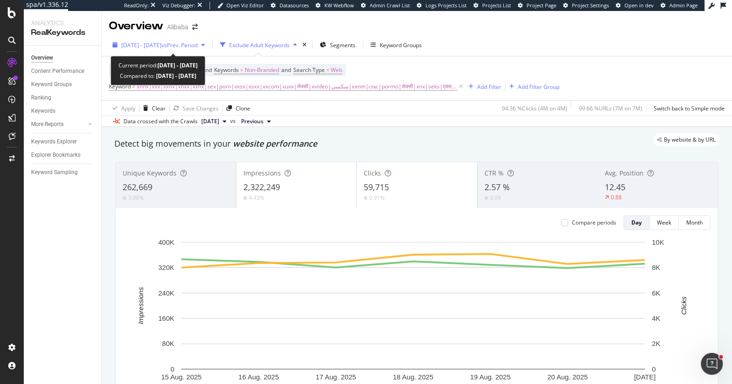
click at [162, 45] on span "[DATE] - [DATE]" at bounding box center [141, 45] width 40 height 8
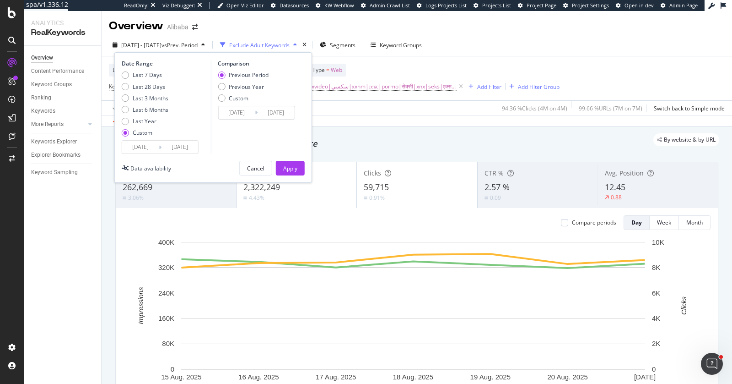
click at [362, 140] on div "By website & by URL" at bounding box center [412, 139] width 614 height 13
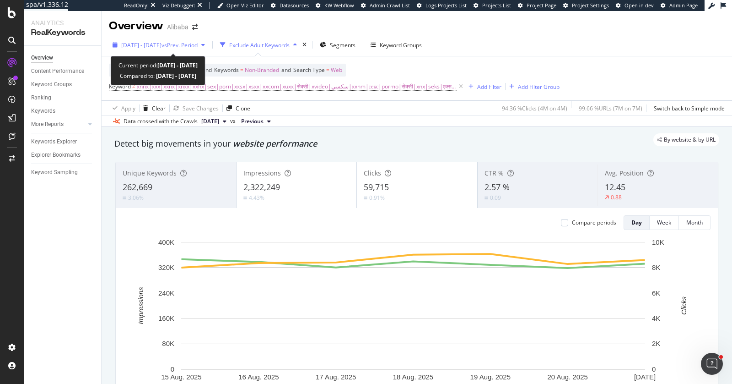
click at [209, 40] on div "[DATE] - [DATE] vs Prev. Period" at bounding box center [159, 45] width 100 height 14
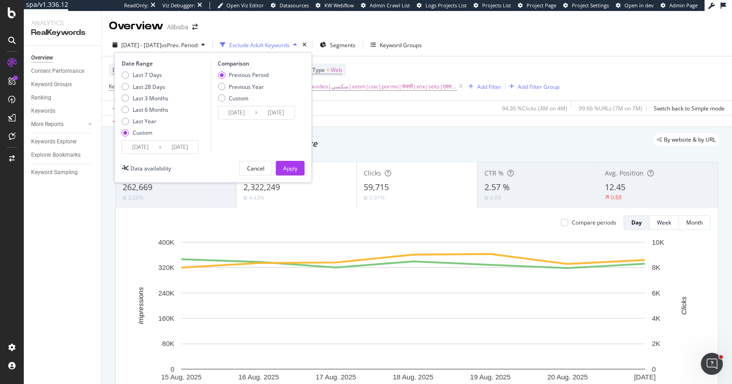
click at [149, 148] on input "[DATE]" at bounding box center [140, 146] width 37 height 13
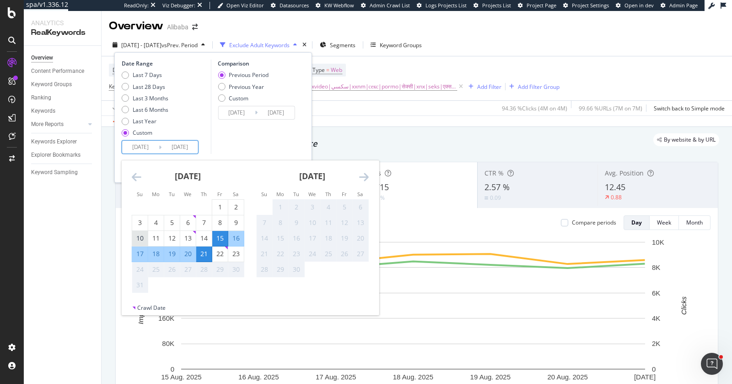
click at [141, 238] on div "10" at bounding box center [140, 237] width 16 height 9
type input "[DATE]"
click at [155, 240] on div "11" at bounding box center [156, 237] width 16 height 9
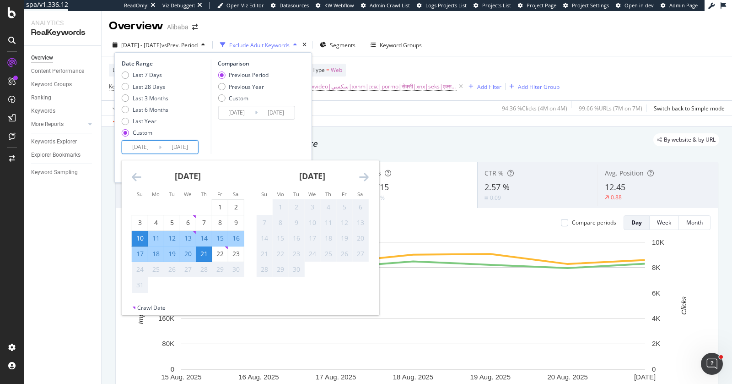
type input "[DATE]"
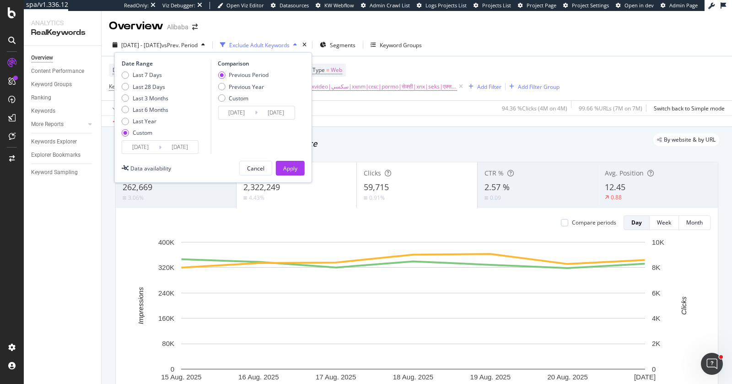
click at [178, 147] on input "[DATE]" at bounding box center [180, 146] width 37 height 13
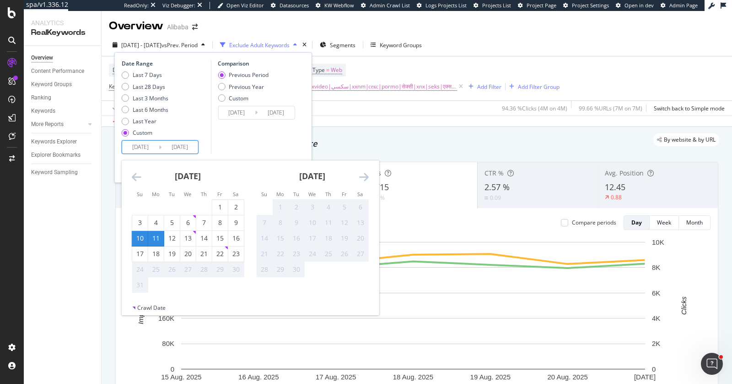
click at [157, 240] on div "11" at bounding box center [156, 237] width 16 height 9
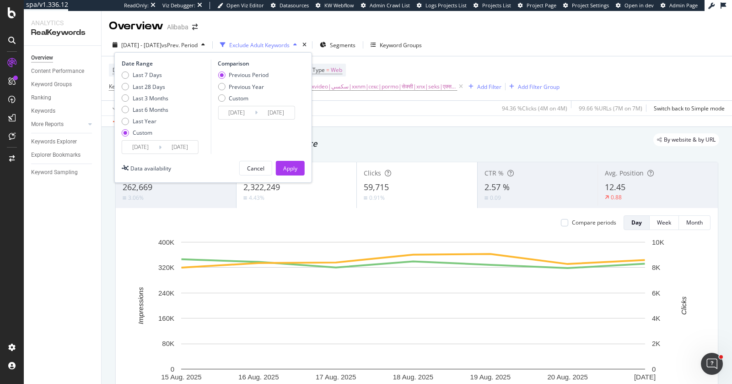
click at [146, 144] on input "[DATE]" at bounding box center [140, 146] width 37 height 13
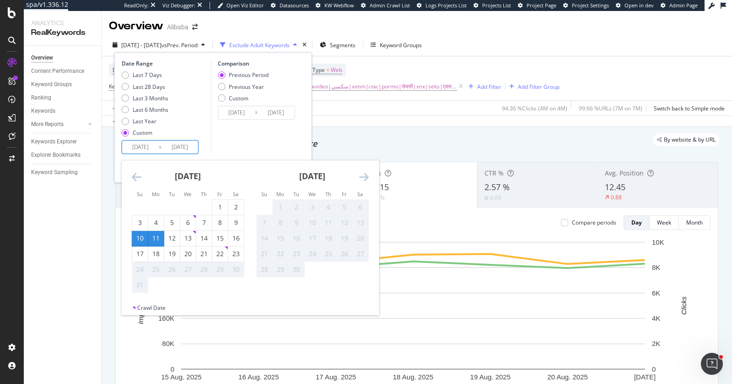
click at [155, 240] on div "11" at bounding box center [156, 237] width 16 height 9
type input "2025/08/11"
type input "2025/08/10"
click at [140, 255] on div "17" at bounding box center [140, 253] width 16 height 9
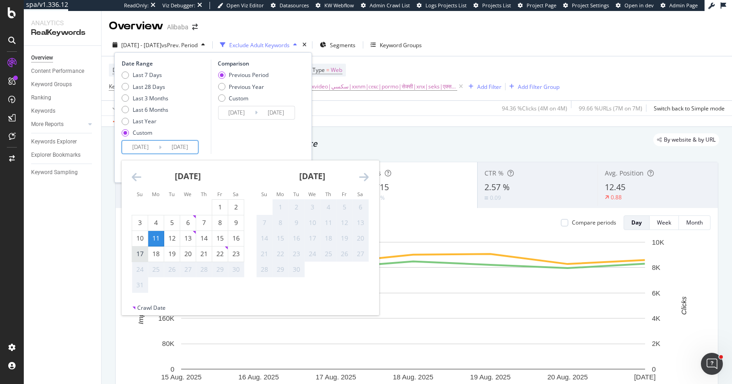
type input "2025/08/17"
type input "2025/08/04"
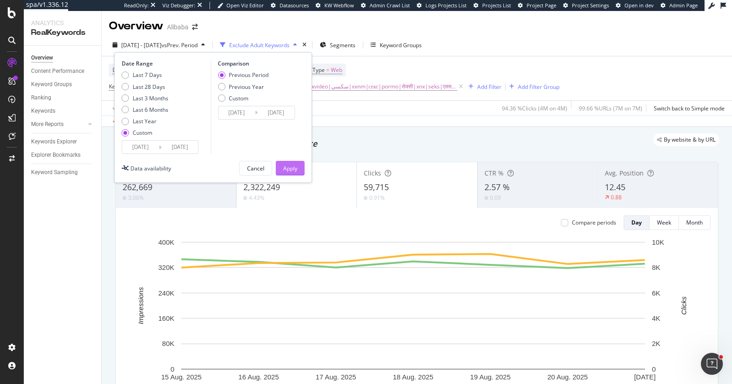
click at [290, 164] on div "Apply" at bounding box center [290, 168] width 14 height 8
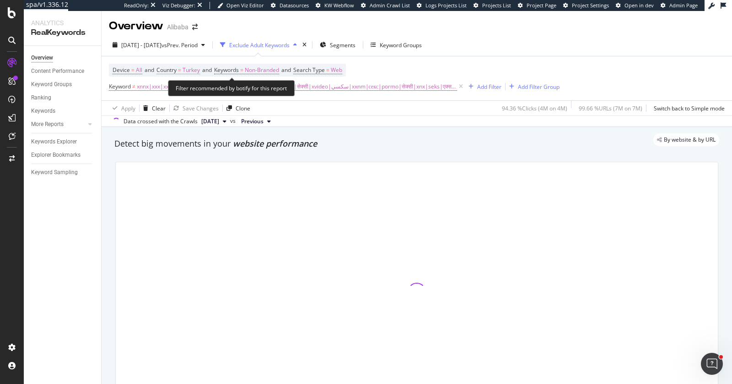
click at [195, 69] on span "Turkey" at bounding box center [191, 70] width 17 height 13
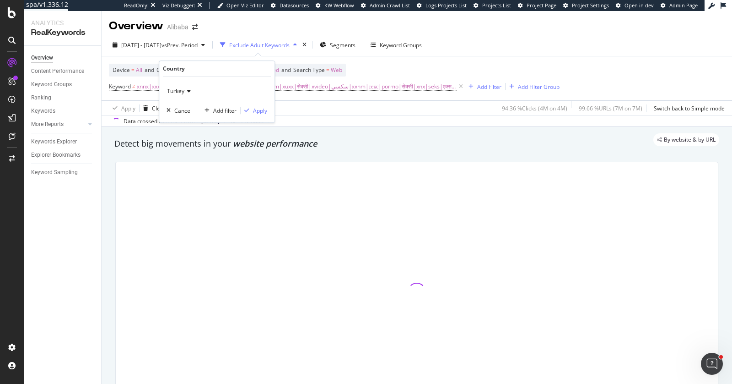
click at [184, 88] on span "Turkey" at bounding box center [175, 91] width 17 height 8
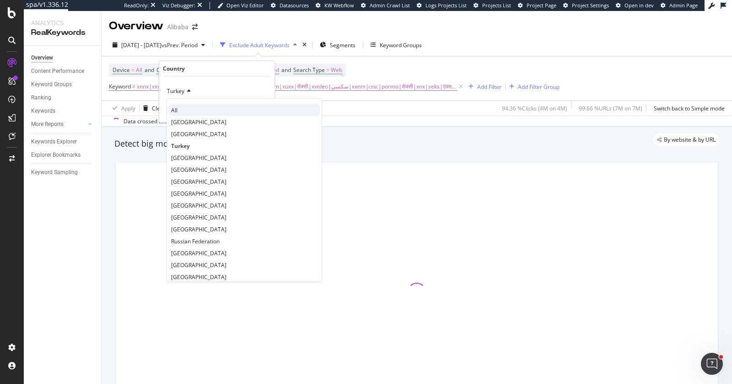
click at [184, 105] on div "All" at bounding box center [244, 110] width 151 height 12
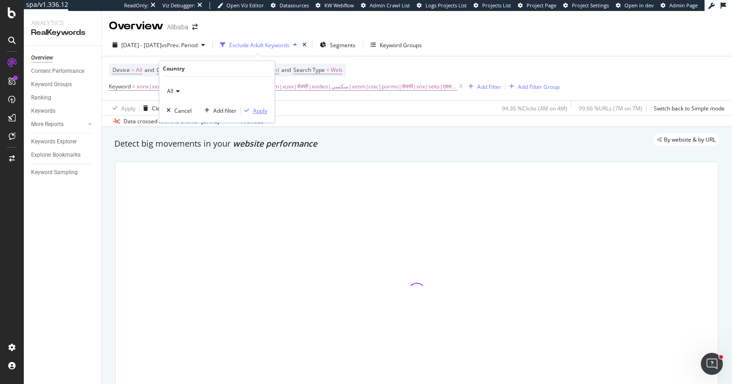
click at [256, 110] on div "Apply" at bounding box center [260, 111] width 14 height 8
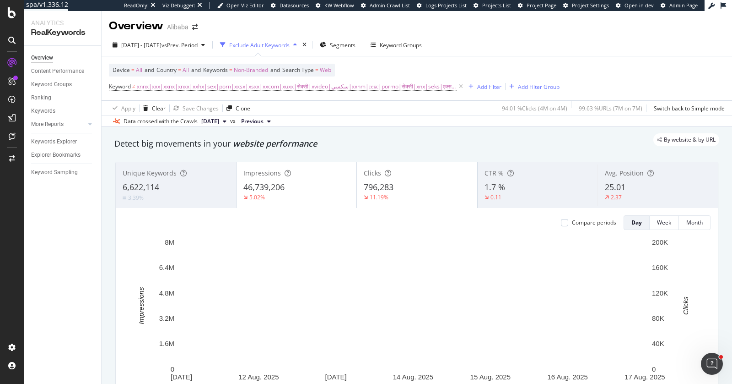
click at [374, 124] on div "Data crossed with the Crawls 2025 Aug. 13th vs Previous" at bounding box center [417, 120] width 631 height 11
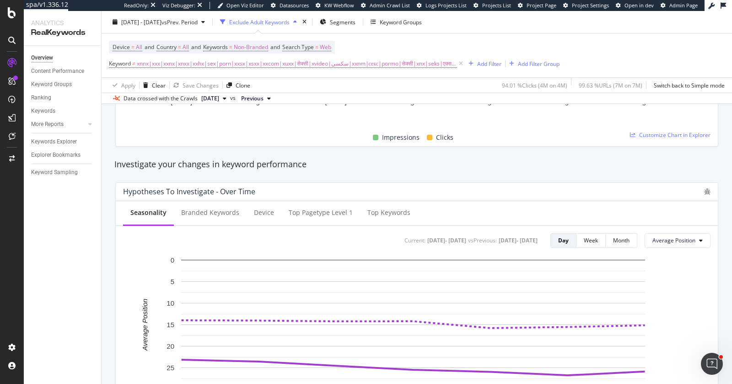
scroll to position [325, 0]
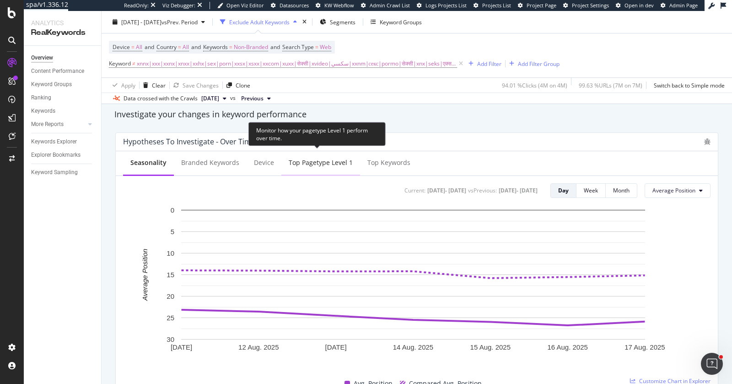
click at [317, 166] on div "Top pagetype Level 1" at bounding box center [321, 162] width 64 height 9
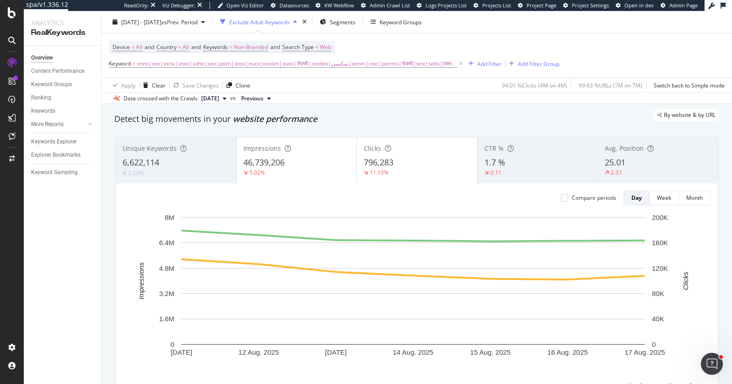
scroll to position [0, 0]
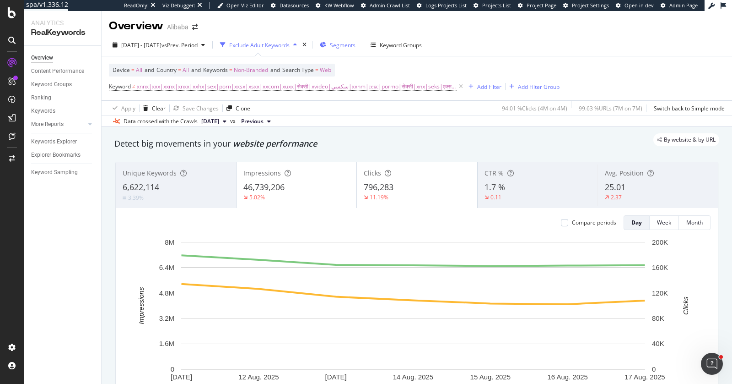
click at [356, 44] on span "Segments" at bounding box center [343, 45] width 26 height 8
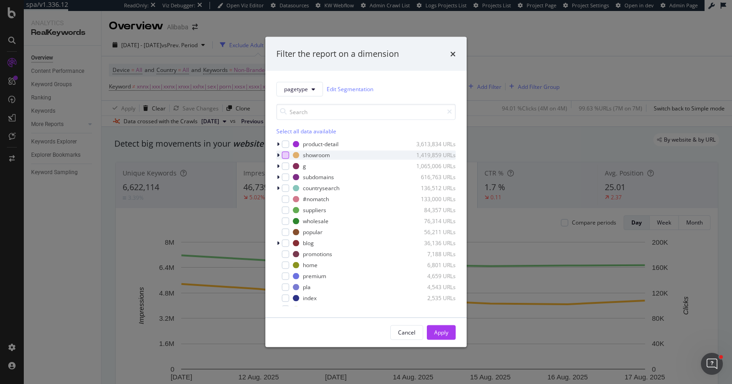
click at [286, 156] on div "modal" at bounding box center [285, 154] width 7 height 7
click at [447, 331] on div "Apply" at bounding box center [441, 332] width 14 height 8
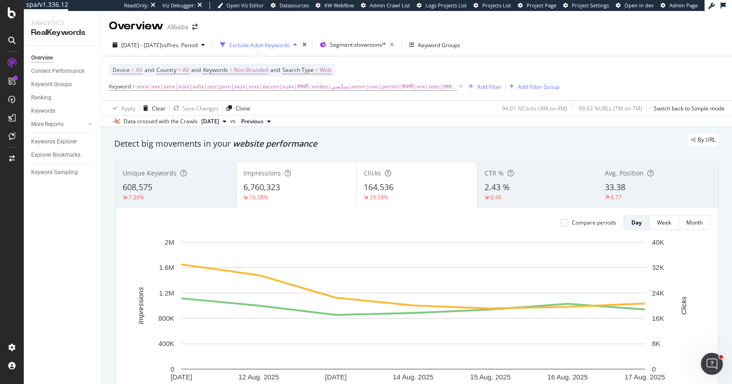
click at [385, 142] on div "By URL" at bounding box center [412, 139] width 614 height 13
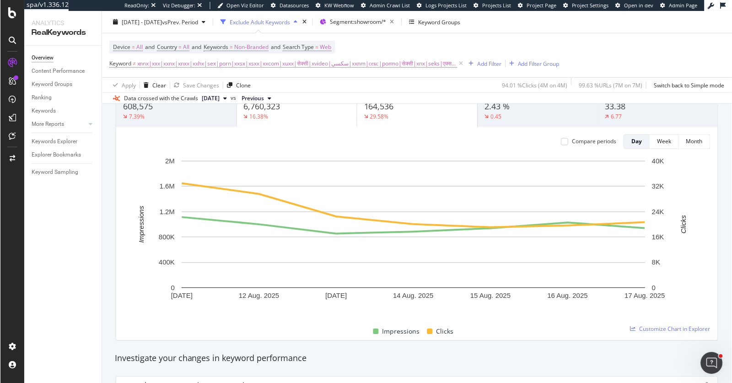
scroll to position [77, 0]
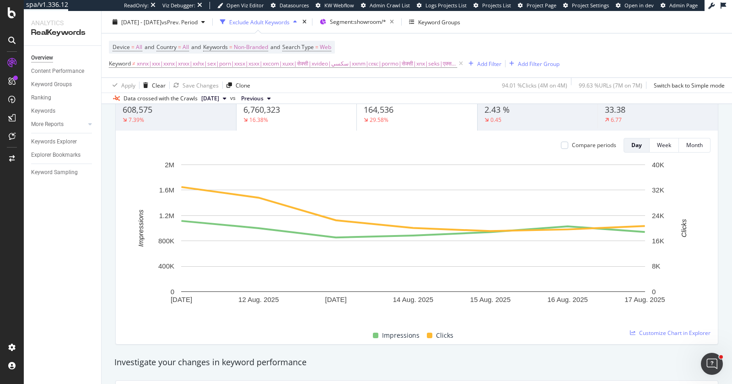
click at [561, 148] on div "Compare periods" at bounding box center [588, 145] width 55 height 8
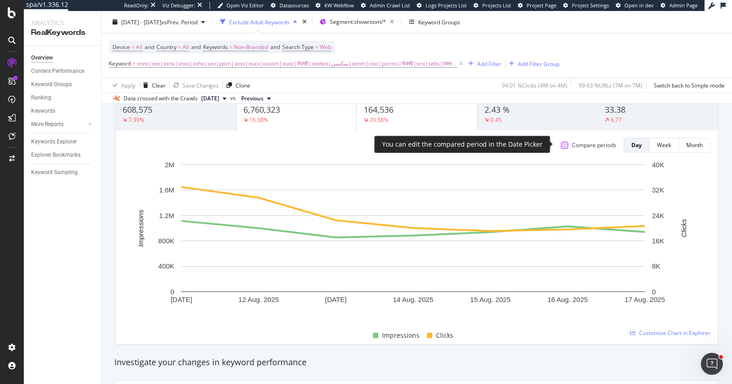
click at [561, 145] on div at bounding box center [564, 144] width 7 height 7
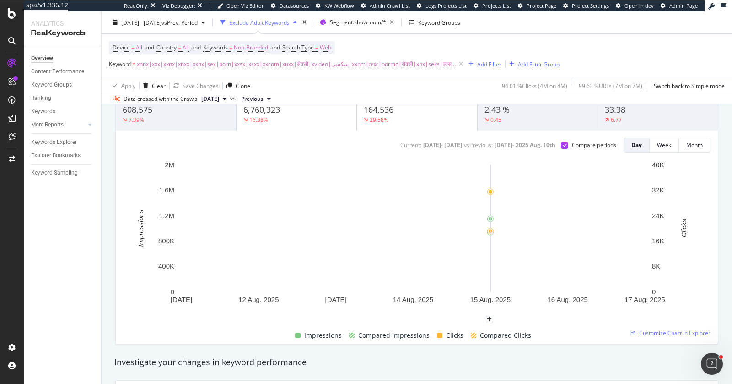
scroll to position [78, 0]
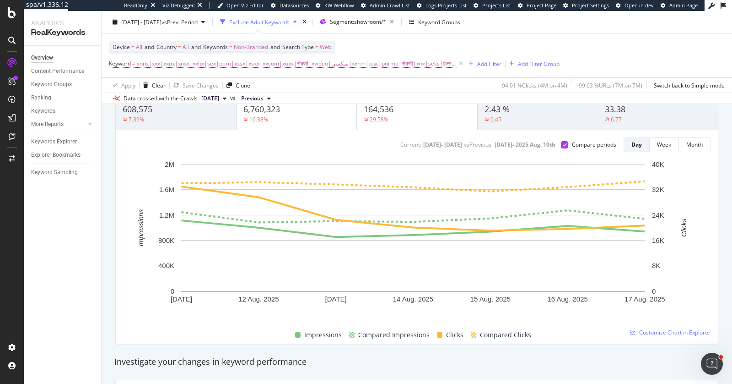
click at [546, 38] on div "Device = All and Country = All and Keywords = Non-Branded and Search Type = Web…" at bounding box center [417, 55] width 616 height 44
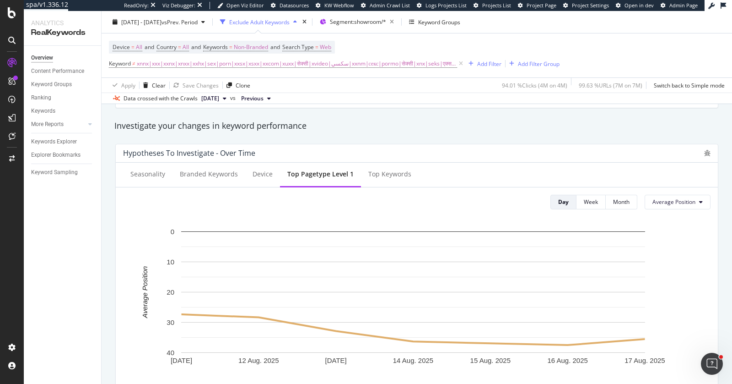
scroll to position [323, 0]
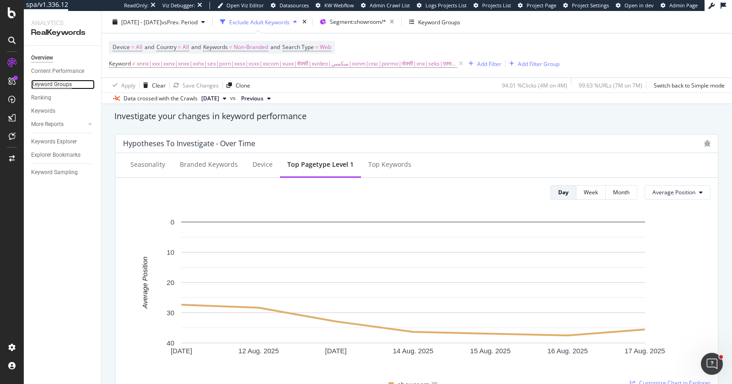
click at [63, 82] on div "Keyword Groups" at bounding box center [51, 85] width 41 height 10
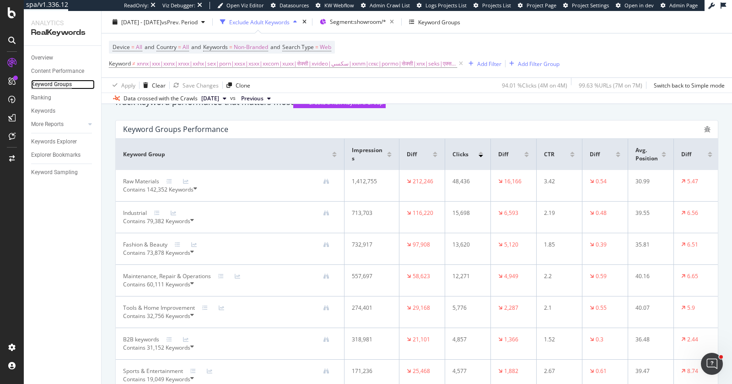
scroll to position [43, 0]
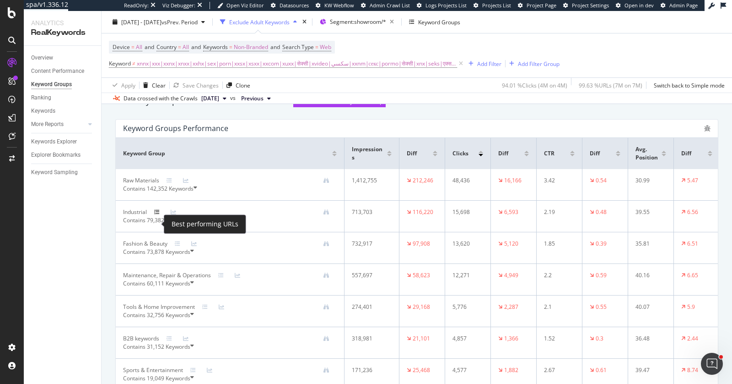
click at [158, 215] on icon at bounding box center [156, 211] width 5 height 5
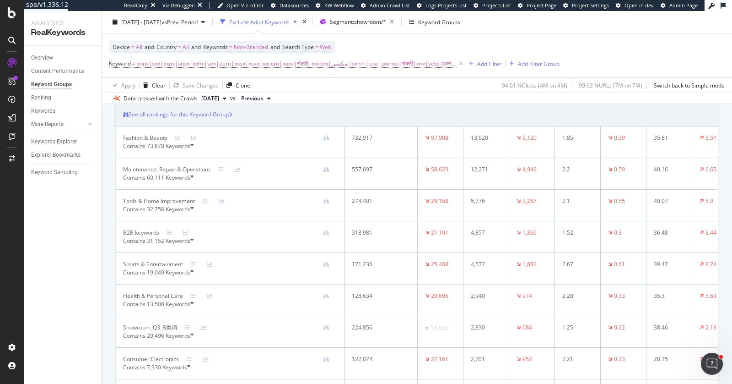
scroll to position [0, 0]
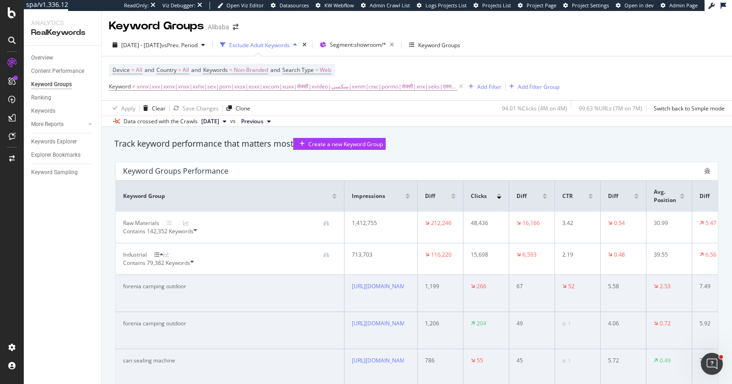
click at [197, 235] on icon at bounding box center [196, 231] width 4 height 8
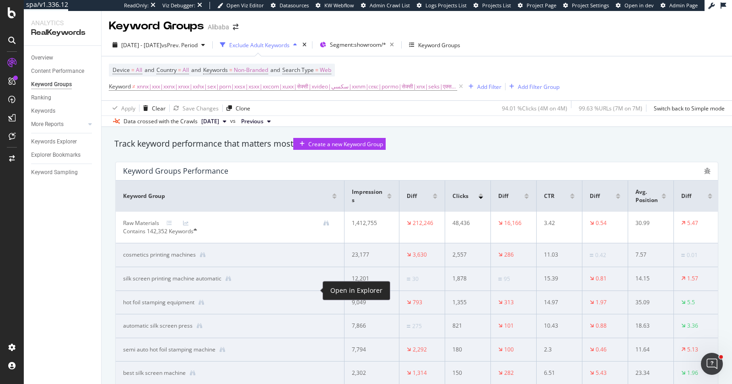
click at [232, 281] on div at bounding box center [226, 278] width 10 height 6
click at [231, 281] on icon at bounding box center [228, 278] width 5 height 5
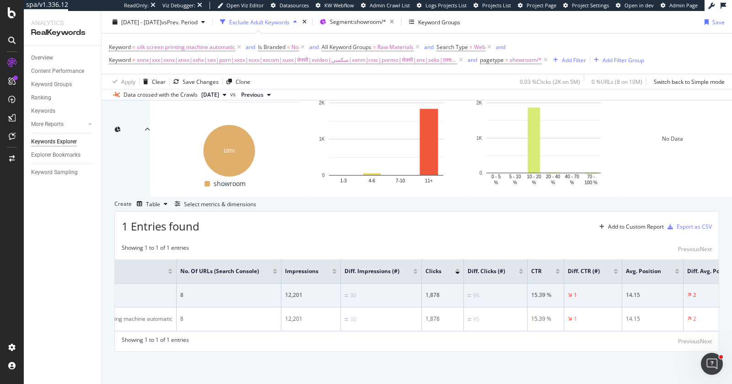
scroll to position [0, 97]
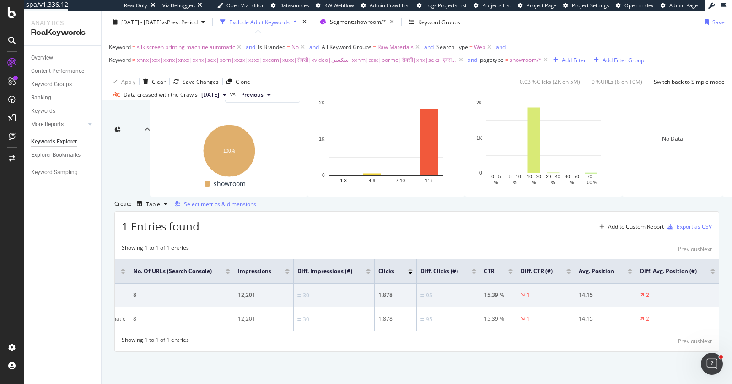
click at [256, 200] on div "Select metrics & dimensions" at bounding box center [220, 204] width 72 height 8
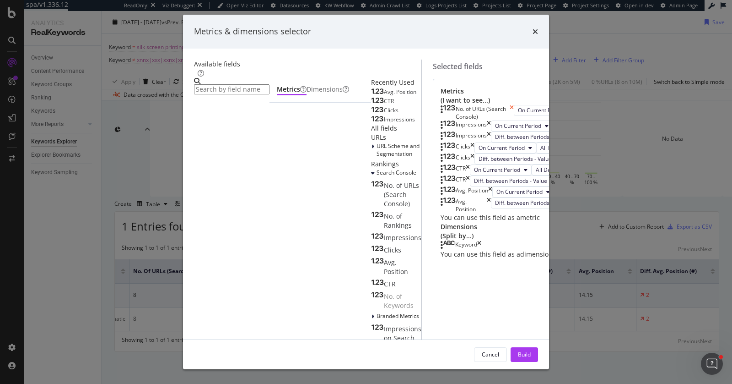
click at [514, 106] on icon "times" at bounding box center [512, 113] width 4 height 16
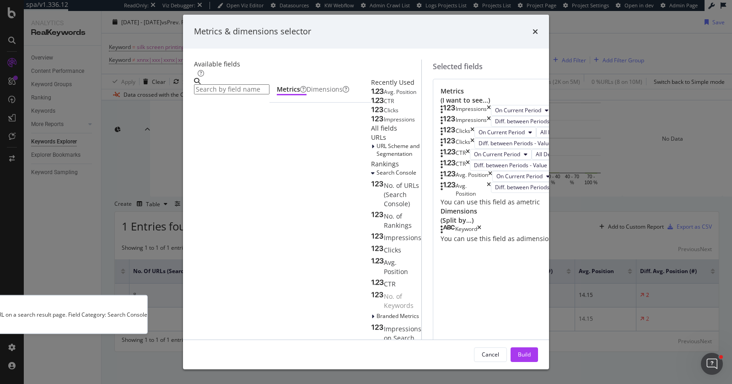
scroll to position [0, 0]
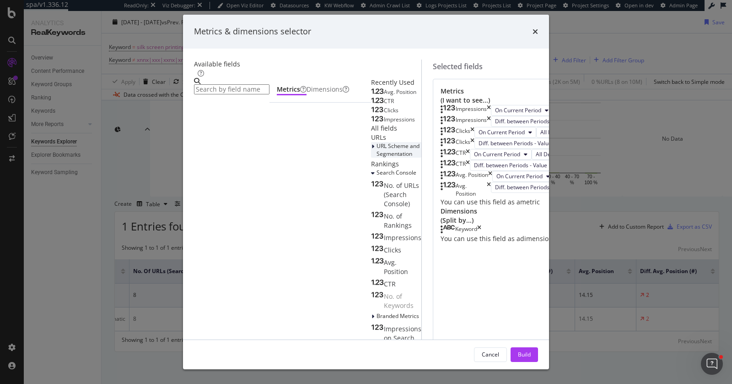
click at [377, 157] on span "URL Scheme and Segmentation" at bounding box center [398, 150] width 43 height 16
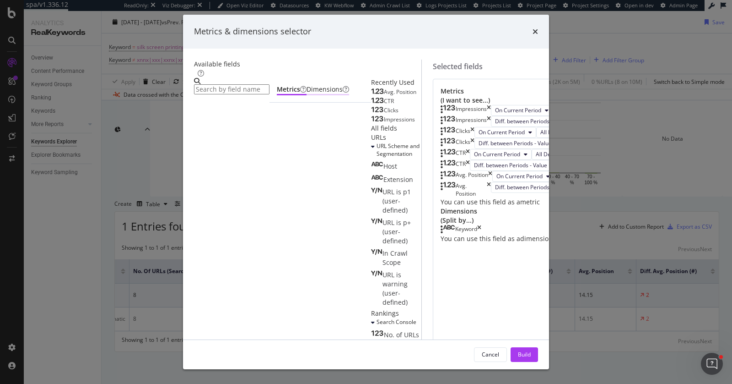
click at [307, 95] on div "Dimensions" at bounding box center [328, 90] width 43 height 11
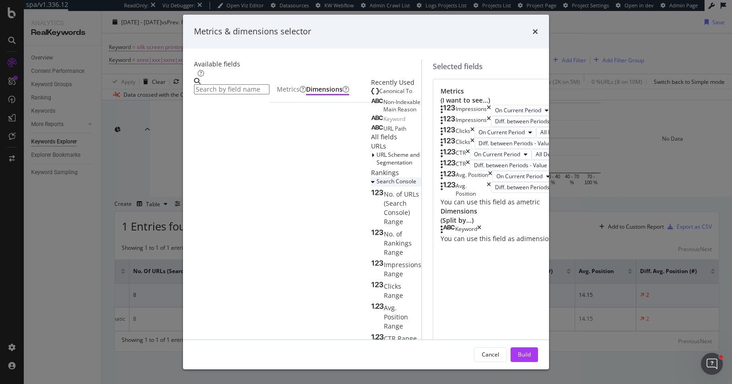
scroll to position [39, 0]
click at [377, 166] on span "URL Scheme and Segmentation" at bounding box center [398, 159] width 43 height 16
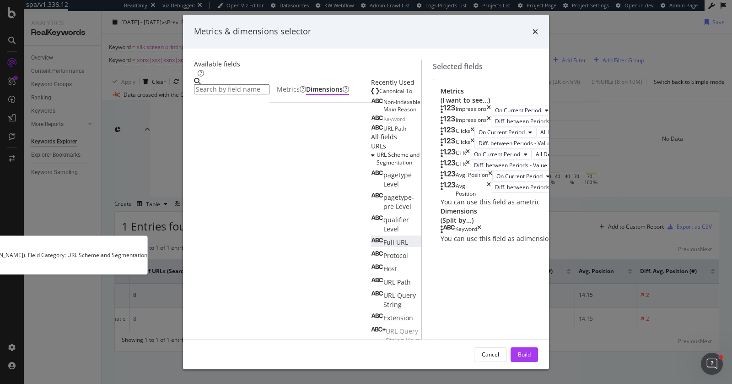
click at [371, 240] on div "Full URL" at bounding box center [389, 242] width 37 height 9
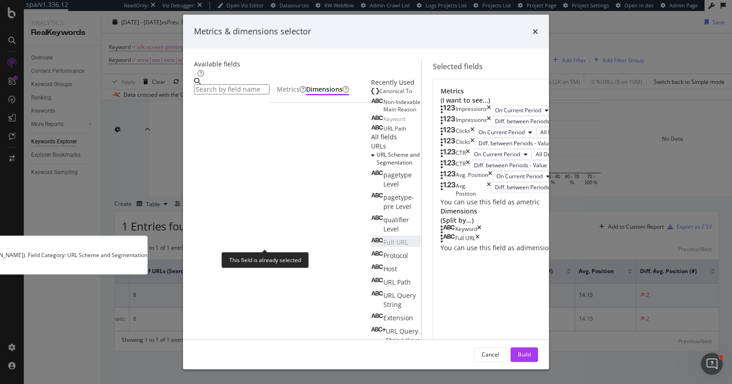
scroll to position [104, 0]
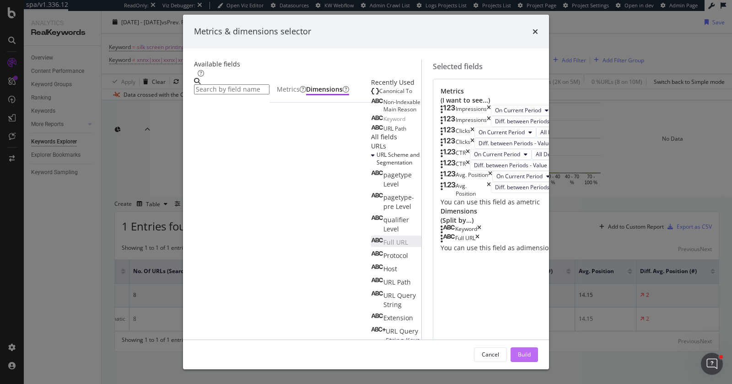
click at [538, 357] on button "Build" at bounding box center [524, 354] width 27 height 15
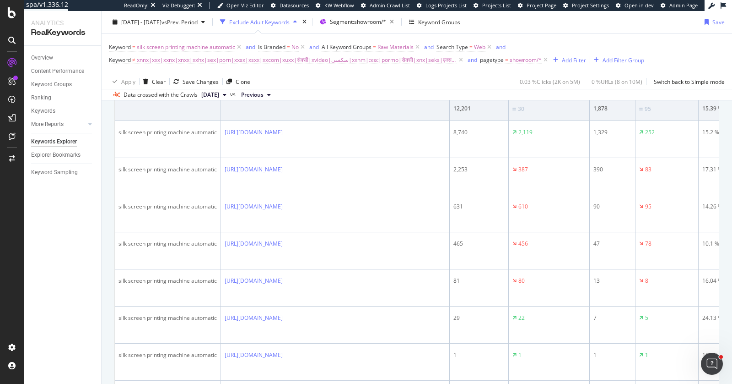
scroll to position [277, 0]
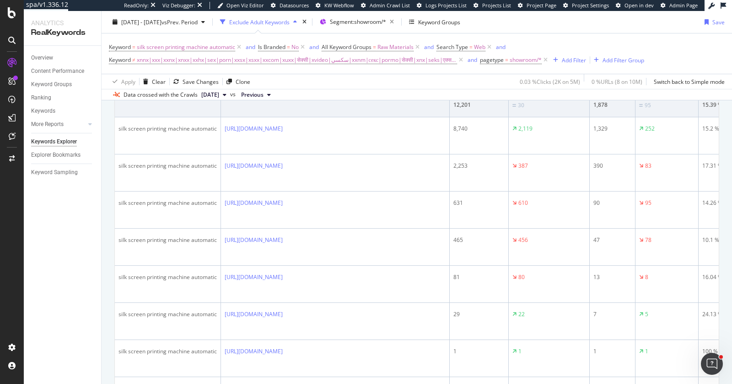
click at [97, 208] on div "Overview Content Performance Keyword Groups Ranking Keywords More Reports Count…" at bounding box center [62, 215] width 77 height 338
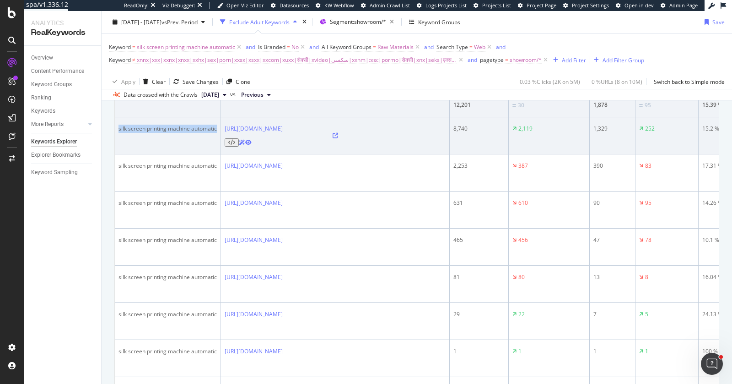
drag, startPoint x: 157, startPoint y: 215, endPoint x: 117, endPoint y: 208, distance: 40.8
click at [117, 154] on td "silk screen printing machine automatic" at bounding box center [168, 135] width 106 height 37
copy div "silk screen printing machine automatic"
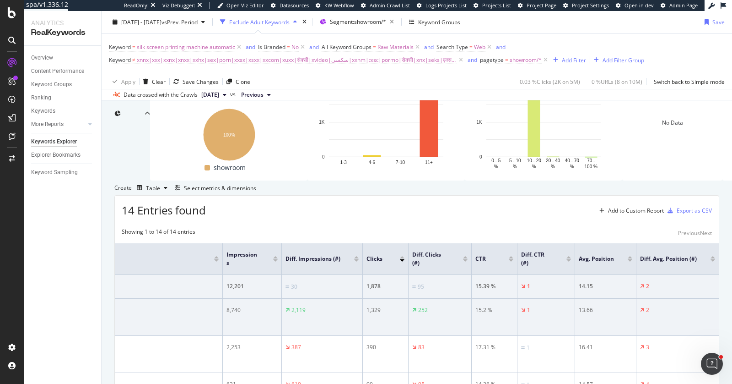
scroll to position [0, 0]
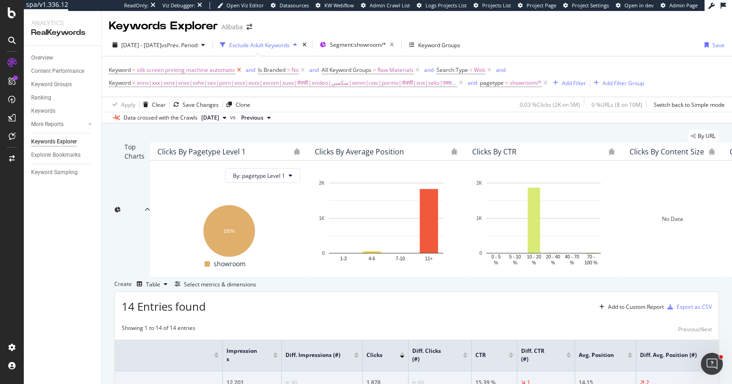
click at [239, 68] on icon at bounding box center [239, 69] width 8 height 9
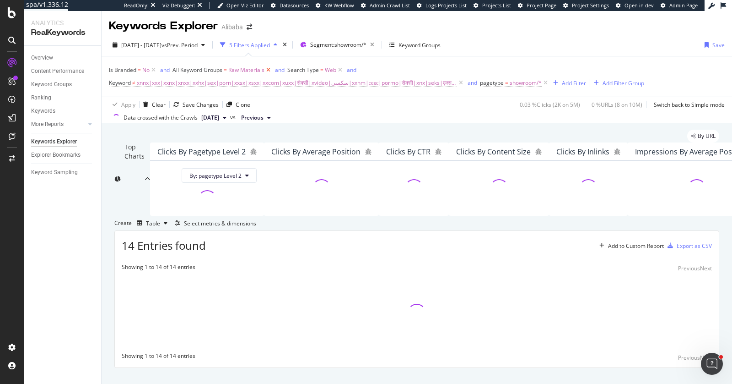
click at [270, 68] on icon at bounding box center [269, 69] width 8 height 9
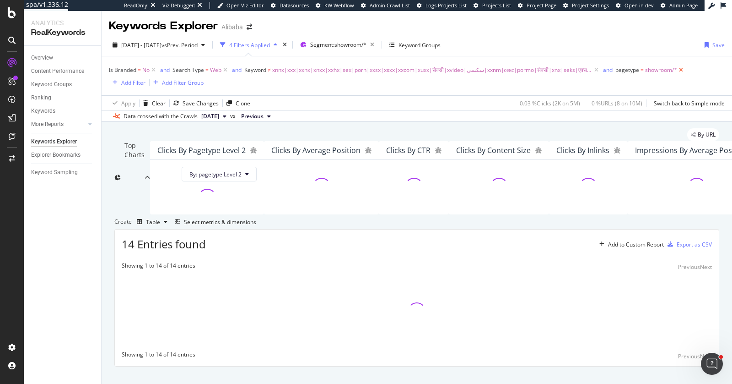
click at [677, 69] on icon at bounding box center [681, 69] width 8 height 9
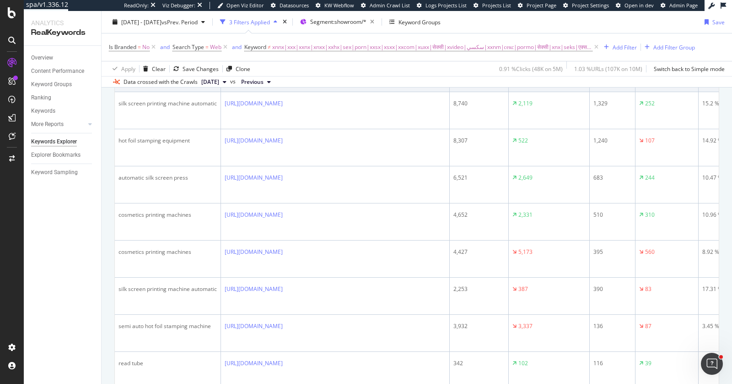
copy div "cosmetics printing machines"
drag, startPoint x: 205, startPoint y: 150, endPoint x: 119, endPoint y: 150, distance: 87.0
click at [119, 70] on div "cosmetics printing machines" at bounding box center [168, 66] width 98 height 8
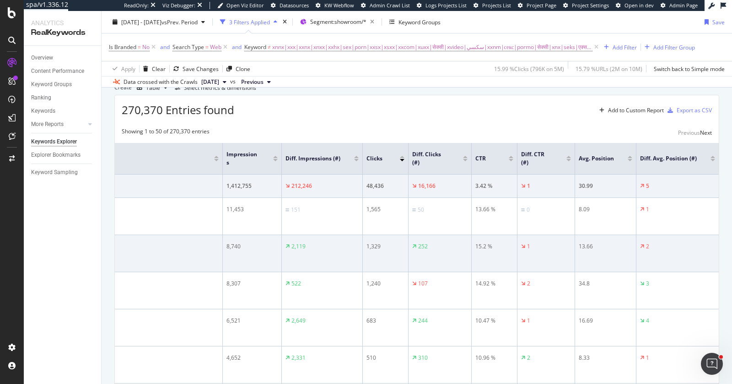
scroll to position [178, 0]
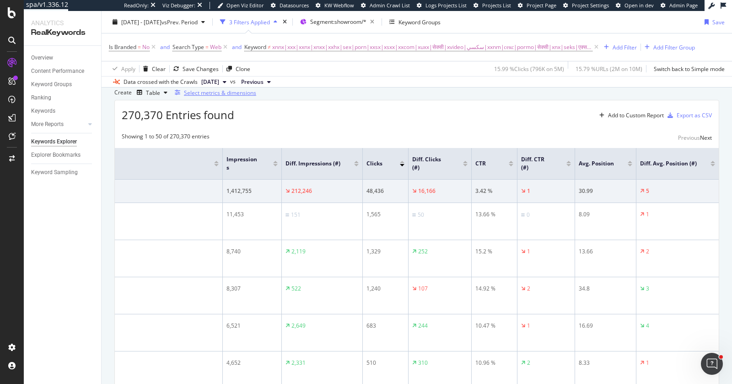
click at [256, 97] on div "Select metrics & dimensions" at bounding box center [220, 93] width 72 height 8
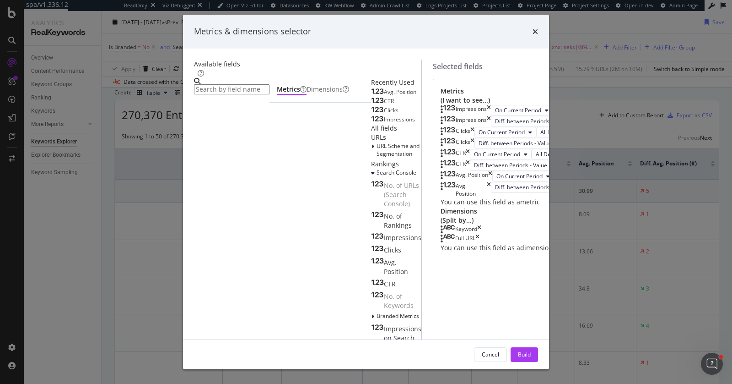
scroll to position [135, 0]
click at [481, 234] on div "Keyword" at bounding box center [461, 229] width 41 height 9
click at [481, 234] on icon "times" at bounding box center [479, 229] width 4 height 9
click at [307, 95] on div "Dimensions" at bounding box center [328, 90] width 43 height 11
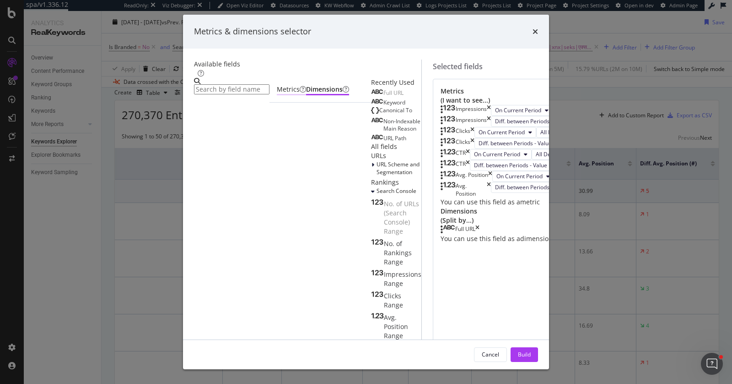
click at [277, 94] on div "Metrics" at bounding box center [291, 89] width 29 height 9
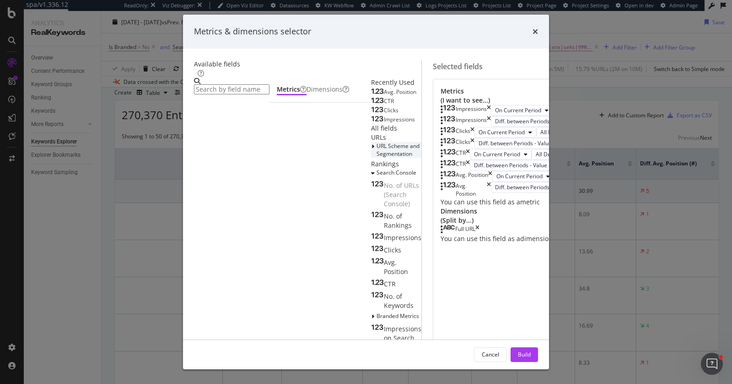
scroll to position [139, 0]
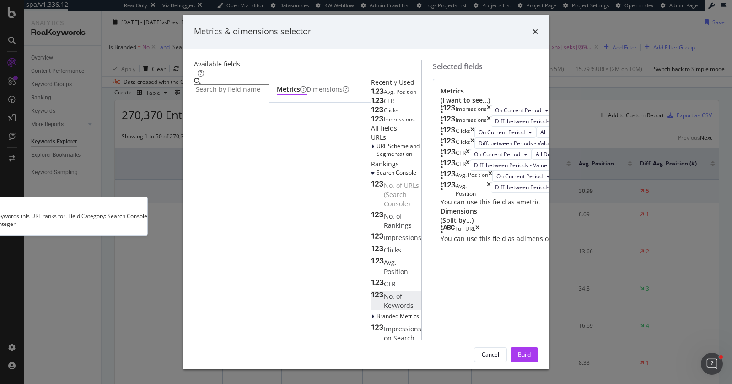
click at [384, 292] on span "No. of Keywords" at bounding box center [399, 301] width 30 height 18
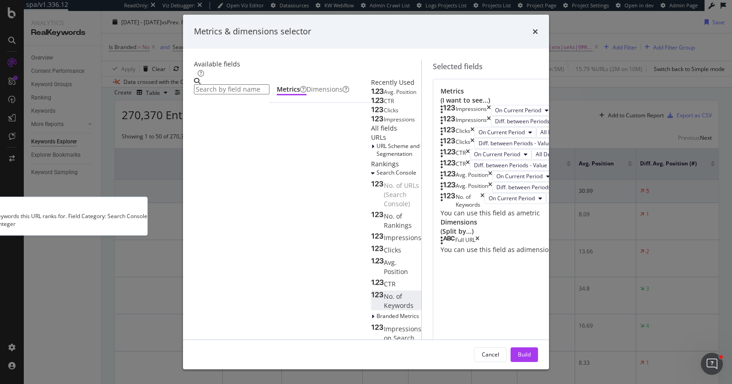
scroll to position [135, 0]
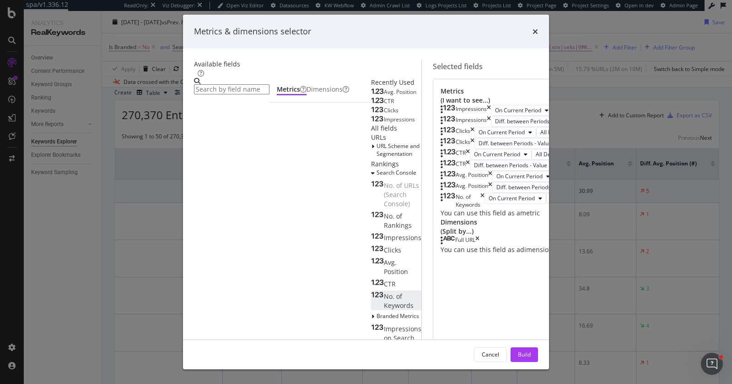
click at [384, 292] on span "No. of Keywords" at bounding box center [399, 301] width 30 height 18
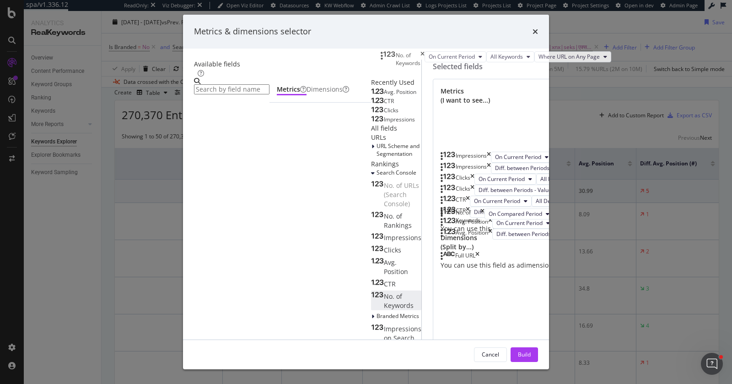
scroll to position [0, 0]
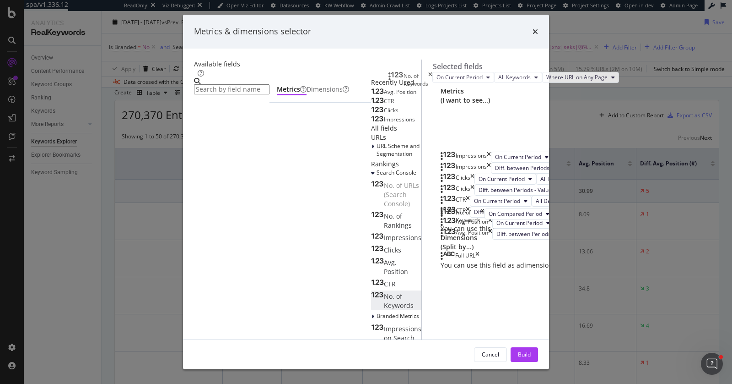
drag, startPoint x: 393, startPoint y: 171, endPoint x: 397, endPoint y: 76, distance: 94.8
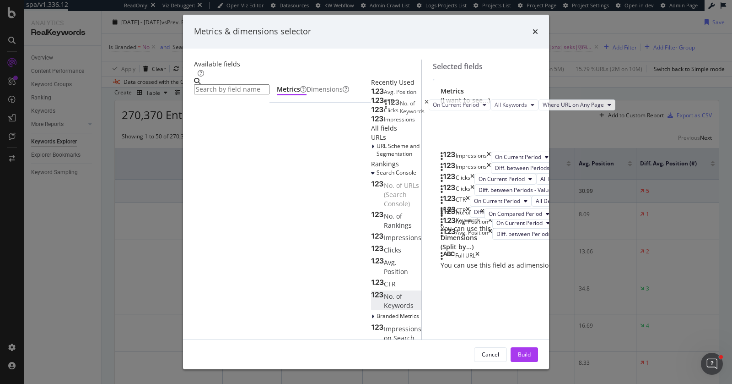
click at [397, 76] on body "spa/v1.336.12 ReadOnly: Viz Debugger: Open Viz Editor Datasources KW Webflow Ad…" at bounding box center [366, 192] width 732 height 384
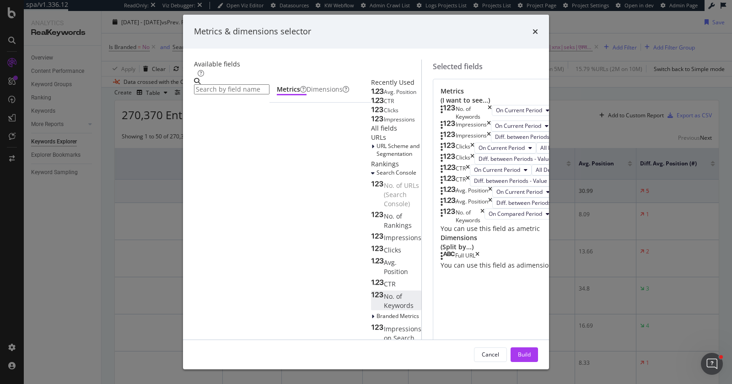
scroll to position [211, 0]
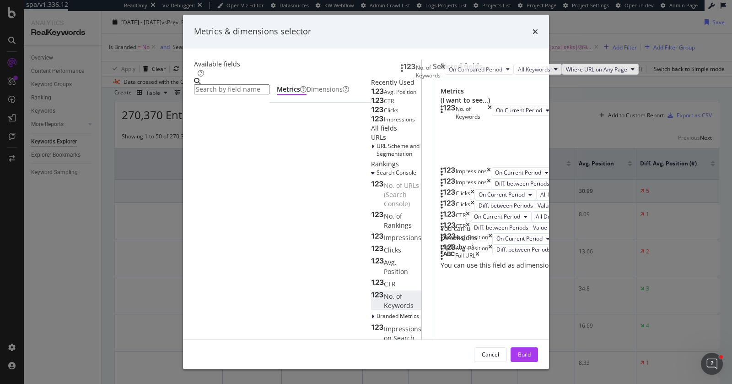
drag, startPoint x: 393, startPoint y: 210, endPoint x: 409, endPoint y: 68, distance: 142.8
click at [409, 68] on body "spa/v1.336.12 ReadOnly: Viz Debugger: Open Viz Editor Datasources KW Webflow Ad…" at bounding box center [366, 192] width 732 height 384
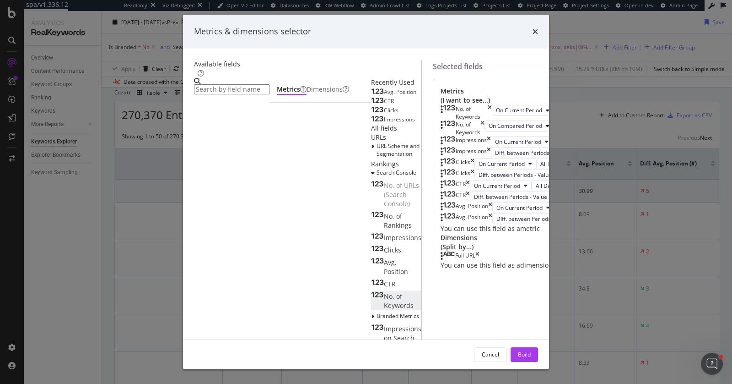
scroll to position [30, 0]
click at [489, 130] on span "On Compared Period" at bounding box center [516, 126] width 54 height 8
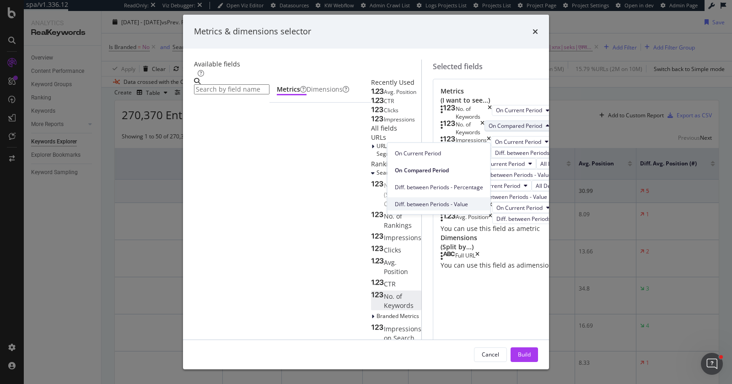
click at [448, 201] on span "Diff. between Periods - Value" at bounding box center [439, 204] width 88 height 8
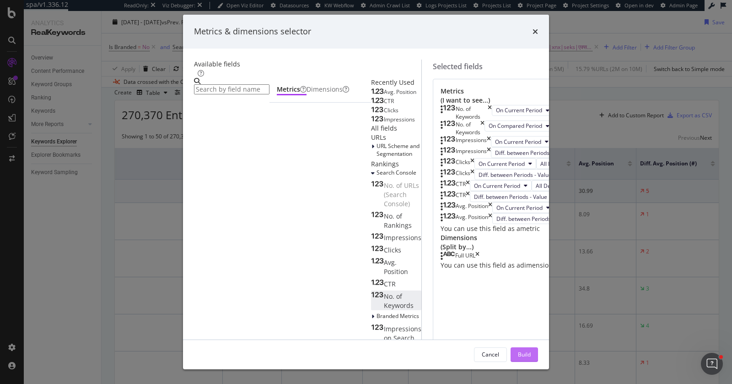
click at [531, 354] on div "Build" at bounding box center [524, 354] width 13 height 8
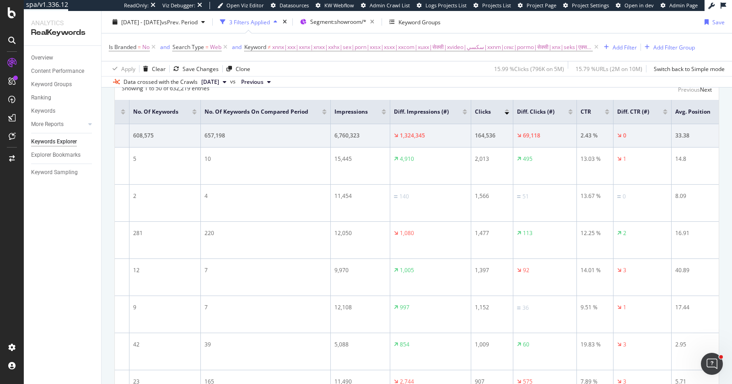
scroll to position [231, 0]
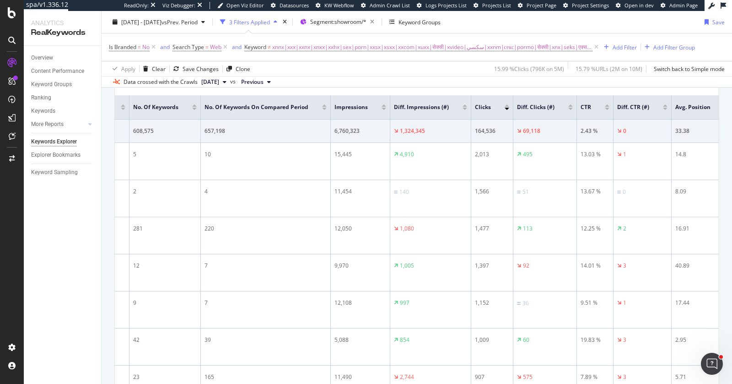
click at [184, 43] on div "button" at bounding box center [177, 39] width 13 height 5
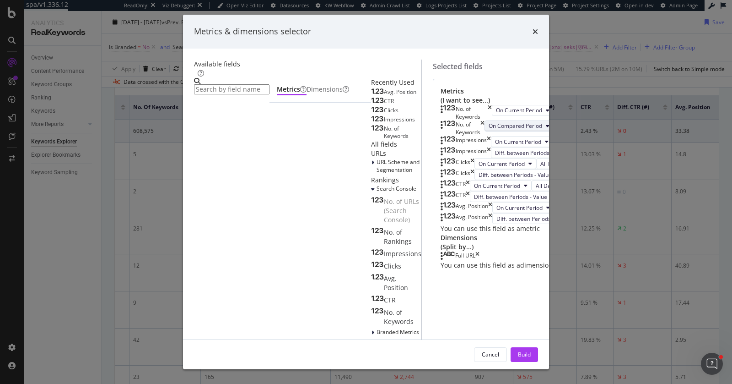
click at [489, 130] on span "On Compared Period" at bounding box center [516, 126] width 54 height 8
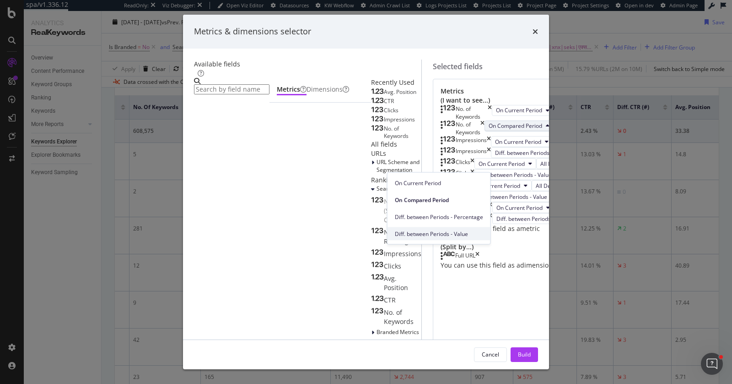
click at [454, 227] on div "Diff. between Periods - Value" at bounding box center [439, 233] width 103 height 13
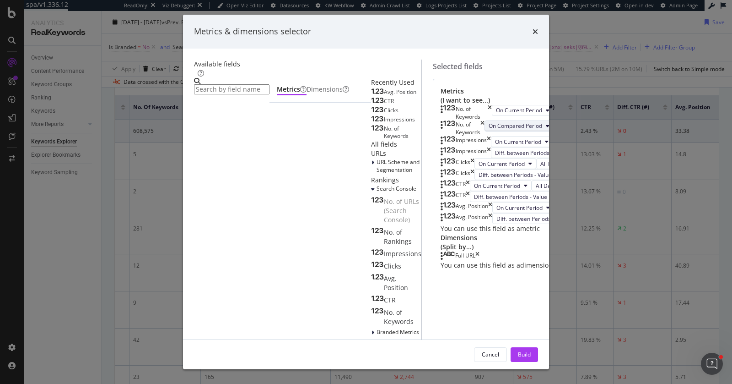
click at [546, 129] on icon "modal" at bounding box center [548, 125] width 4 height 5
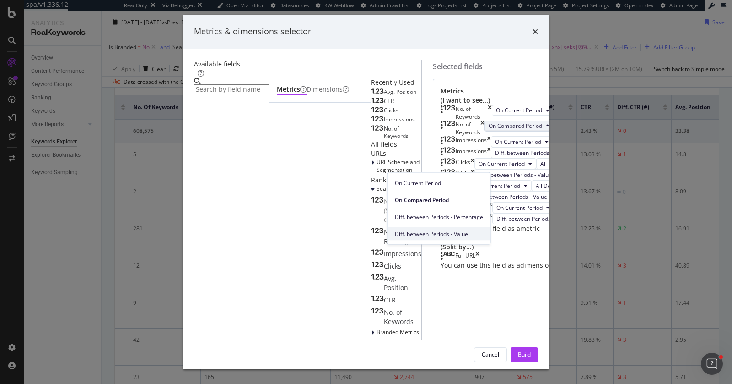
click at [453, 232] on span "Diff. between Periods - Value" at bounding box center [439, 233] width 88 height 8
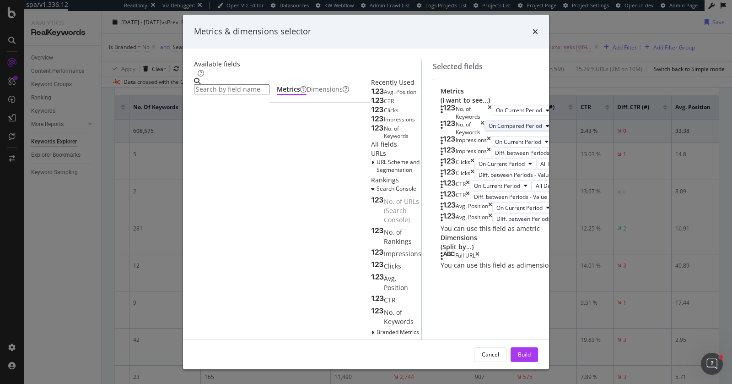
click at [489, 130] on span "On Compared Period" at bounding box center [516, 126] width 54 height 8
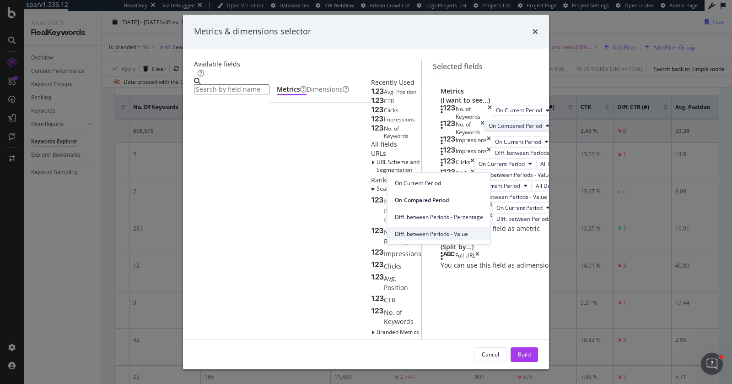
click at [459, 234] on span "Diff. between Periods - Value" at bounding box center [439, 233] width 88 height 8
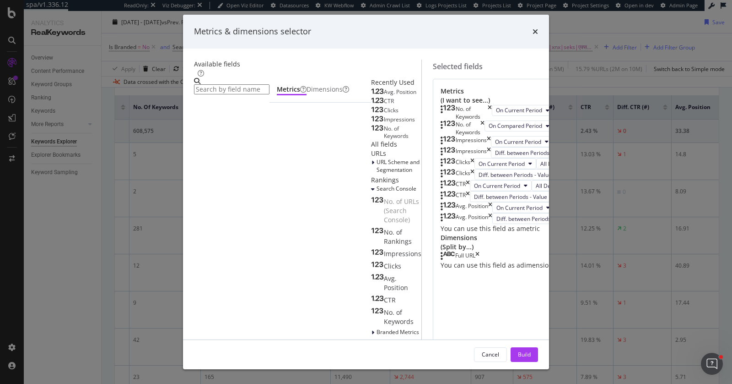
click at [558, 130] on span "All Keywords" at bounding box center [574, 126] width 32 height 8
click at [485, 183] on span "All Keywords" at bounding box center [488, 182] width 46 height 8
click at [485, 131] on button "On Compared Period" at bounding box center [519, 125] width 69 height 11
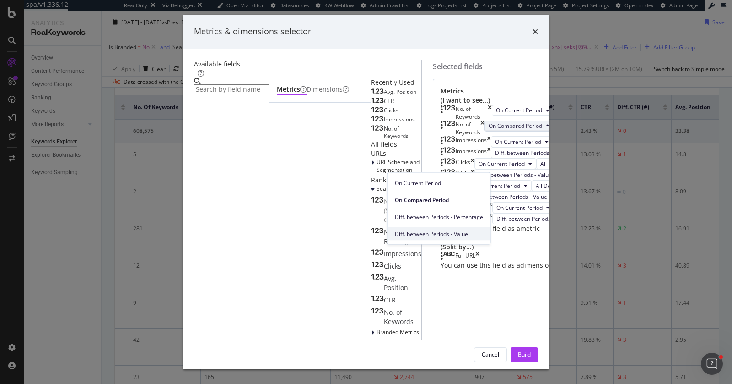
click at [439, 230] on span "Diff. between Periods - Value" at bounding box center [439, 233] width 88 height 8
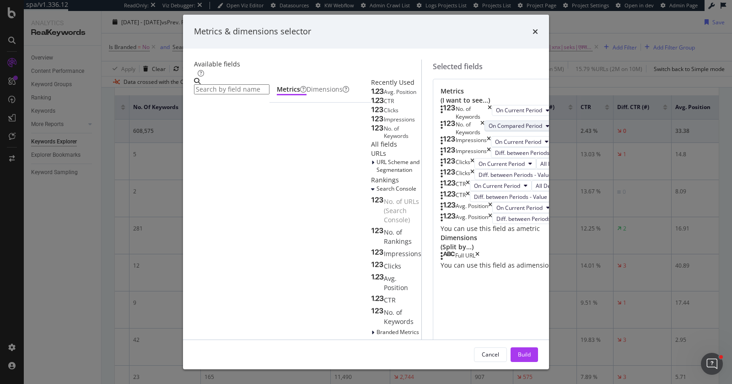
click at [489, 130] on span "On Compared Period" at bounding box center [516, 126] width 54 height 8
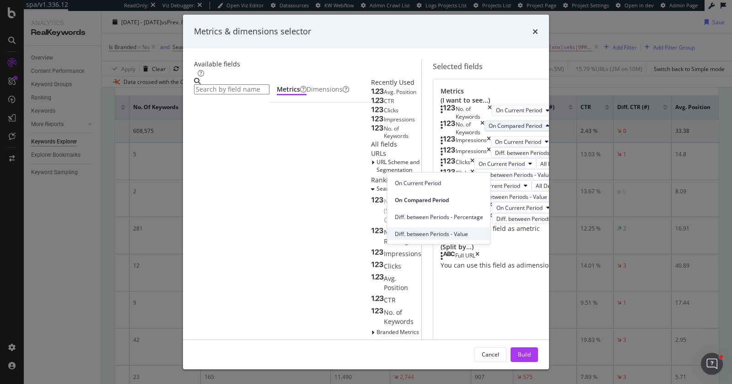
click at [441, 229] on span "Diff. between Periods - Value" at bounding box center [439, 233] width 88 height 8
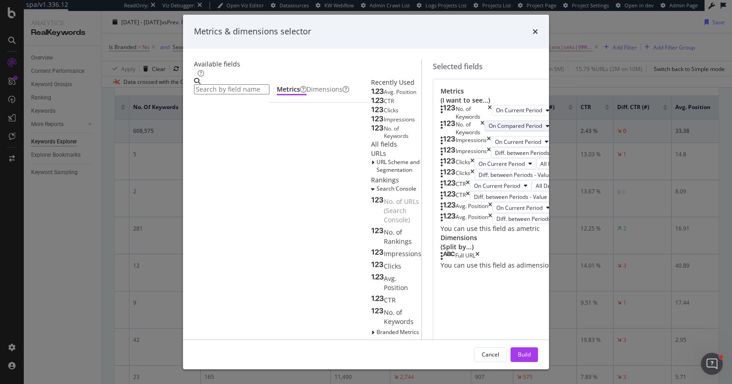
click at [489, 130] on span "On Compared Period" at bounding box center [516, 126] width 54 height 8
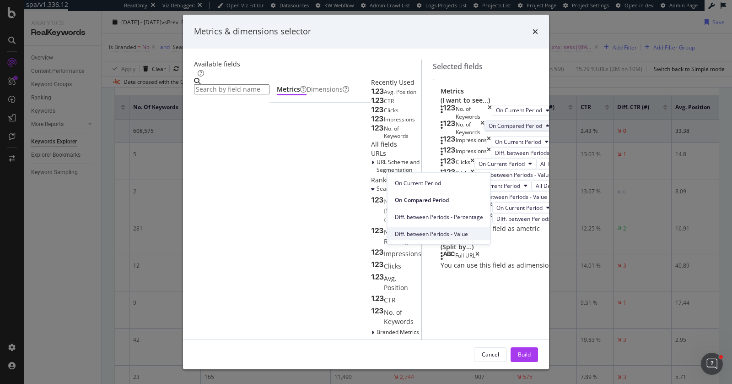
click at [448, 228] on div "Diff. between Periods - Value" at bounding box center [439, 233] width 103 height 13
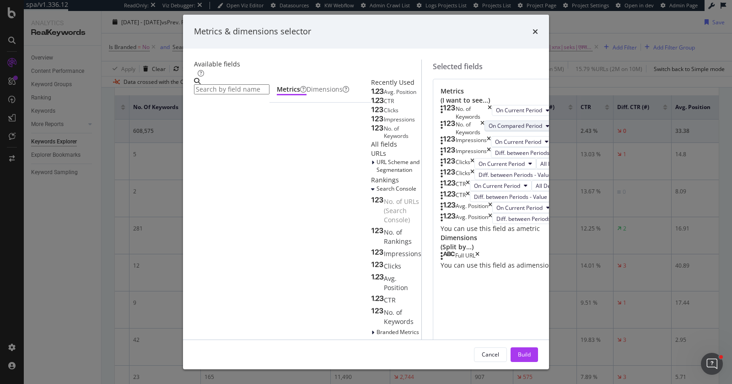
click at [489, 130] on span "On Compared Period" at bounding box center [516, 126] width 54 height 8
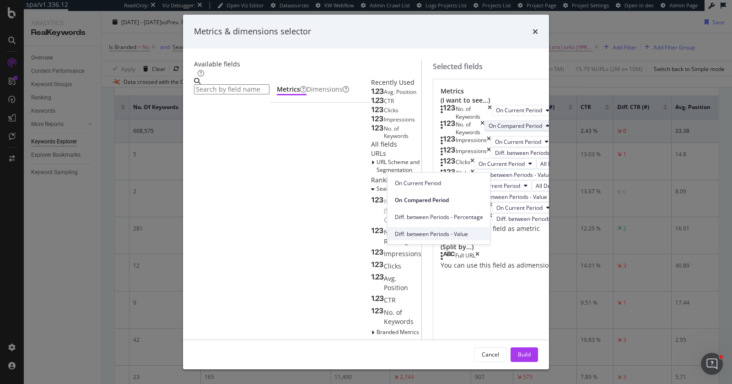
click at [452, 231] on span "Diff. between Periods - Value" at bounding box center [439, 233] width 88 height 8
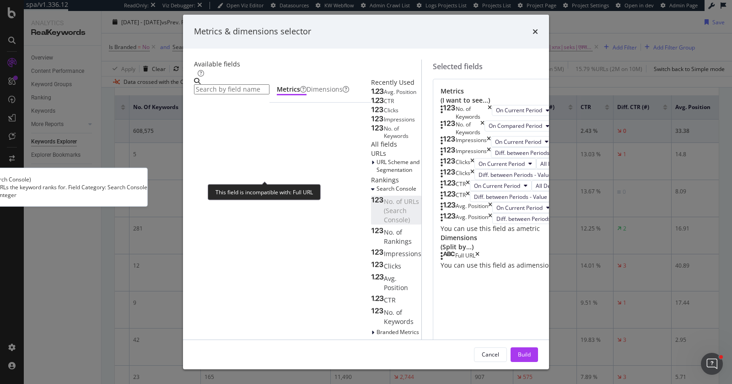
scroll to position [113, 0]
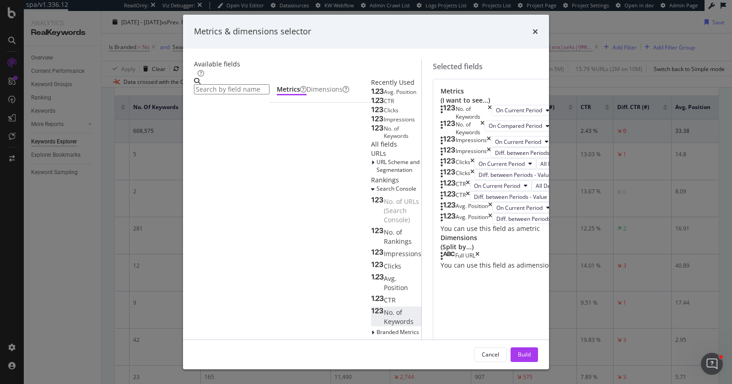
click at [371, 308] on div "No. of Keywords" at bounding box center [396, 317] width 50 height 18
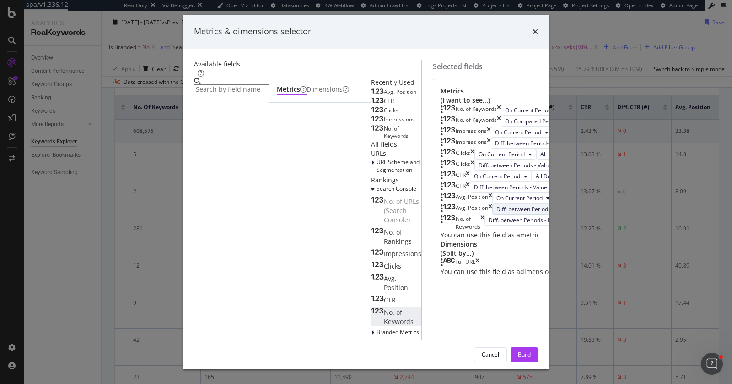
scroll to position [178, 0]
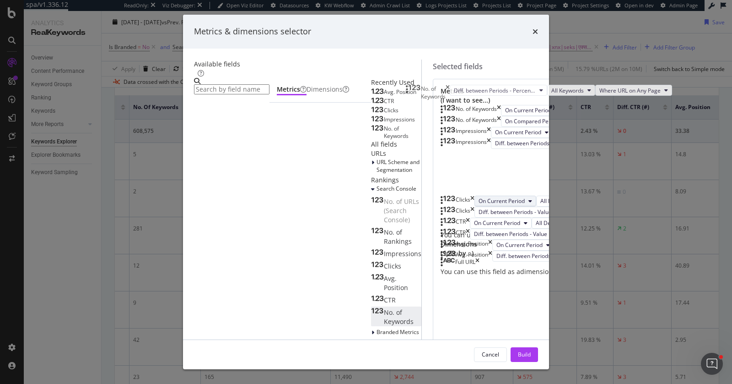
drag, startPoint x: 389, startPoint y: 293, endPoint x: 408, endPoint y: 102, distance: 192.8
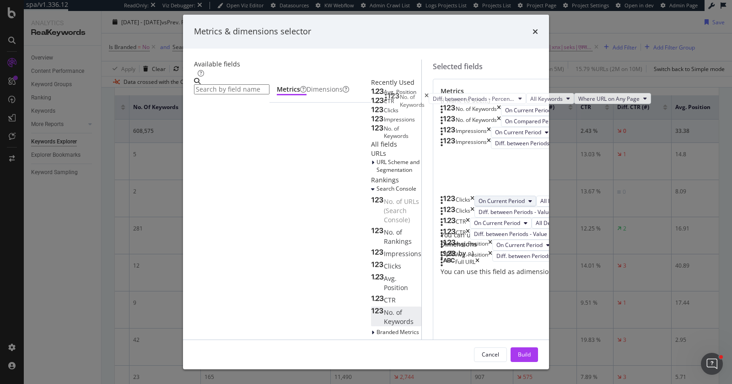
click at [410, 93] on body "spa/v1.336.12 ReadOnly: Viz Debugger: Open Viz Editor Datasources KW Webflow Ad…" at bounding box center [366, 192] width 732 height 384
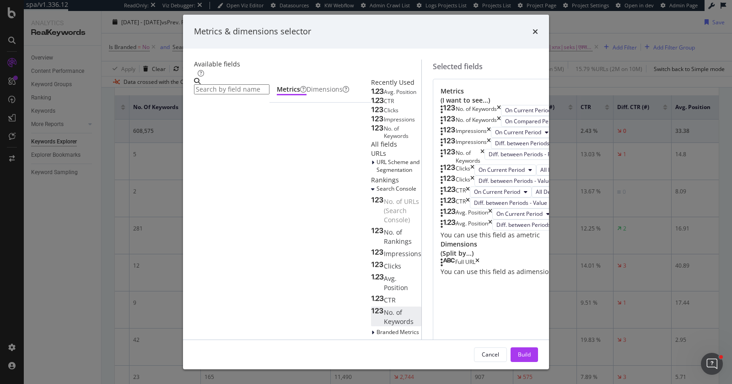
scroll to position [0, 0]
click at [489, 158] on span "Diff. between Periods - Percentage" at bounding box center [530, 154] width 82 height 8
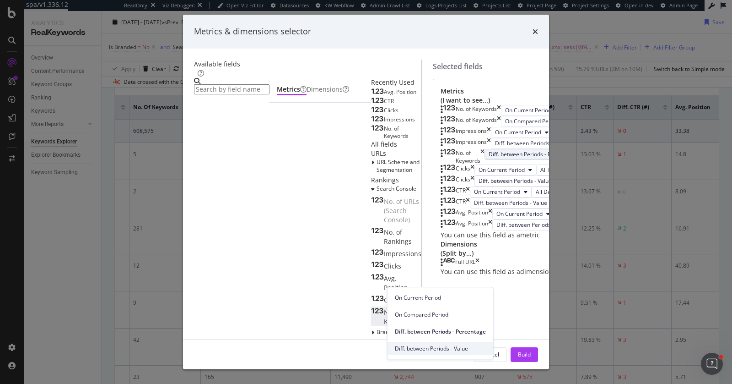
click at [434, 346] on span "Diff. between Periods - Value" at bounding box center [440, 348] width 91 height 8
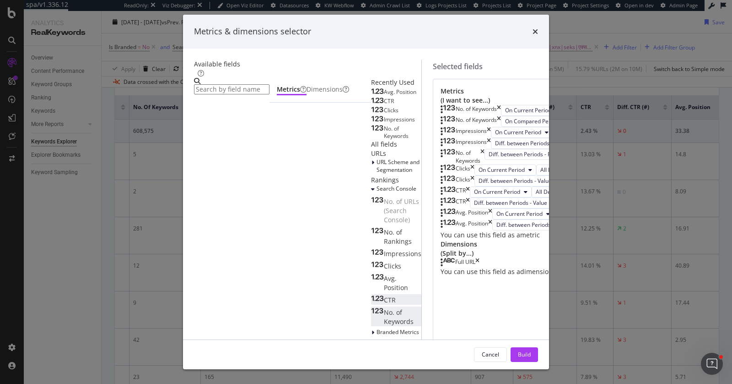
click at [371, 295] on div "CTR" at bounding box center [383, 299] width 25 height 9
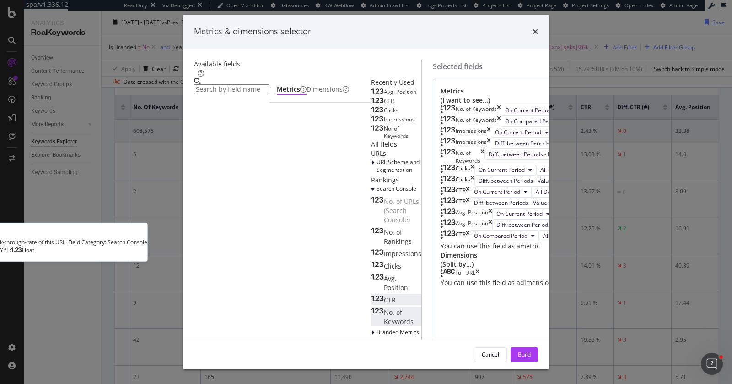
scroll to position [213, 0]
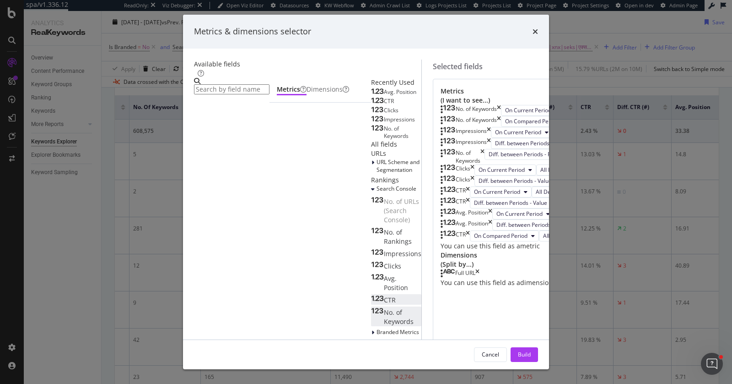
click at [470, 241] on div "CTR" at bounding box center [455, 235] width 29 height 11
click at [470, 241] on icon "times" at bounding box center [468, 235] width 4 height 11
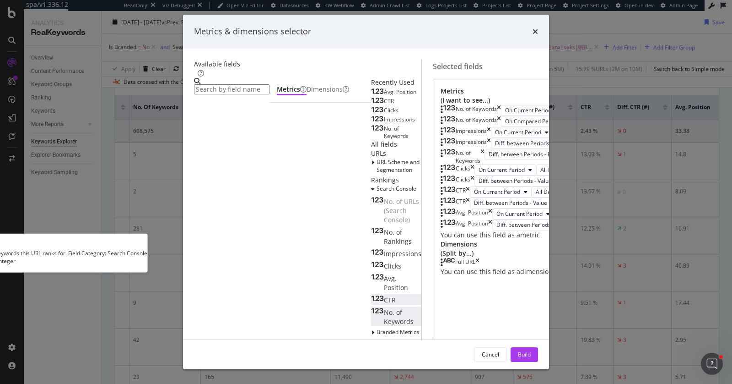
click at [371, 308] on div "No. of Keywords" at bounding box center [396, 317] width 50 height 18
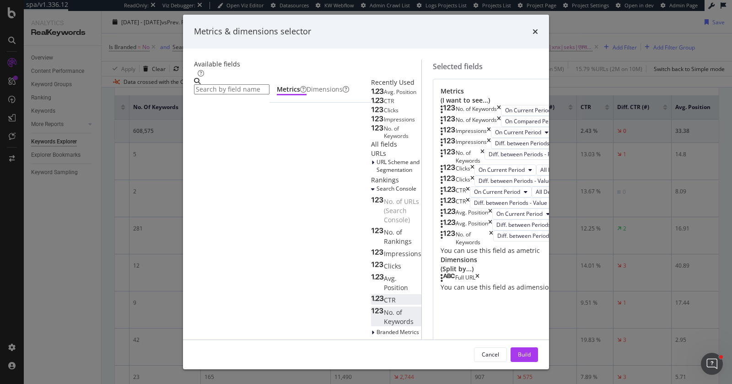
scroll to position [62, 0]
click at [485, 164] on icon "times" at bounding box center [483, 157] width 4 height 16
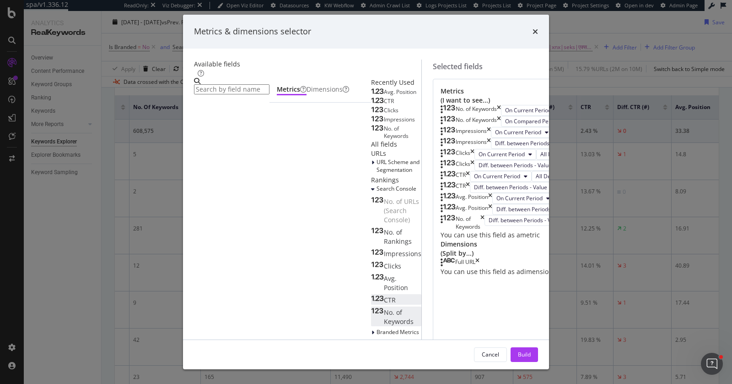
scroll to position [0, 0]
click at [501, 127] on icon "times" at bounding box center [499, 121] width 4 height 11
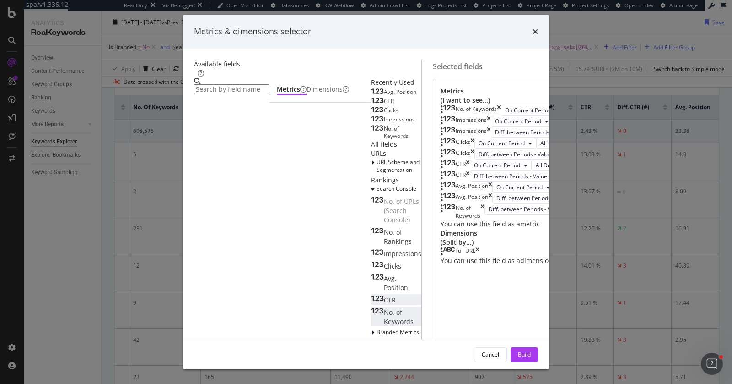
scroll to position [112, 0]
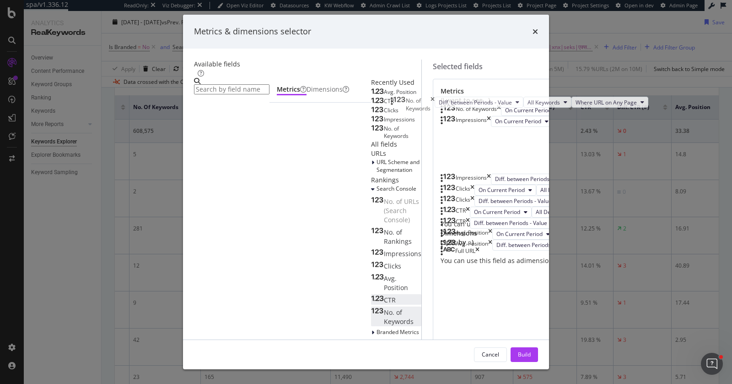
drag, startPoint x: 389, startPoint y: 309, endPoint x: 395, endPoint y: 102, distance: 207.4
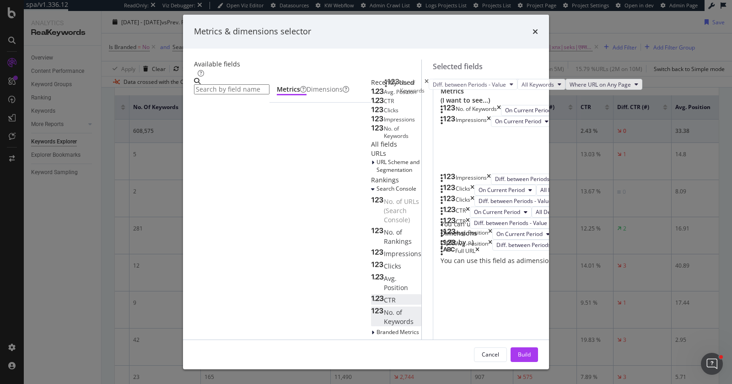
click at [395, 102] on body "spa/v1.336.12 ReadOnly: Viz Debugger: Open Viz Editor Datasources KW Webflow Ad…" at bounding box center [366, 192] width 732 height 384
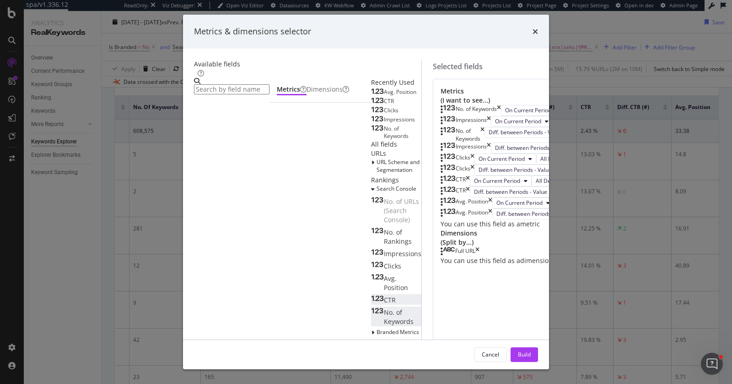
scroll to position [0, 0]
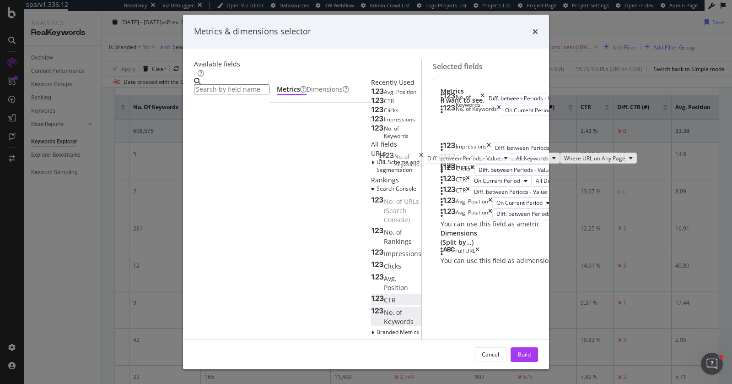
drag, startPoint x: 392, startPoint y: 187, endPoint x: 386, endPoint y: 160, distance: 27.6
click at [386, 160] on body "spa/v1.336.12 ReadOnly: Viz Debugger: Open Viz Editor Datasources KW Webflow Ad…" at bounding box center [366, 192] width 732 height 384
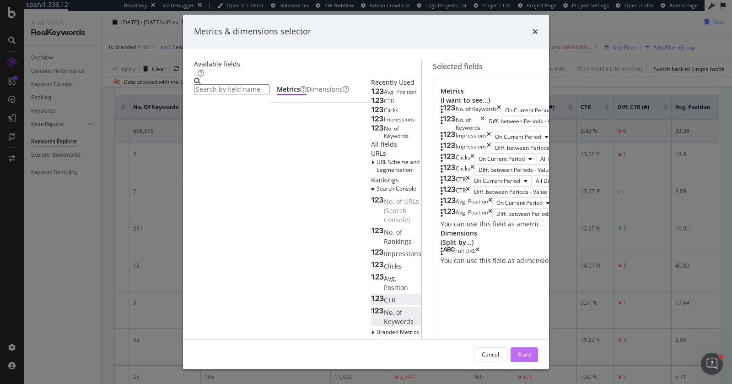
click at [531, 350] on div "Build" at bounding box center [524, 354] width 13 height 8
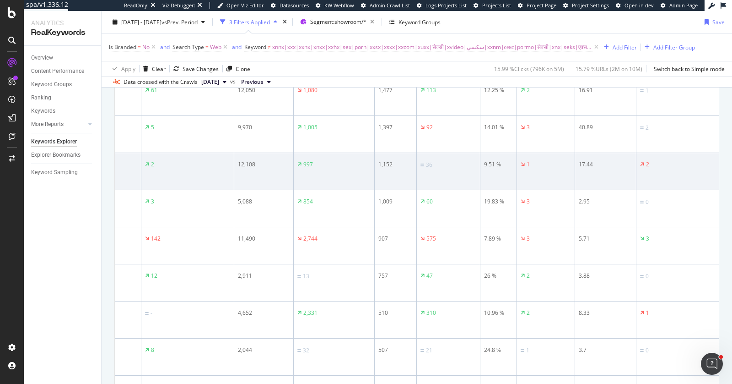
scroll to position [0, 279]
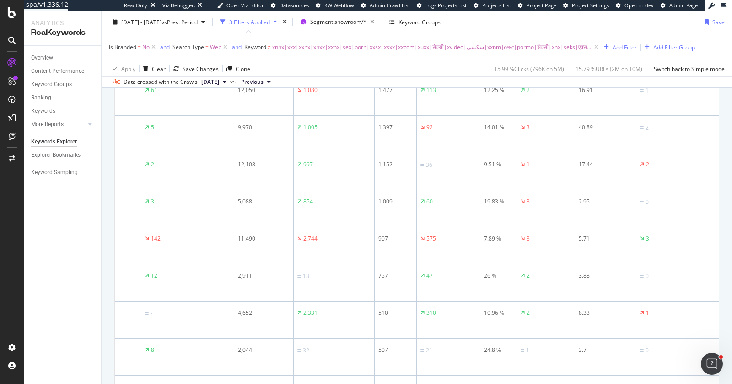
click at [704, 46] on div "Is Branded = No and Search Type = Web and Keyword ≠ xnnx|xxx|xxnx|xnxx|xxhx|sex…" at bounding box center [417, 46] width 616 height 27
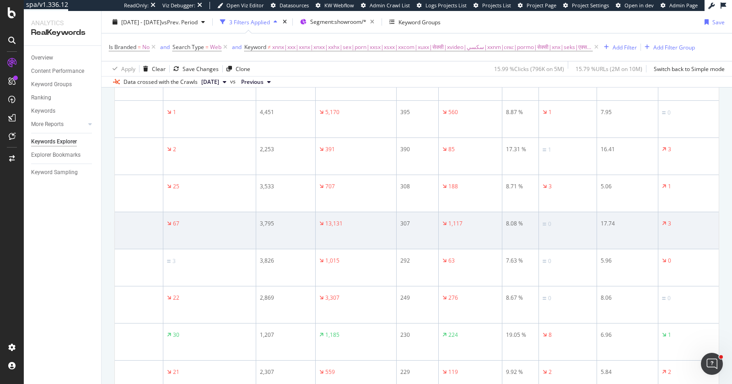
scroll to position [0, 0]
